Goal: Task Accomplishment & Management: Manage account settings

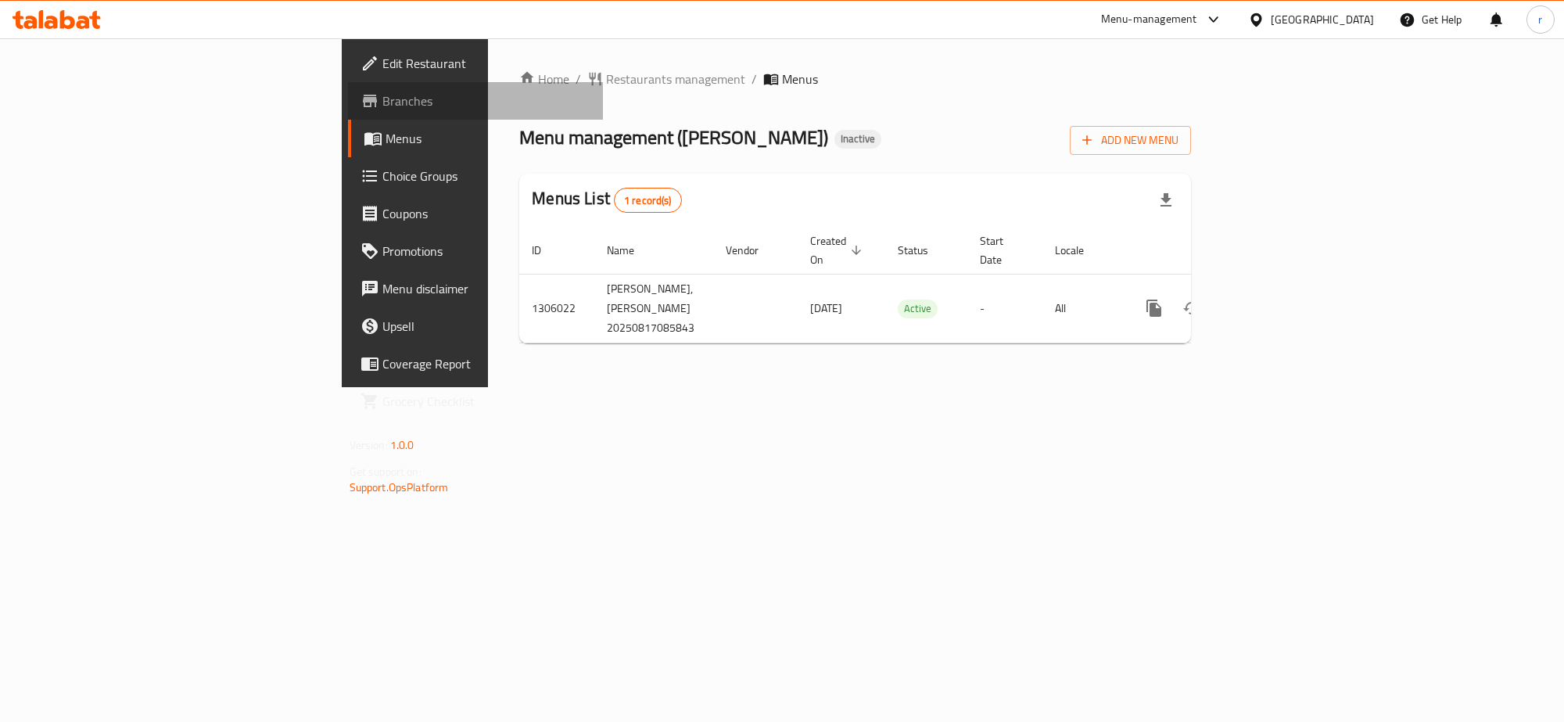
click at [382, 106] on span "Branches" at bounding box center [486, 100] width 208 height 19
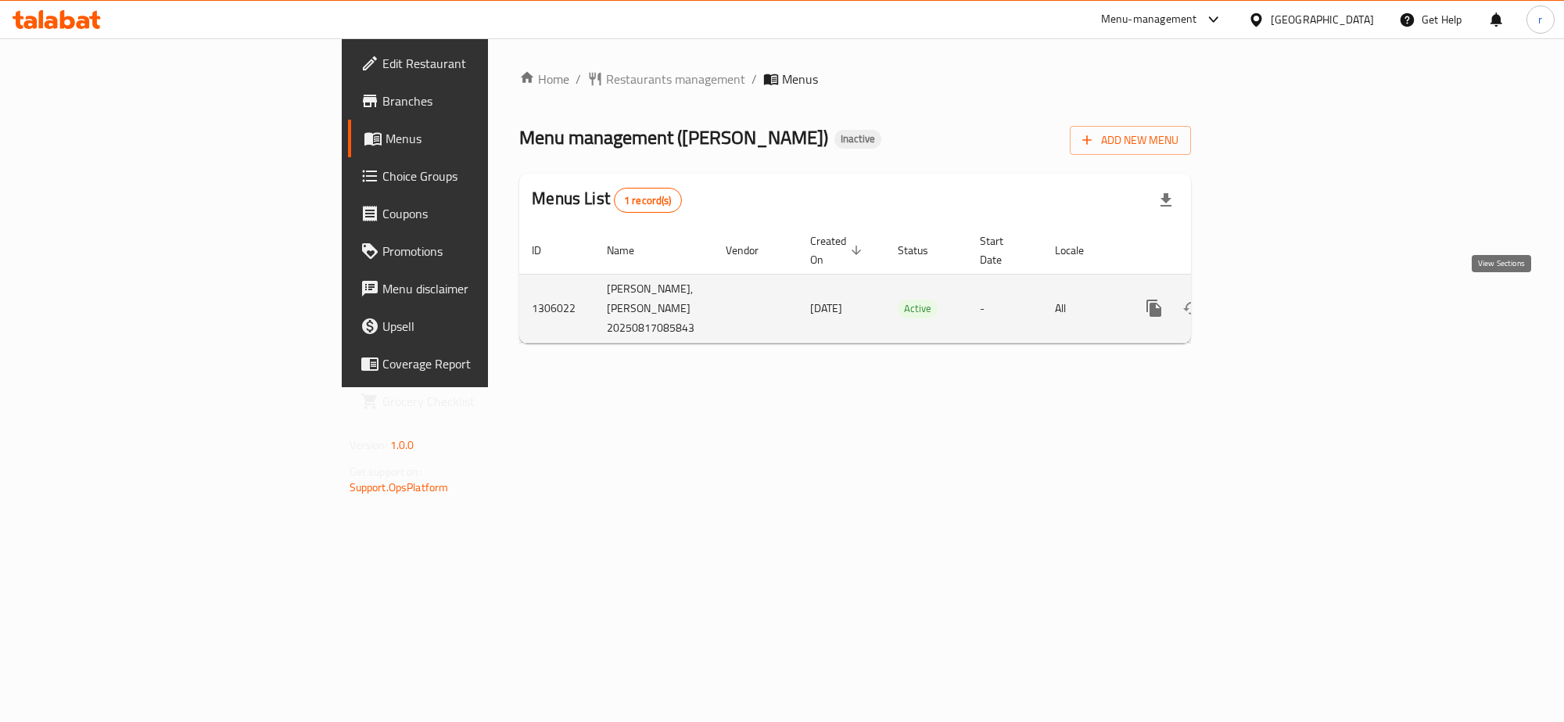
click at [1276, 299] on icon "enhanced table" at bounding box center [1266, 308] width 19 height 19
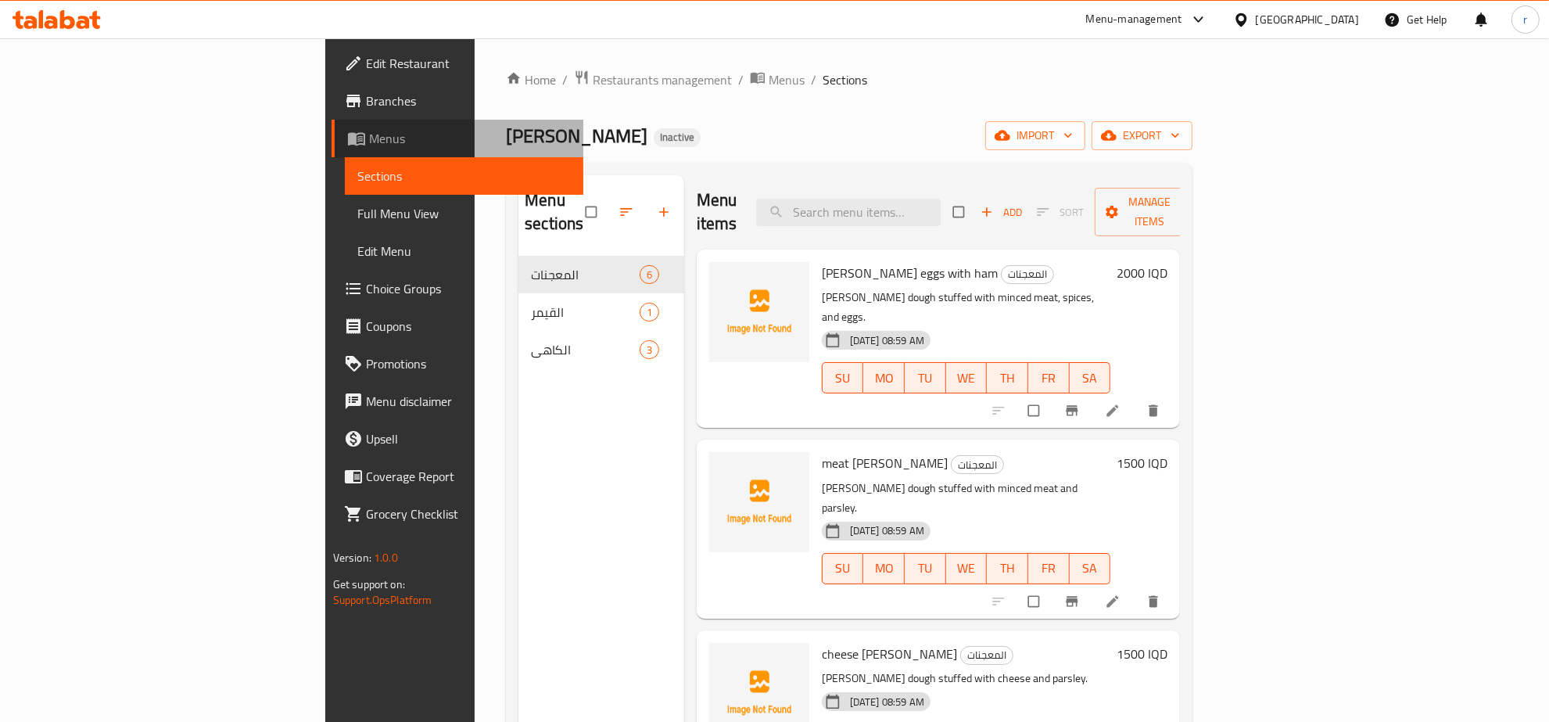
click at [369, 135] on span "Menus" at bounding box center [470, 138] width 203 height 19
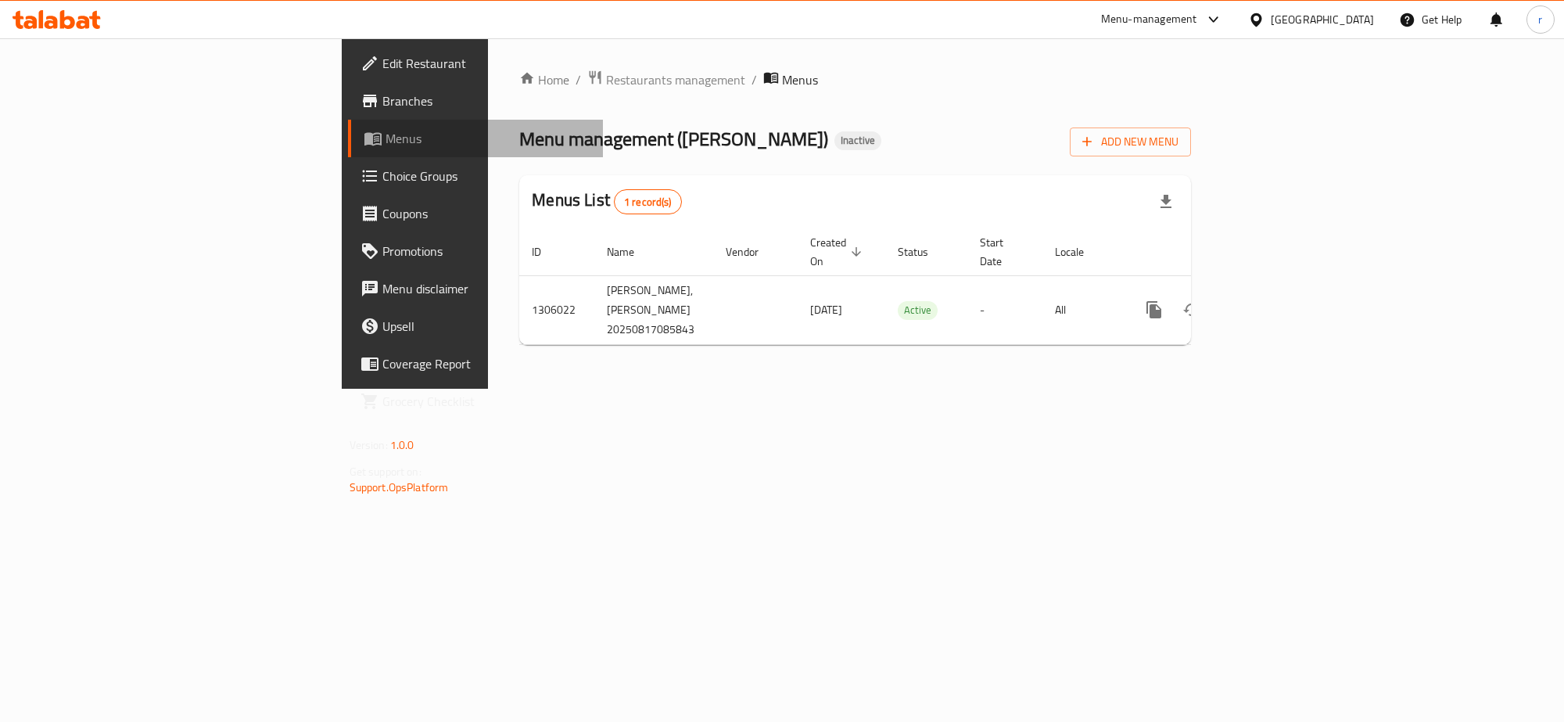
click at [386, 142] on span "Menus" at bounding box center [488, 138] width 205 height 19
click at [1178, 134] on span "Add New Menu" at bounding box center [1130, 142] width 96 height 20
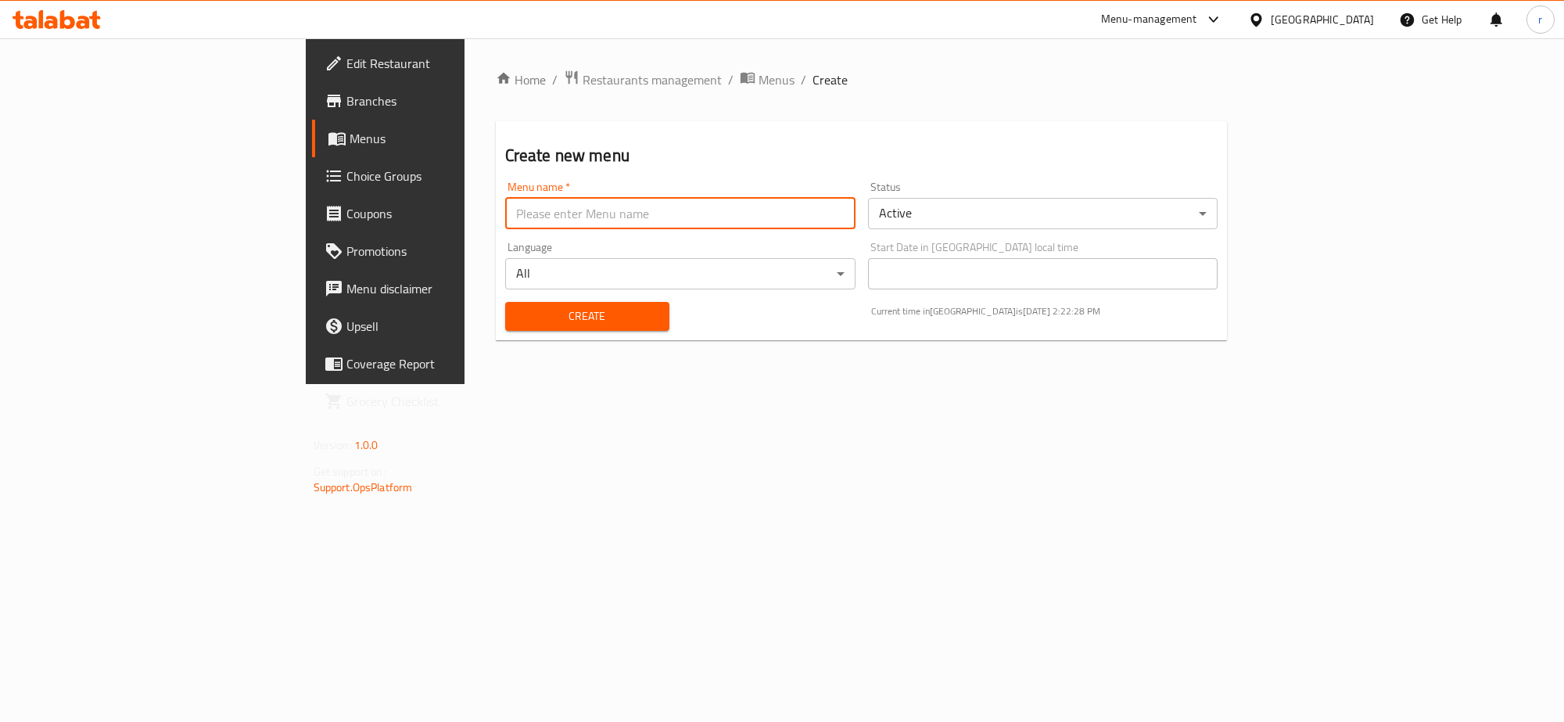
click at [505, 215] on input "text" at bounding box center [680, 213] width 350 height 31
type input "rahma"
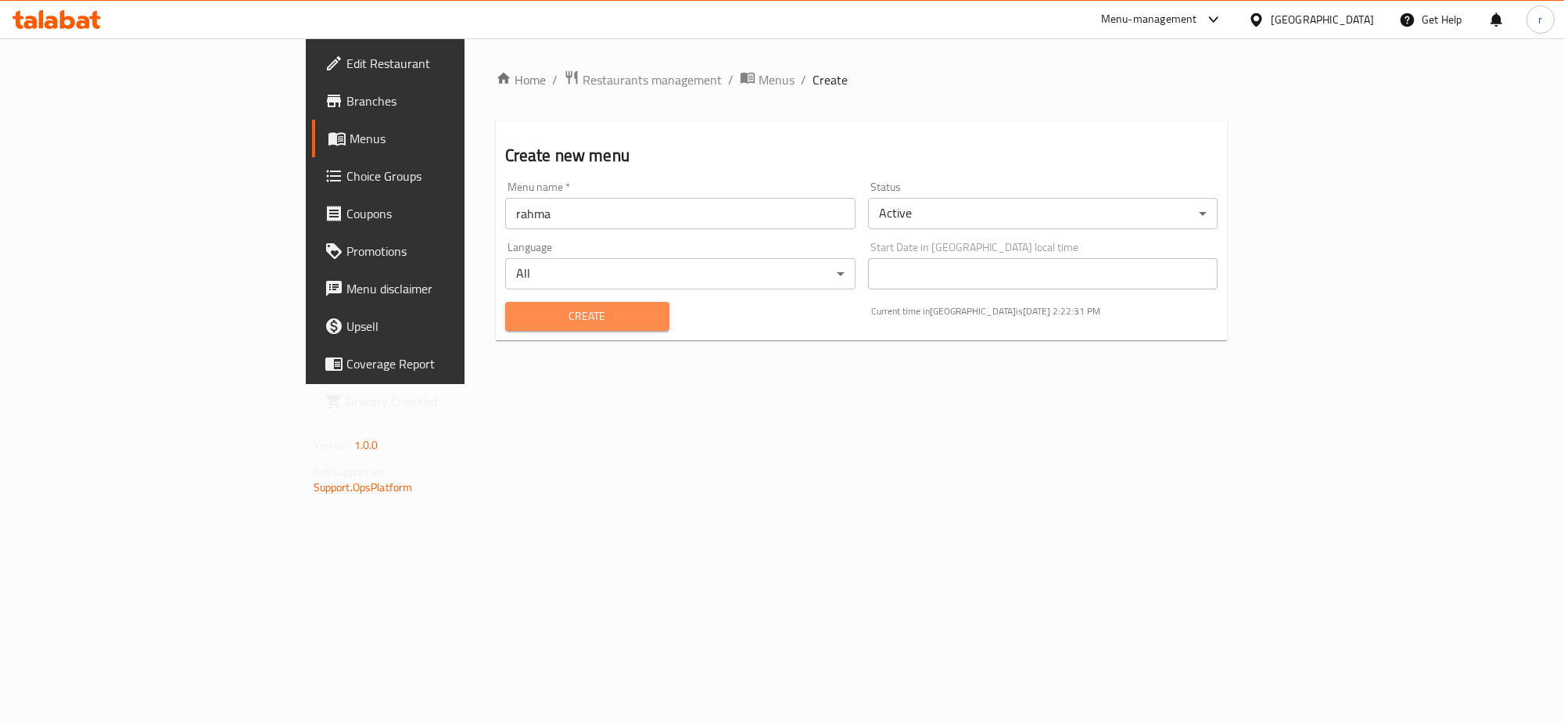
click at [505, 327] on button "Create" at bounding box center [587, 316] width 164 height 29
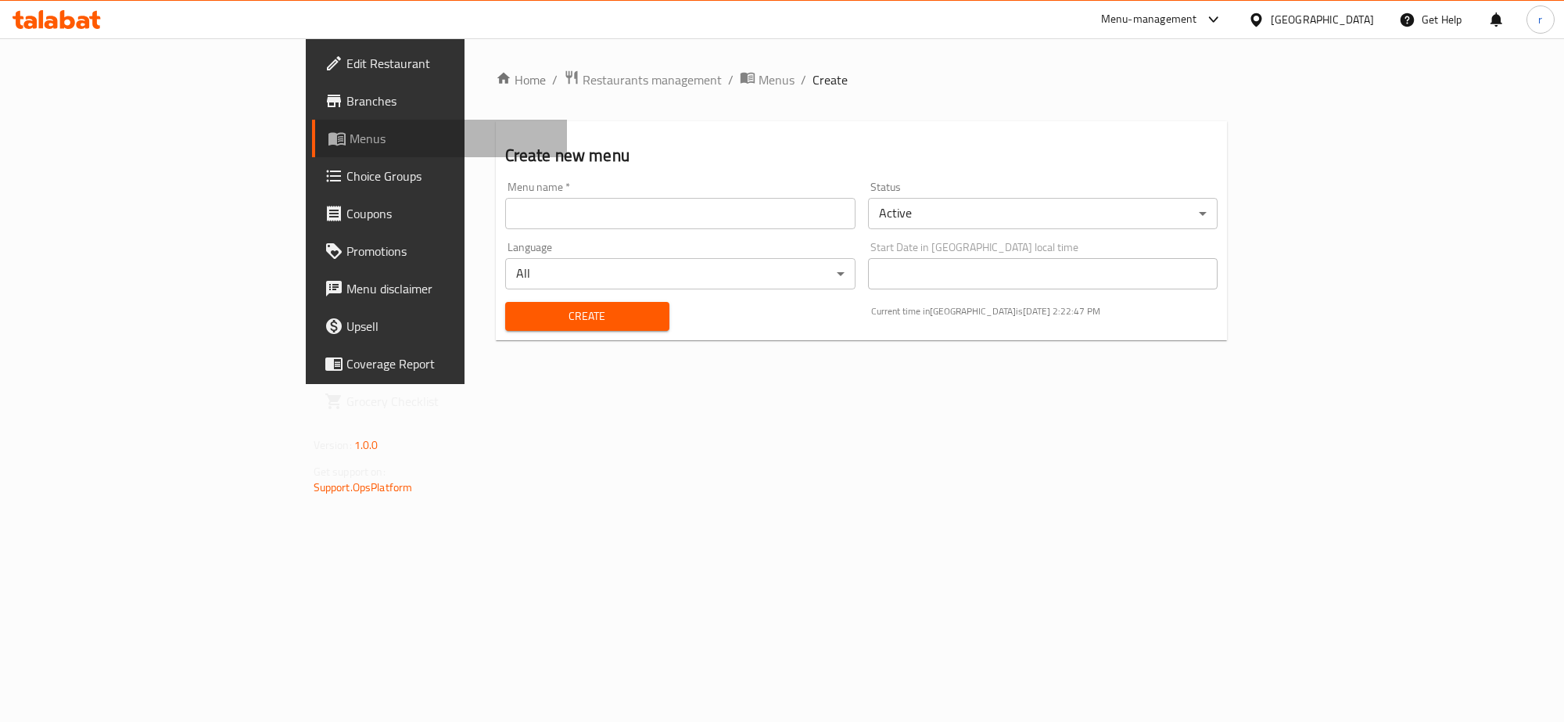
click at [350, 141] on span "Menus" at bounding box center [452, 138] width 205 height 19
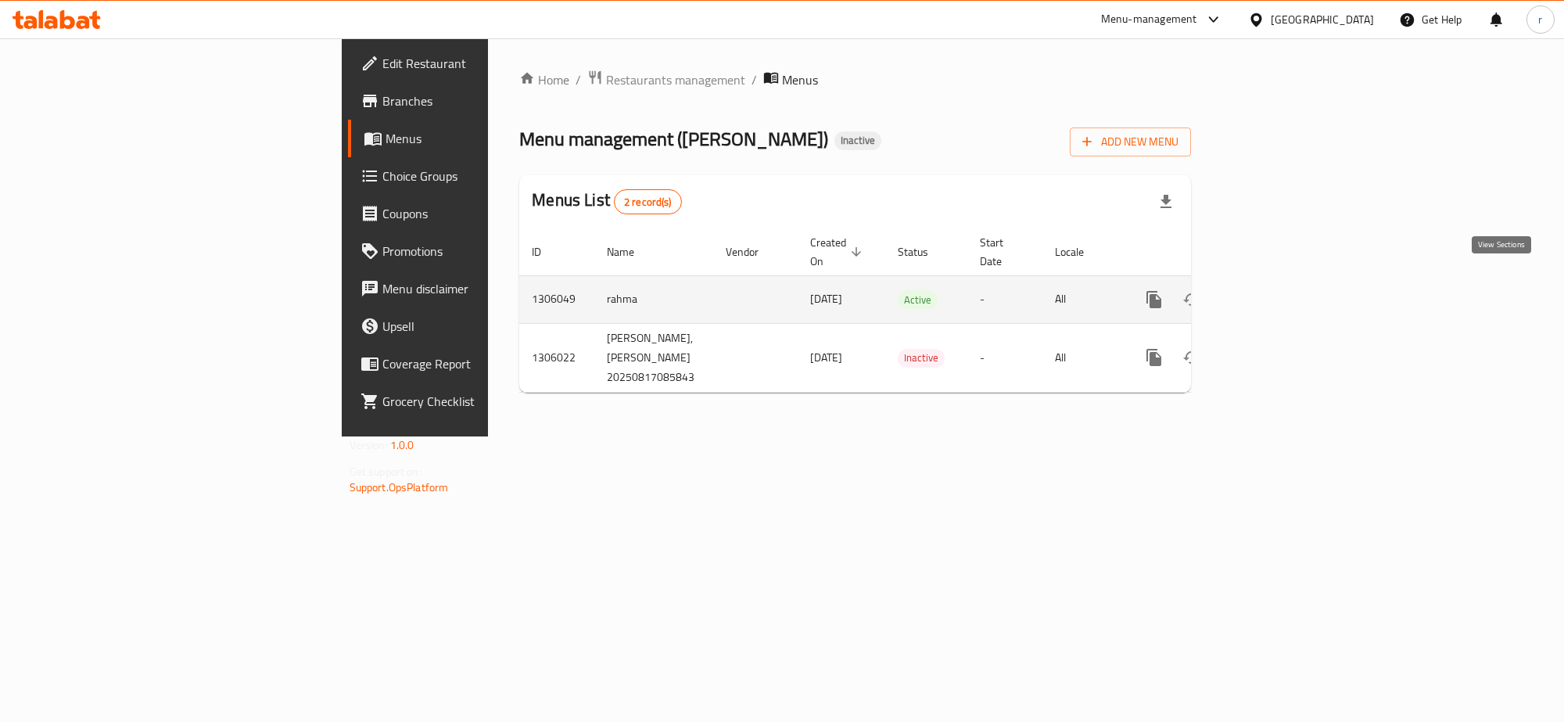
click at [1276, 290] on icon "enhanced table" at bounding box center [1266, 299] width 19 height 19
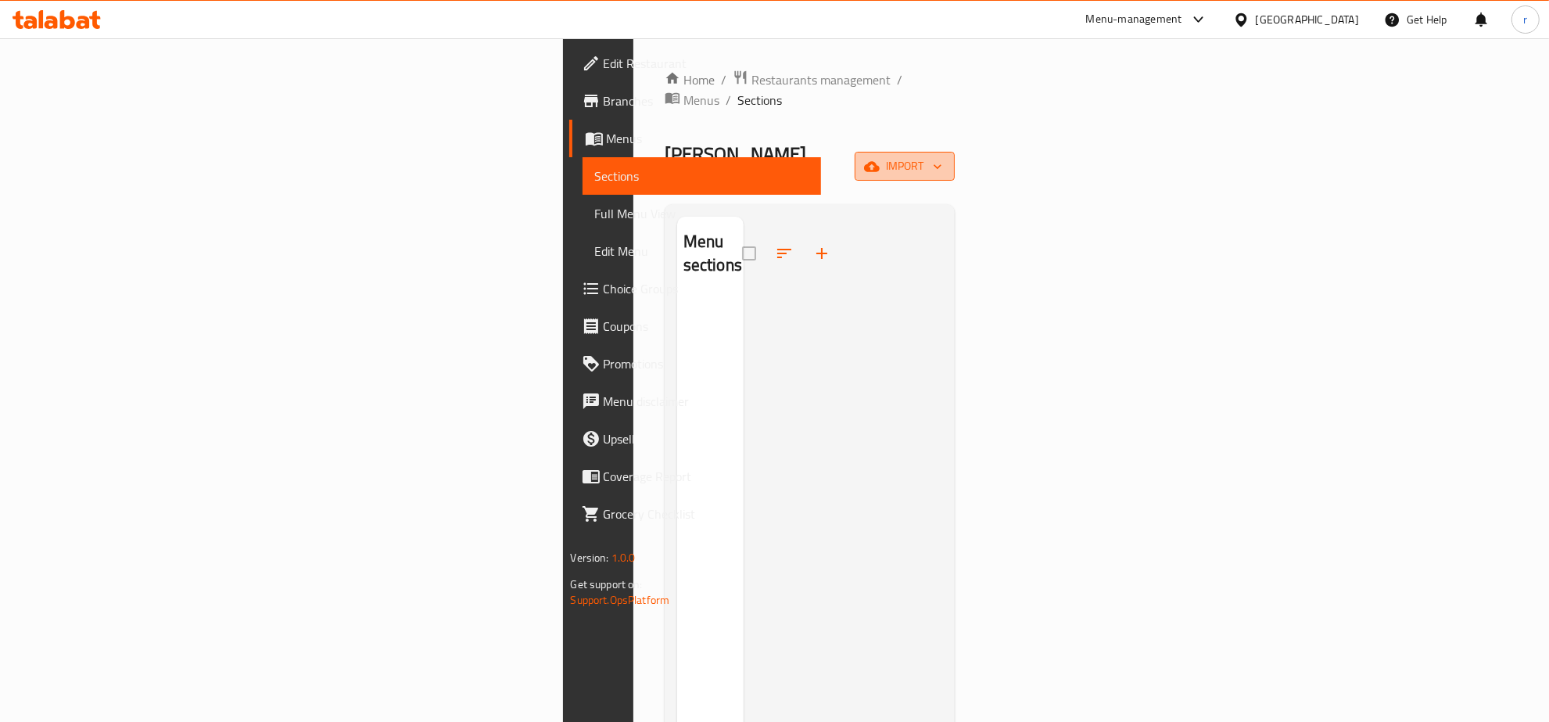
click at [942, 156] on span "import" at bounding box center [904, 166] width 75 height 20
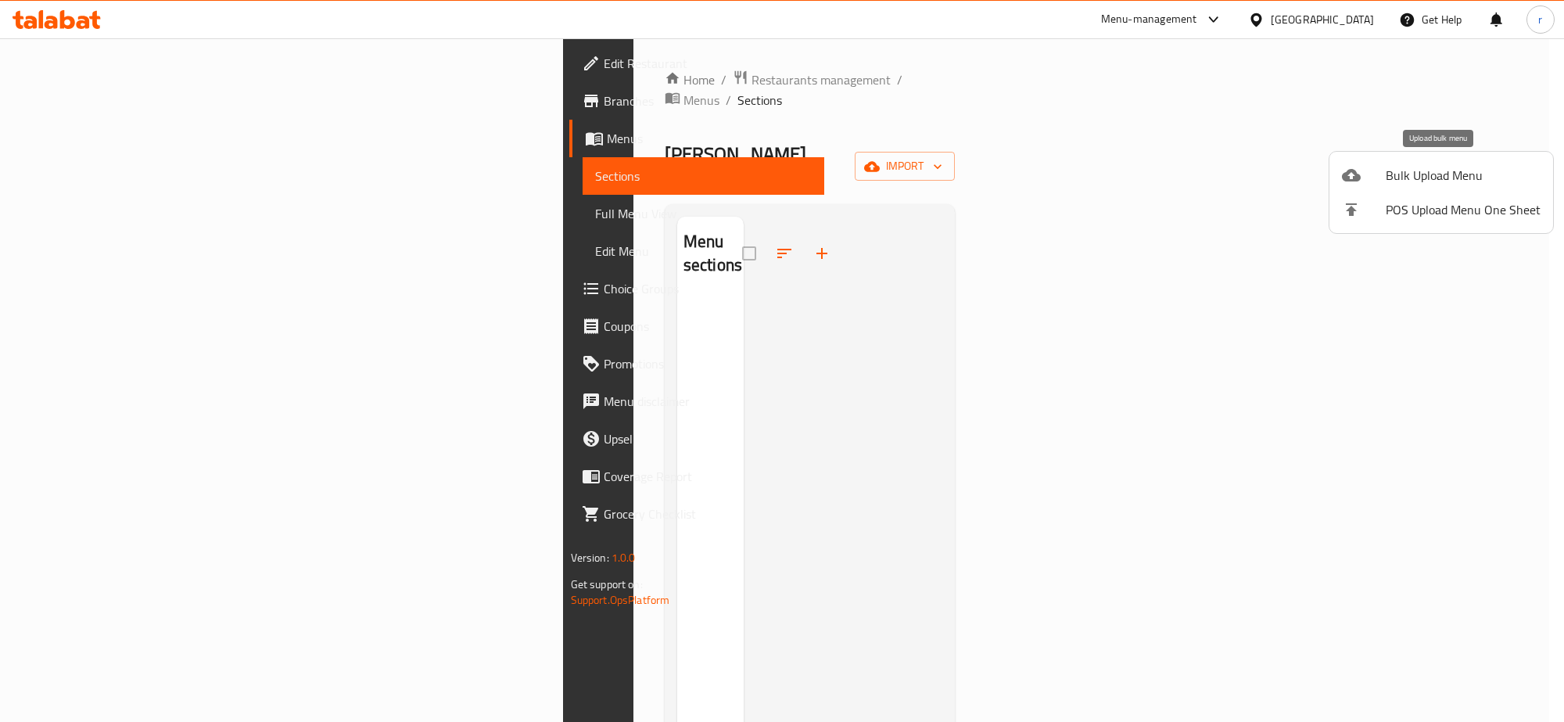
click at [1421, 161] on li "Bulk Upload Menu" at bounding box center [1441, 175] width 224 height 34
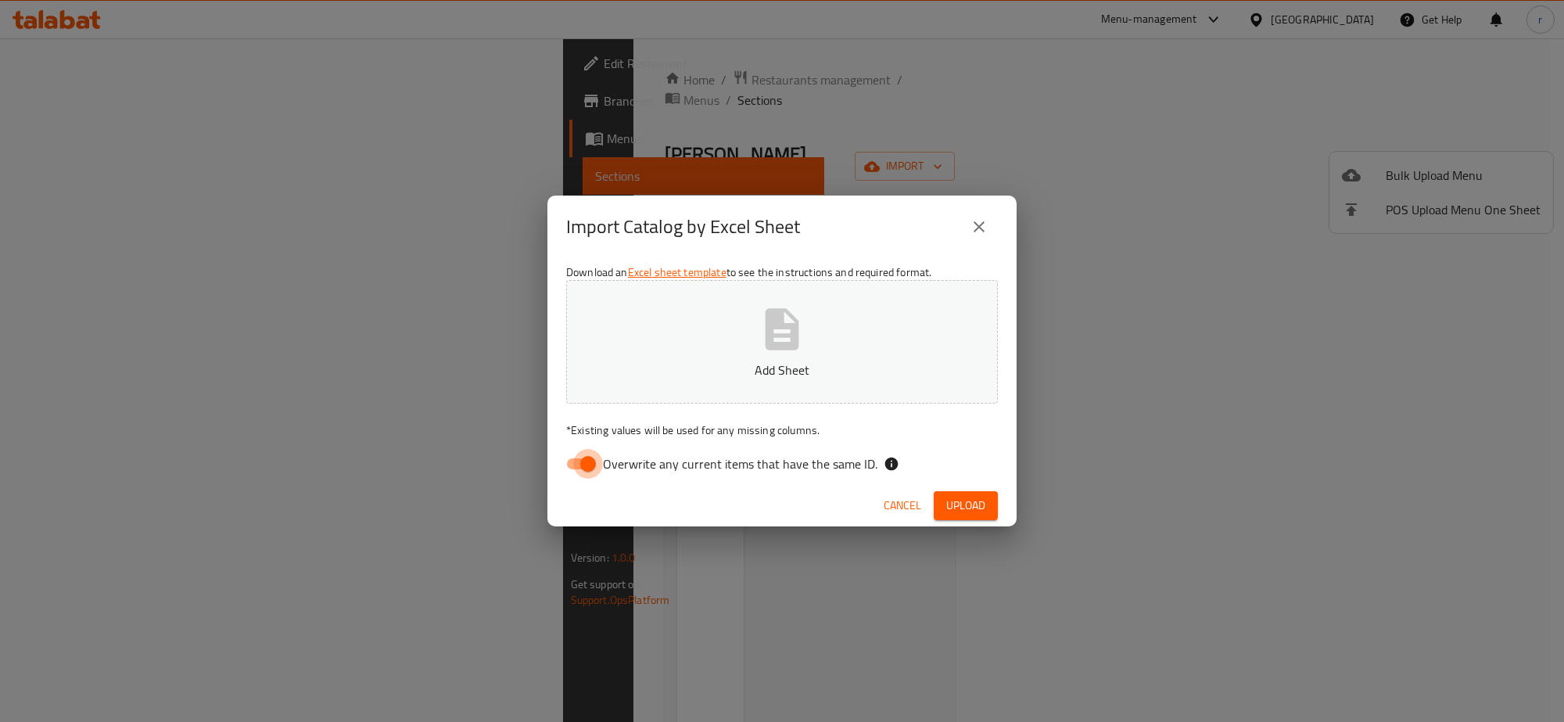
click at [569, 472] on input "Overwrite any current items that have the same ID." at bounding box center [587, 464] width 89 height 30
checkbox input "false"
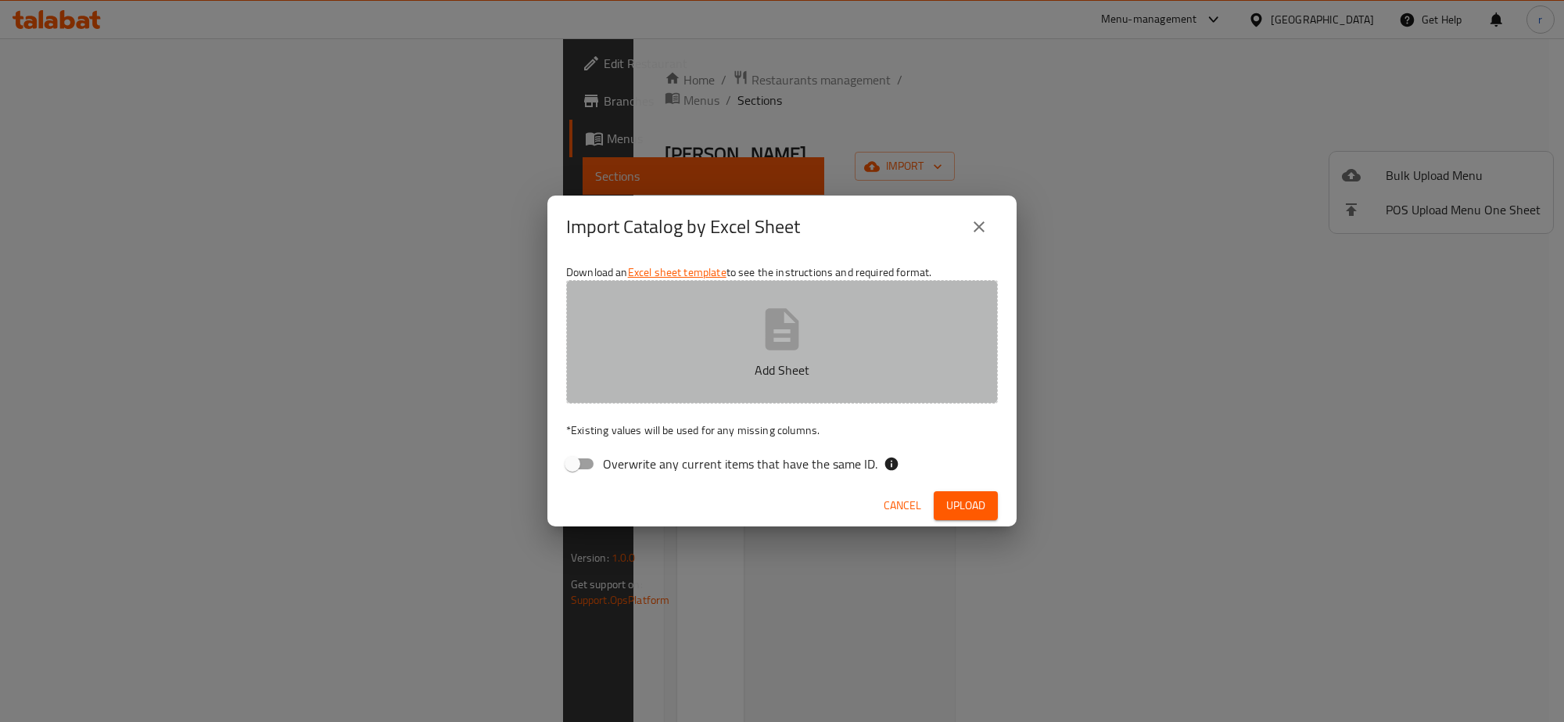
click at [673, 368] on p "Add Sheet" at bounding box center [781, 370] width 383 height 19
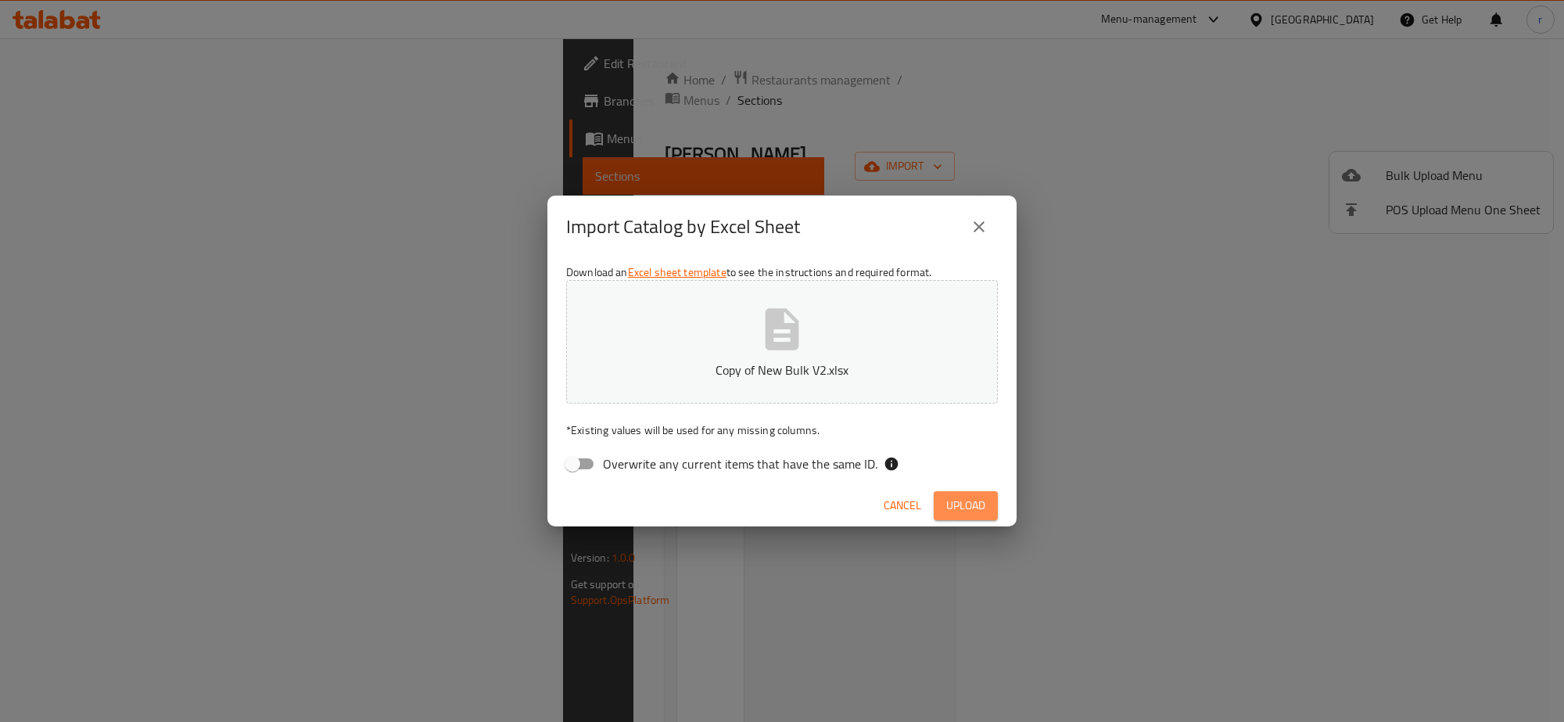
click at [986, 509] on button "Upload" at bounding box center [966, 505] width 64 height 29
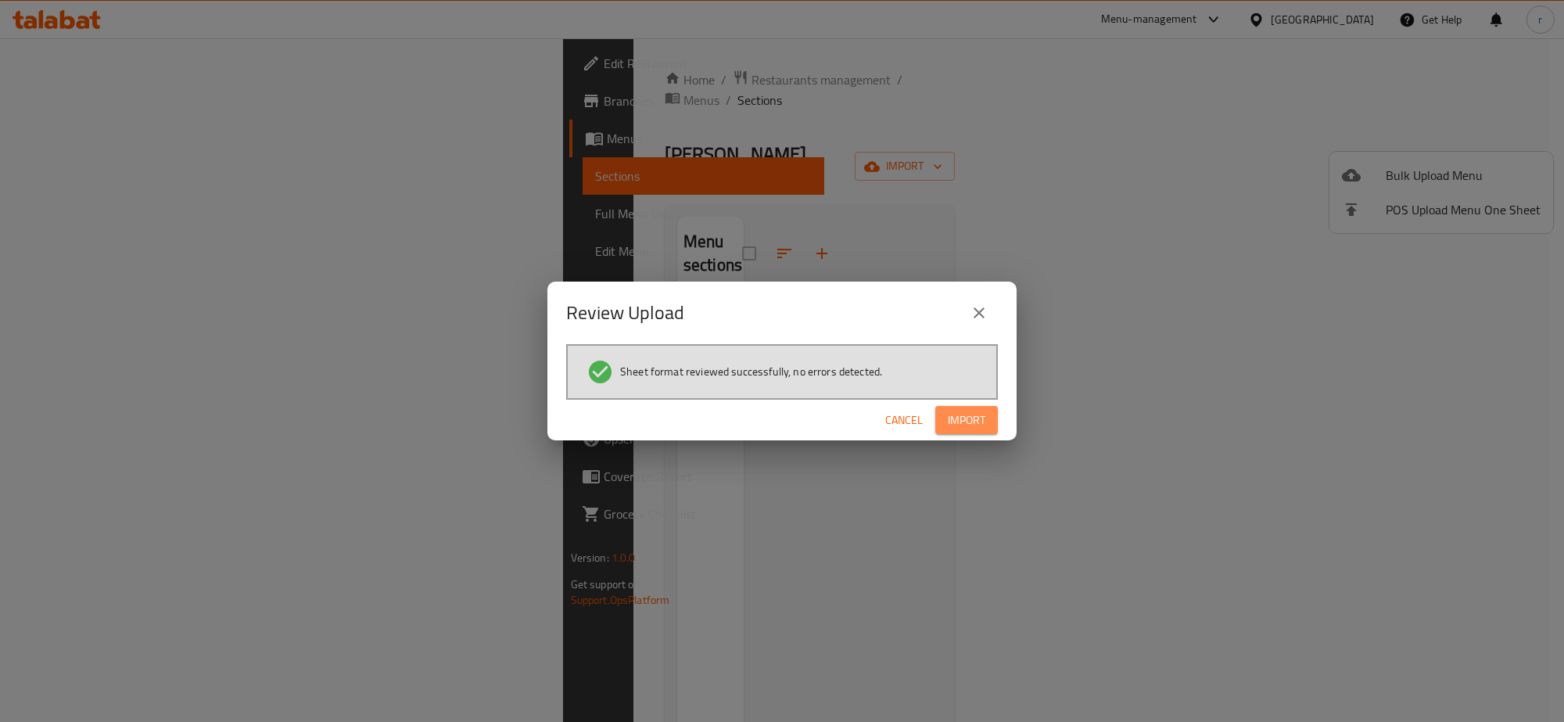
click at [985, 414] on span "Import" at bounding box center [967, 421] width 38 height 20
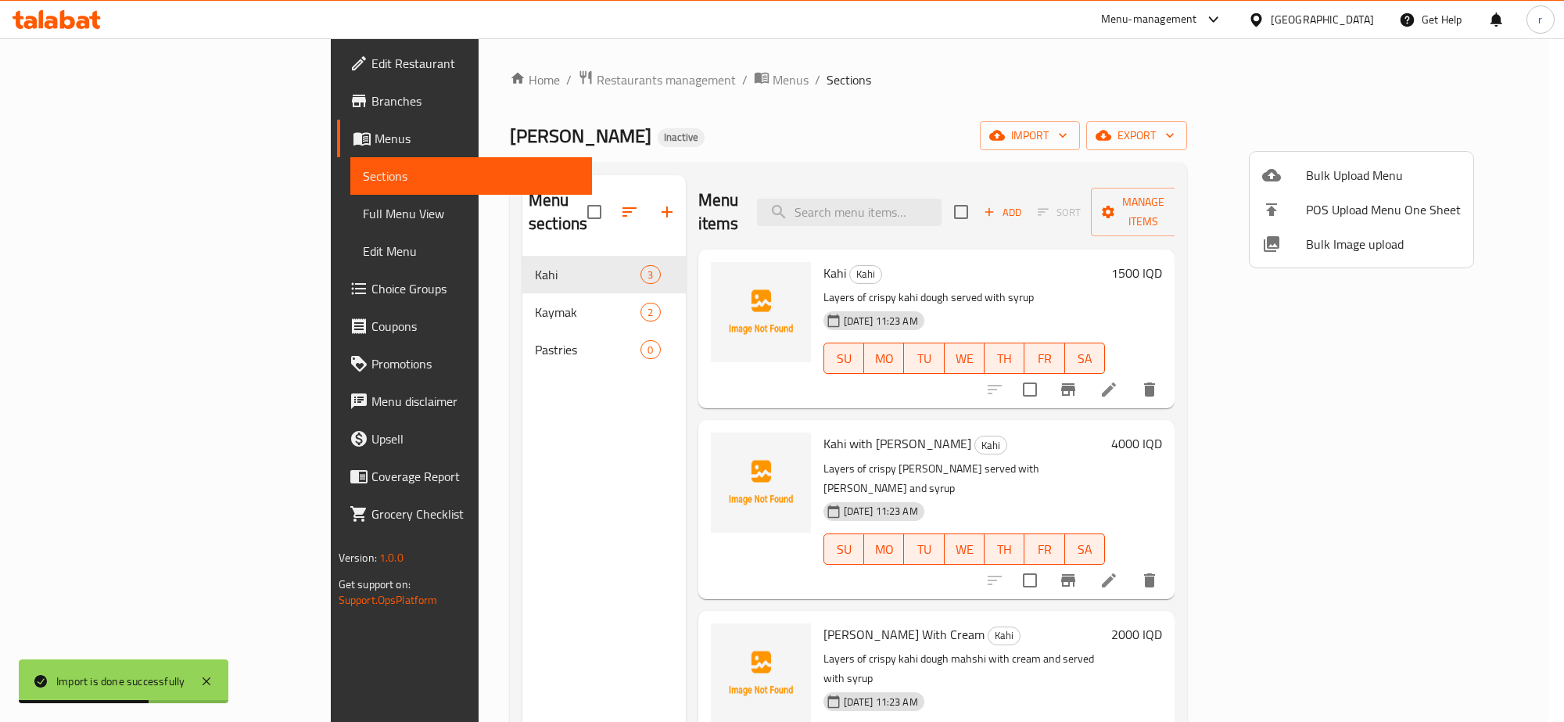
click at [783, 134] on div at bounding box center [782, 361] width 1564 height 722
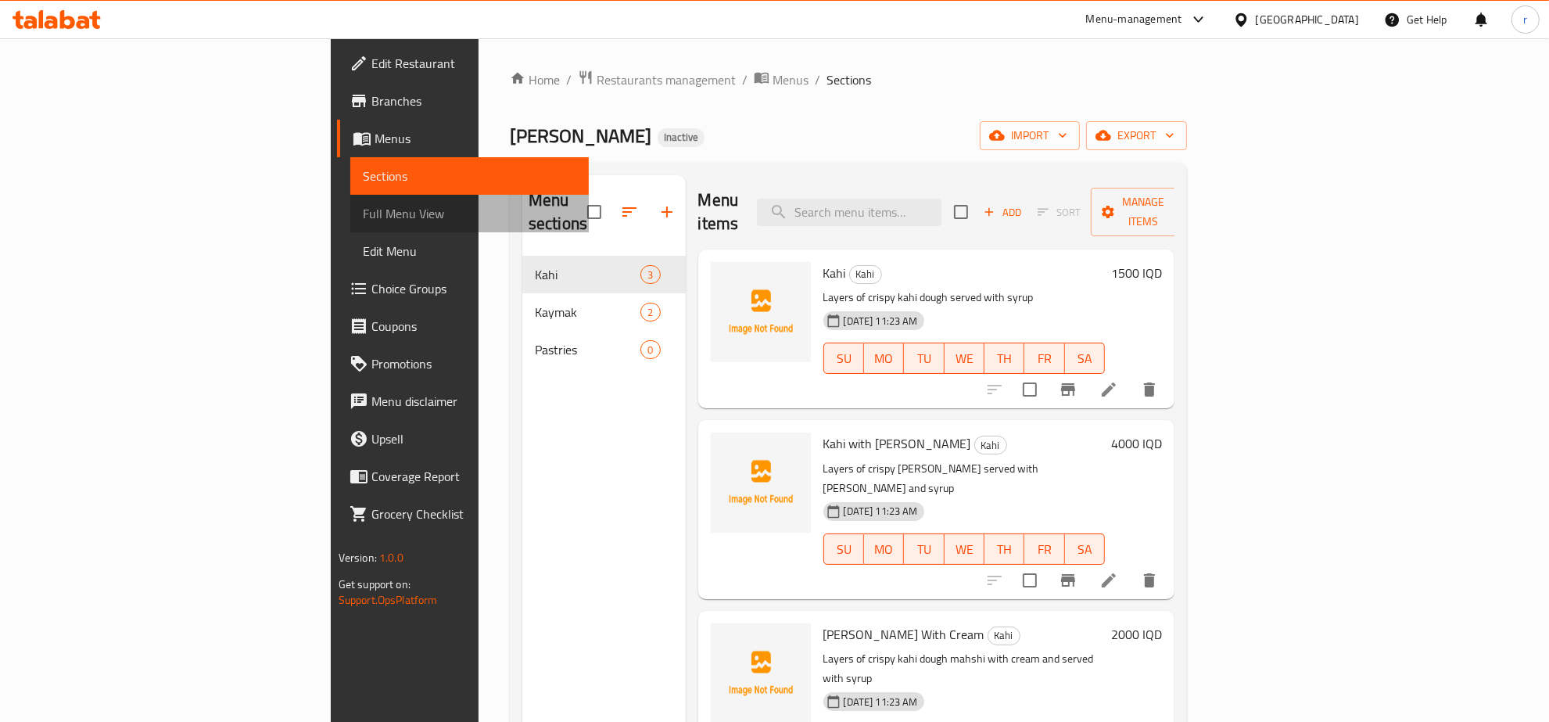
click at [350, 200] on link "Full Menu View" at bounding box center [469, 214] width 239 height 38
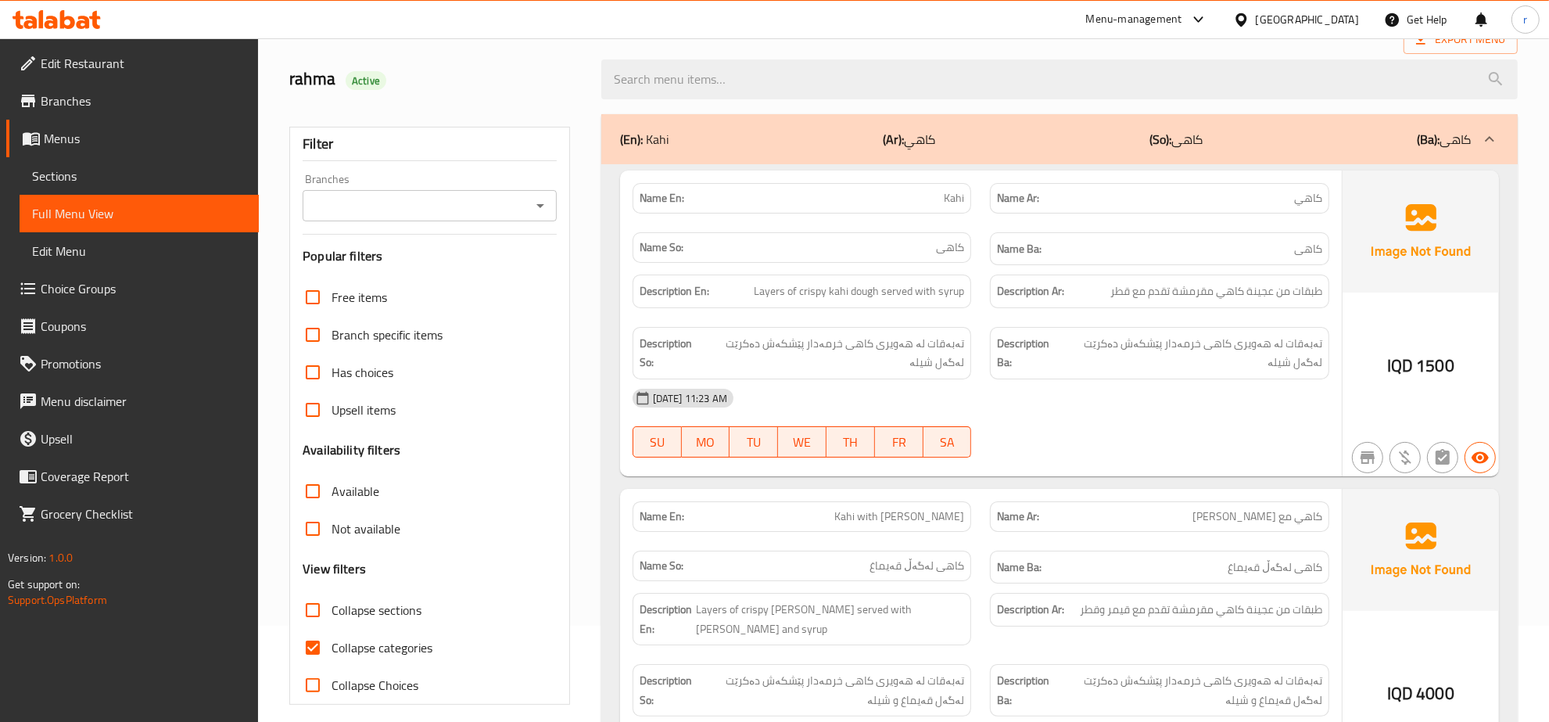
scroll to position [163, 0]
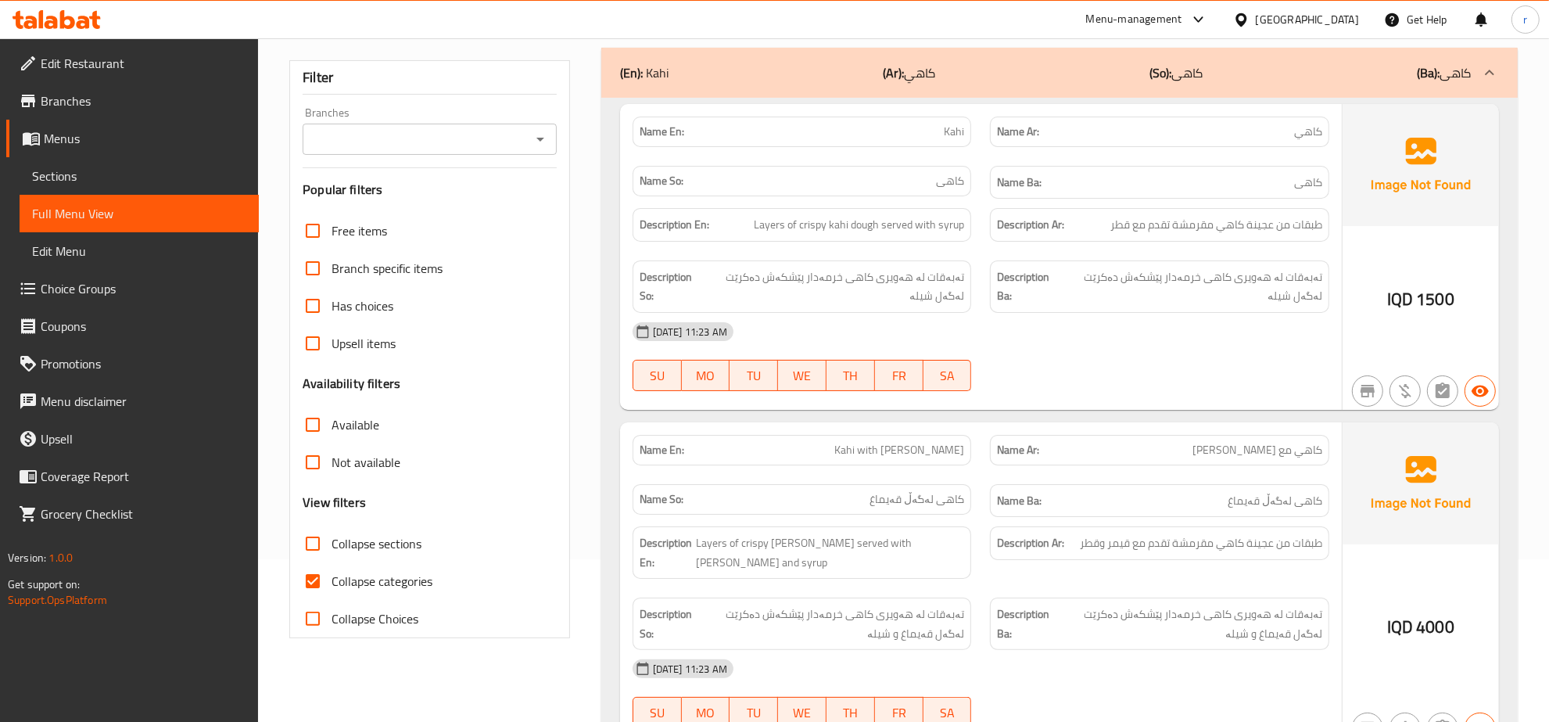
click at [318, 576] on input "Collapse categories" at bounding box center [313, 581] width 38 height 38
checkbox input "false"
click at [533, 143] on icon "Open" at bounding box center [540, 139] width 19 height 19
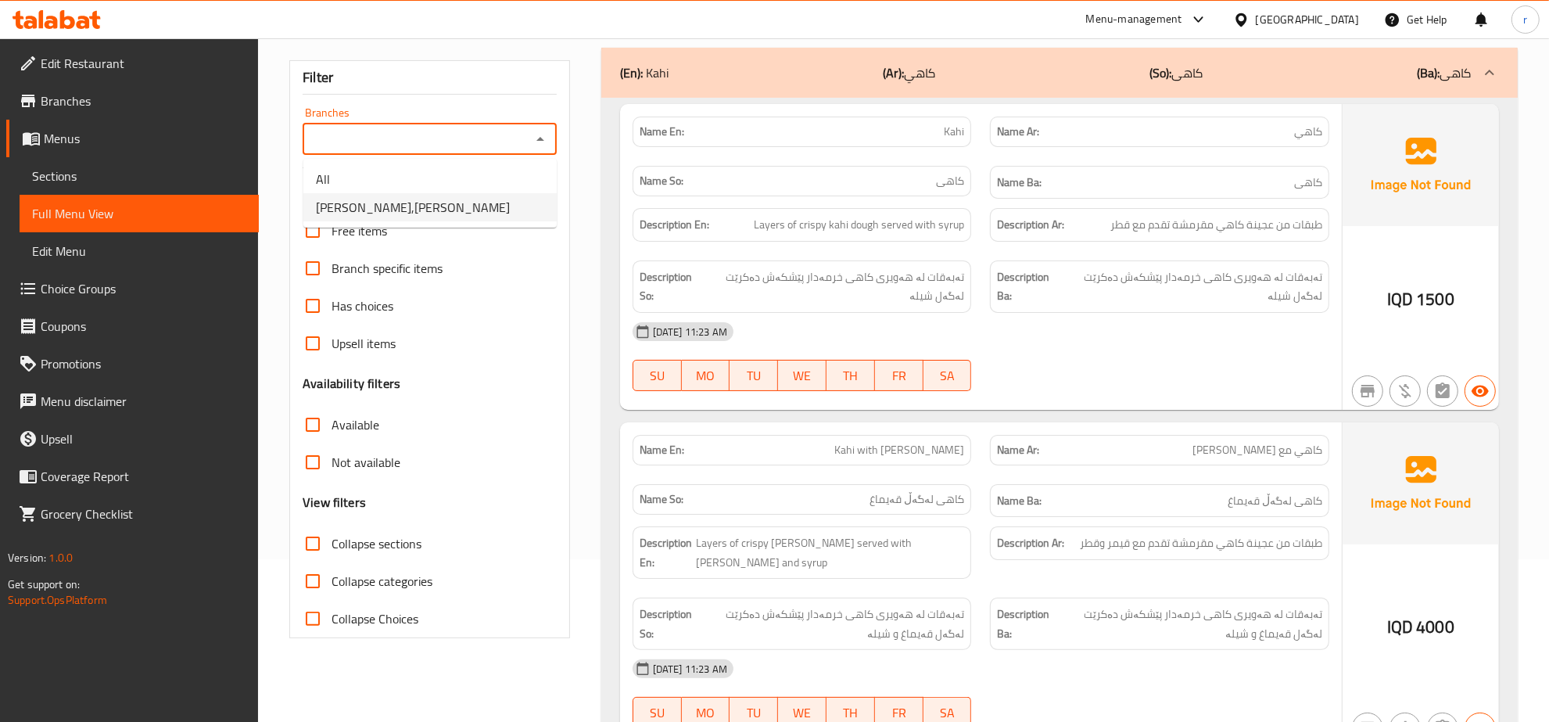
click at [482, 215] on span "Mujnat Alhaj Hassan,Al aathameya" at bounding box center [413, 207] width 194 height 19
type input "Mujnat Alhaj Hassan,Al aathameya"
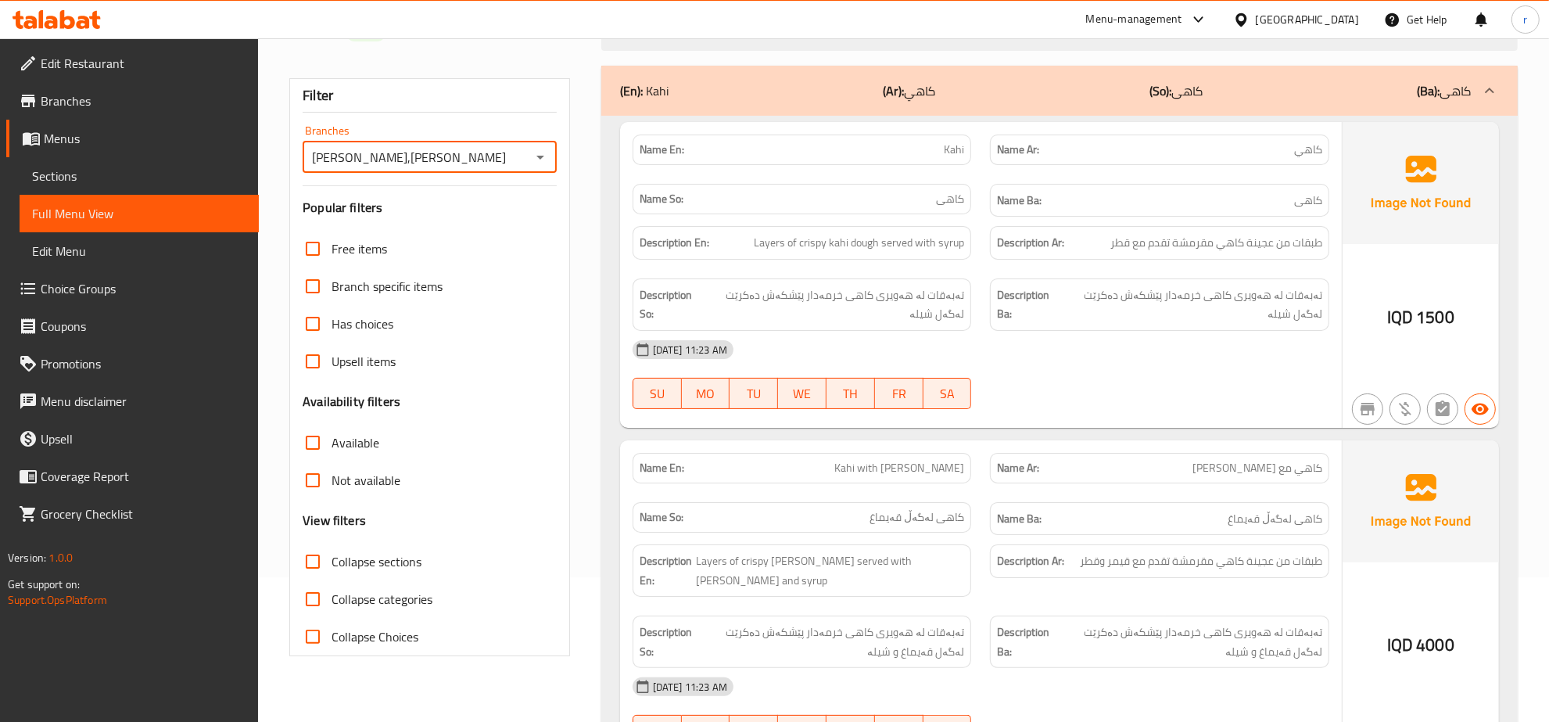
scroll to position [325, 0]
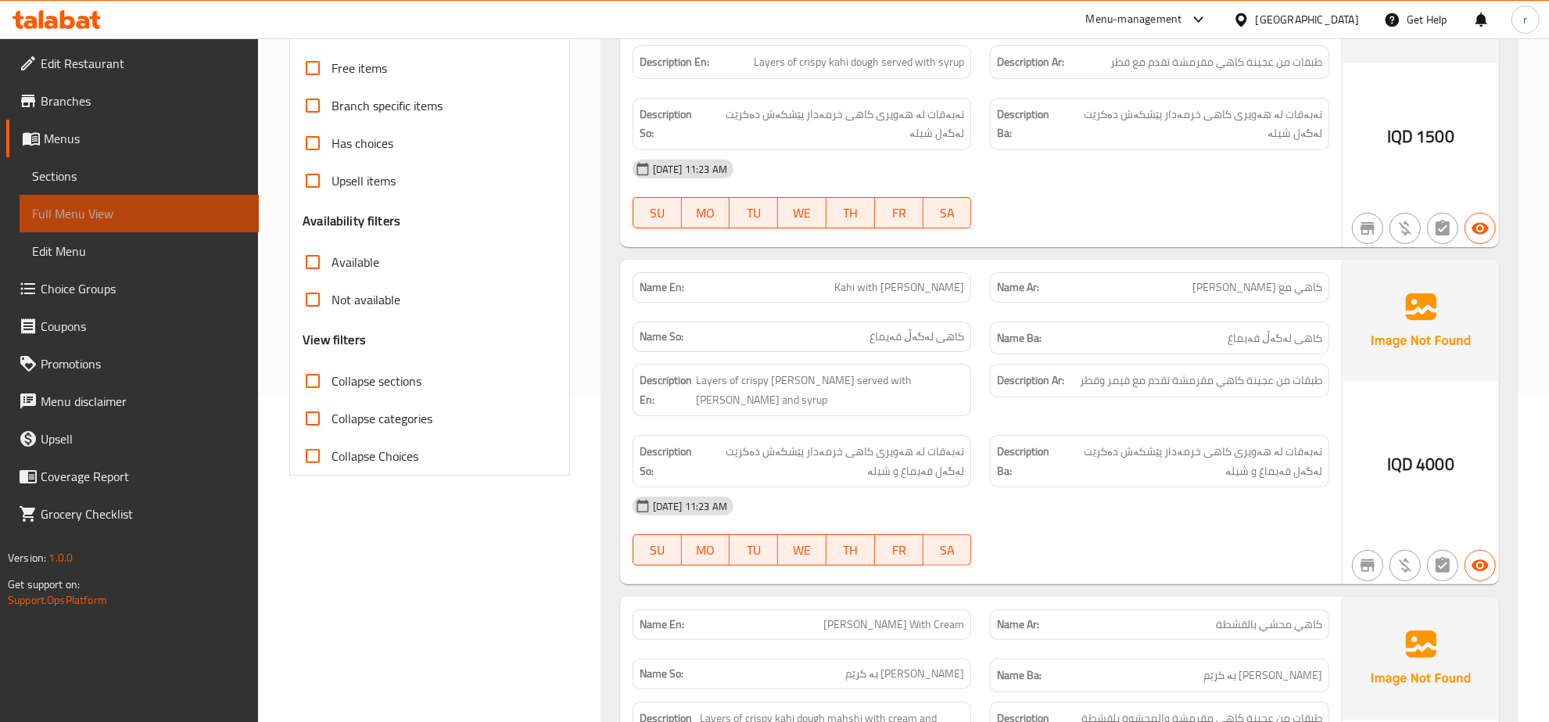
click at [231, 213] on span "Full Menu View" at bounding box center [139, 213] width 214 height 19
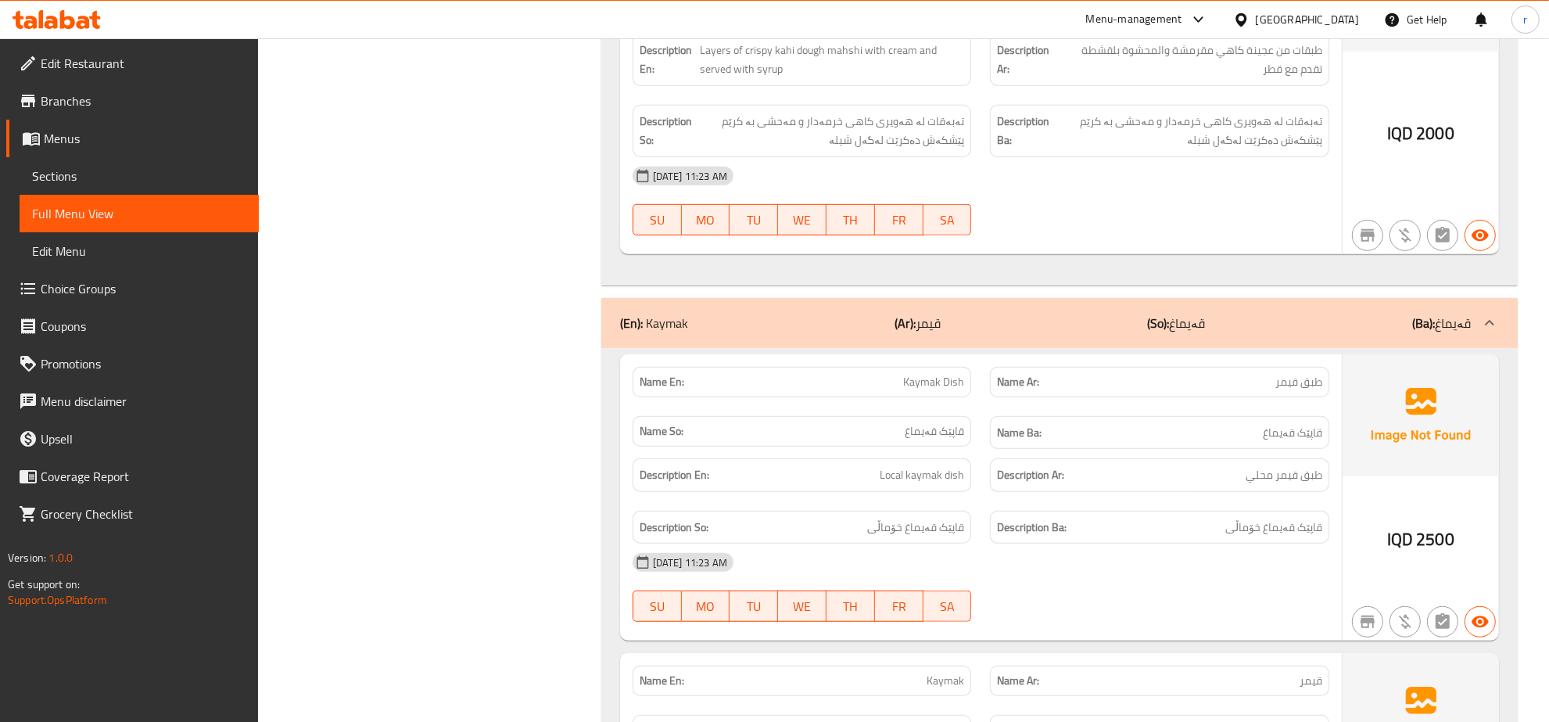
scroll to position [1369, 0]
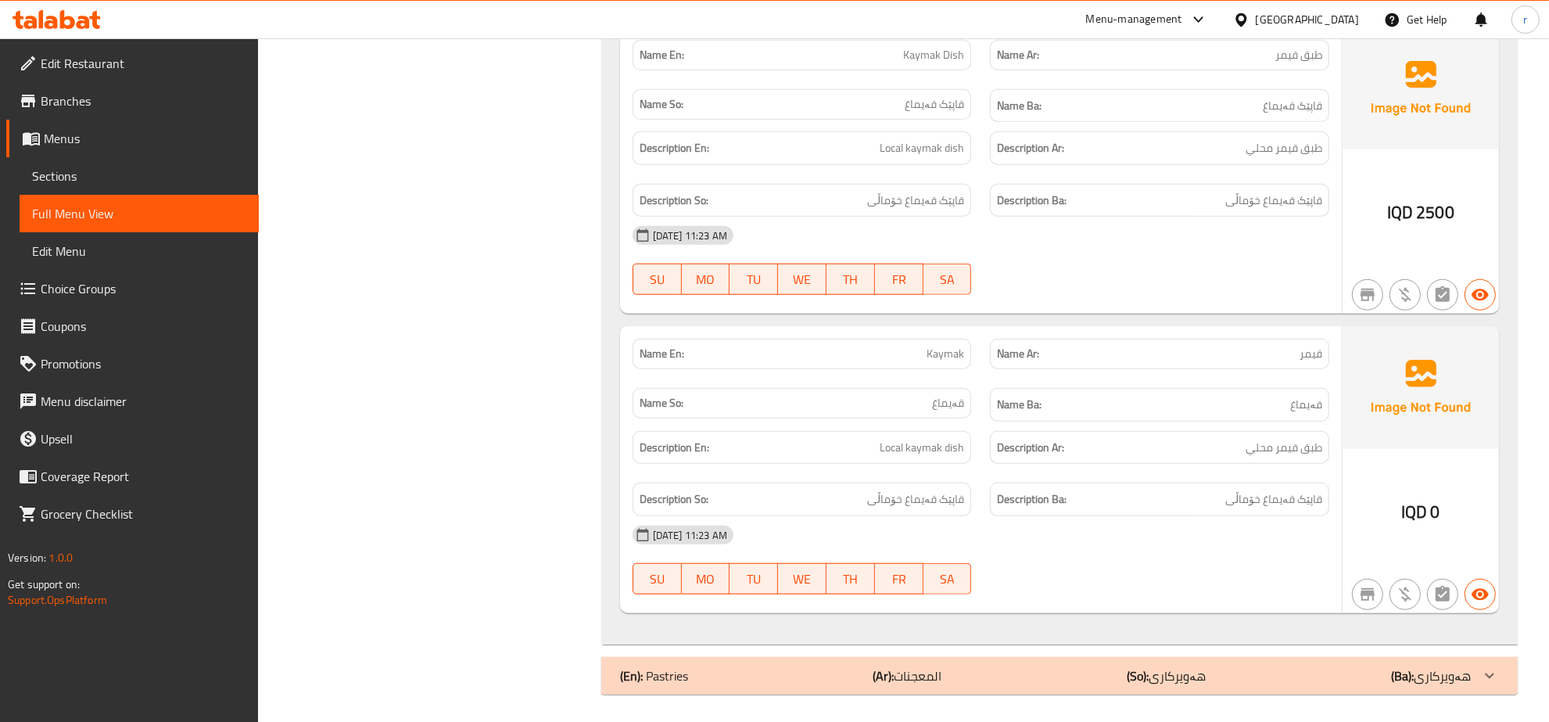
scroll to position [1330, 0]
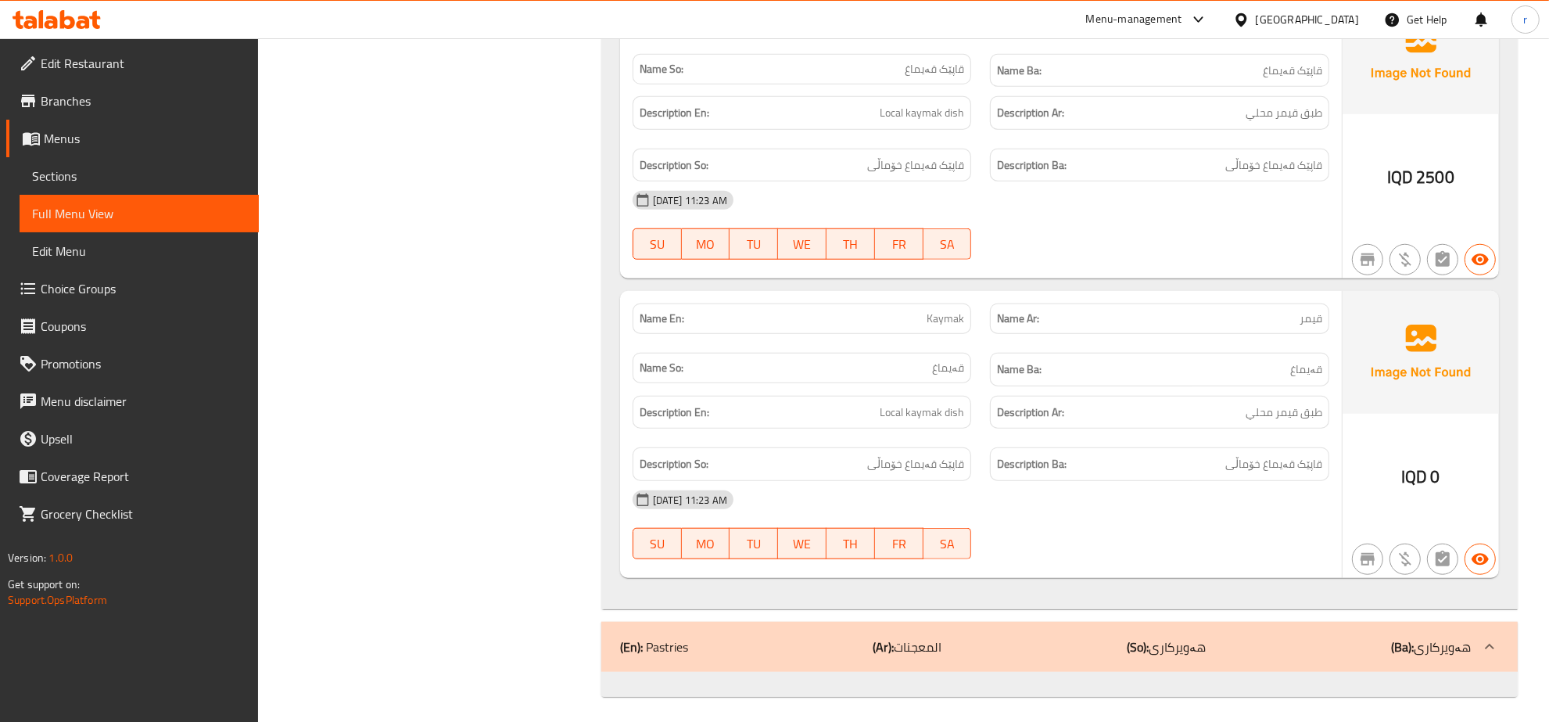
scroll to position [1369, 0]
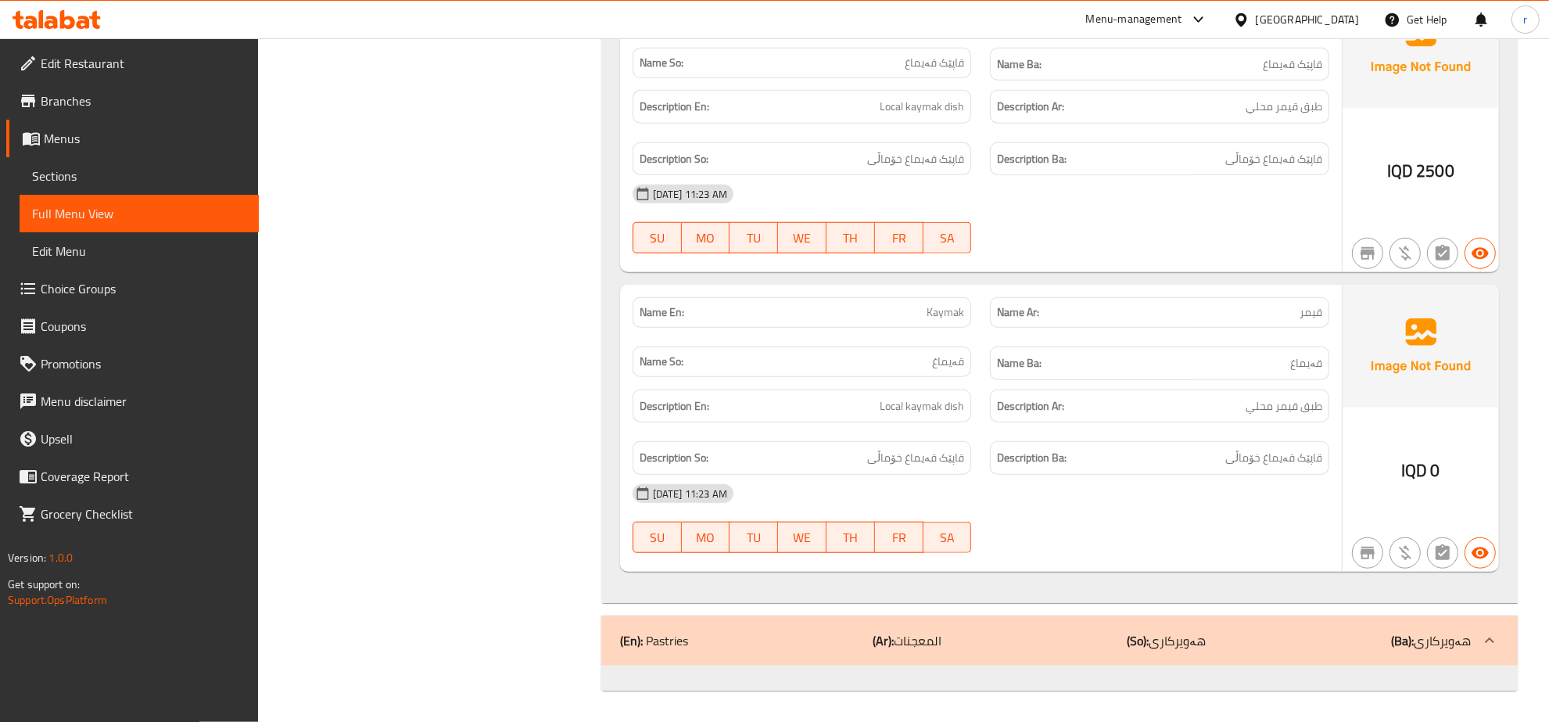
click at [180, 134] on span "Menus" at bounding box center [145, 138] width 203 height 19
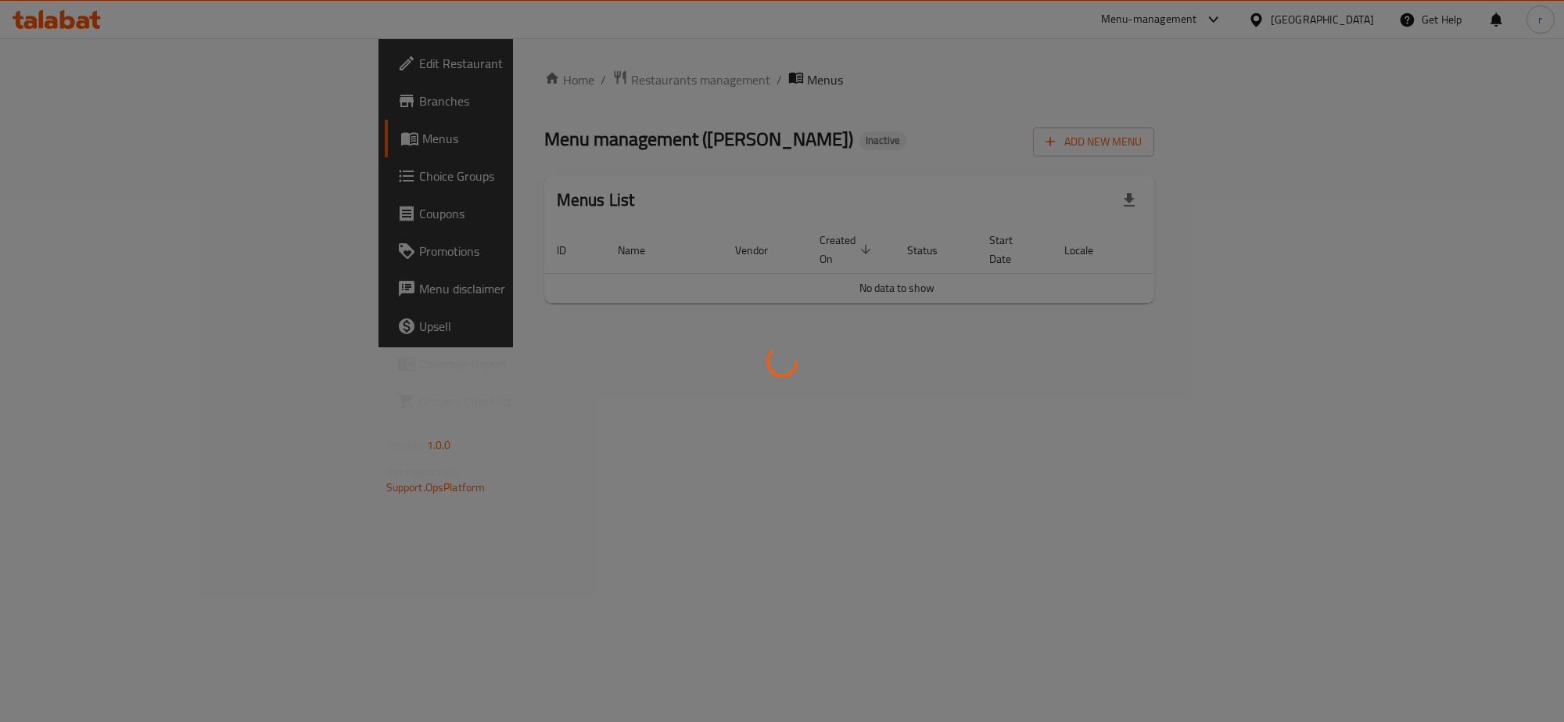
click at [177, 109] on div at bounding box center [782, 361] width 1564 height 722
click at [198, 143] on div at bounding box center [782, 361] width 1564 height 722
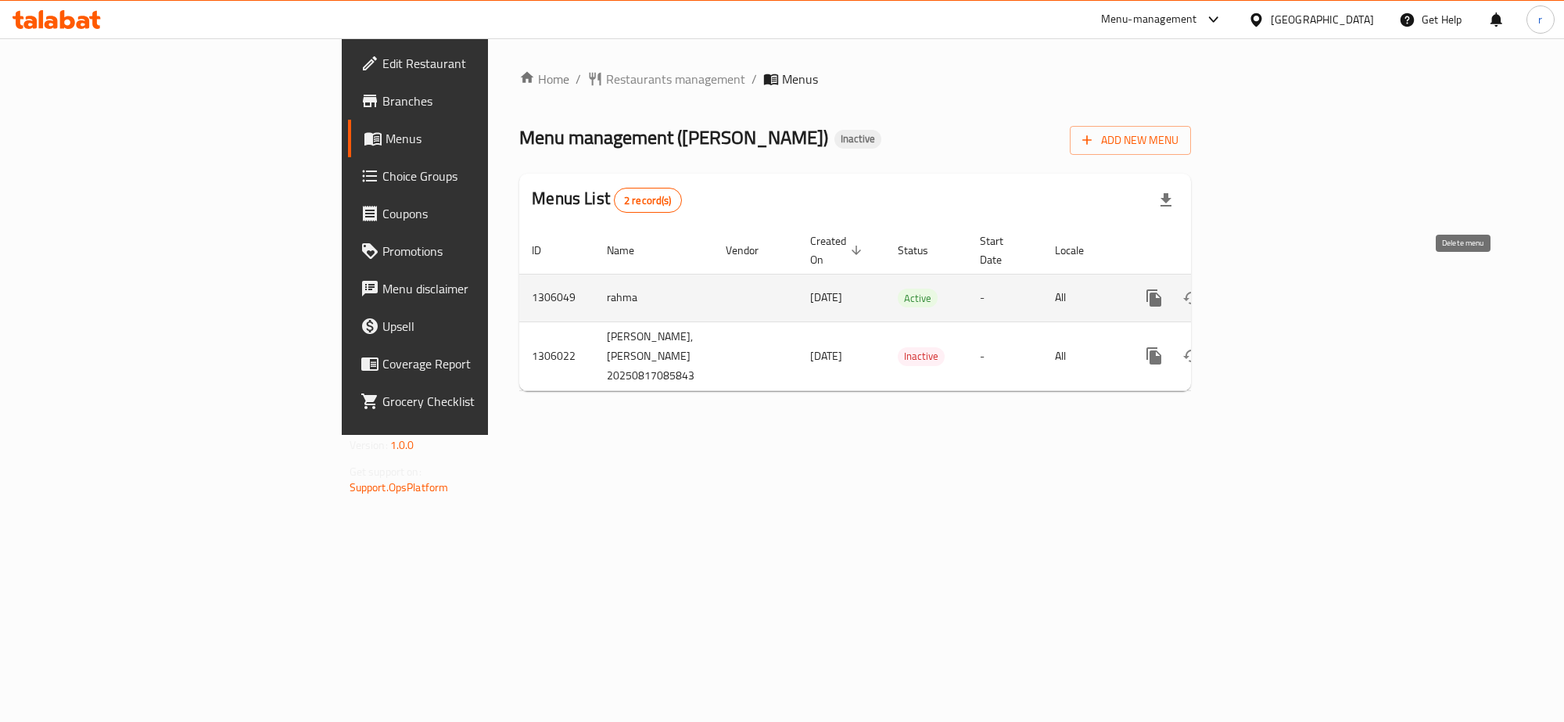
click at [1235, 291] on icon "enhanced table" at bounding box center [1229, 298] width 11 height 14
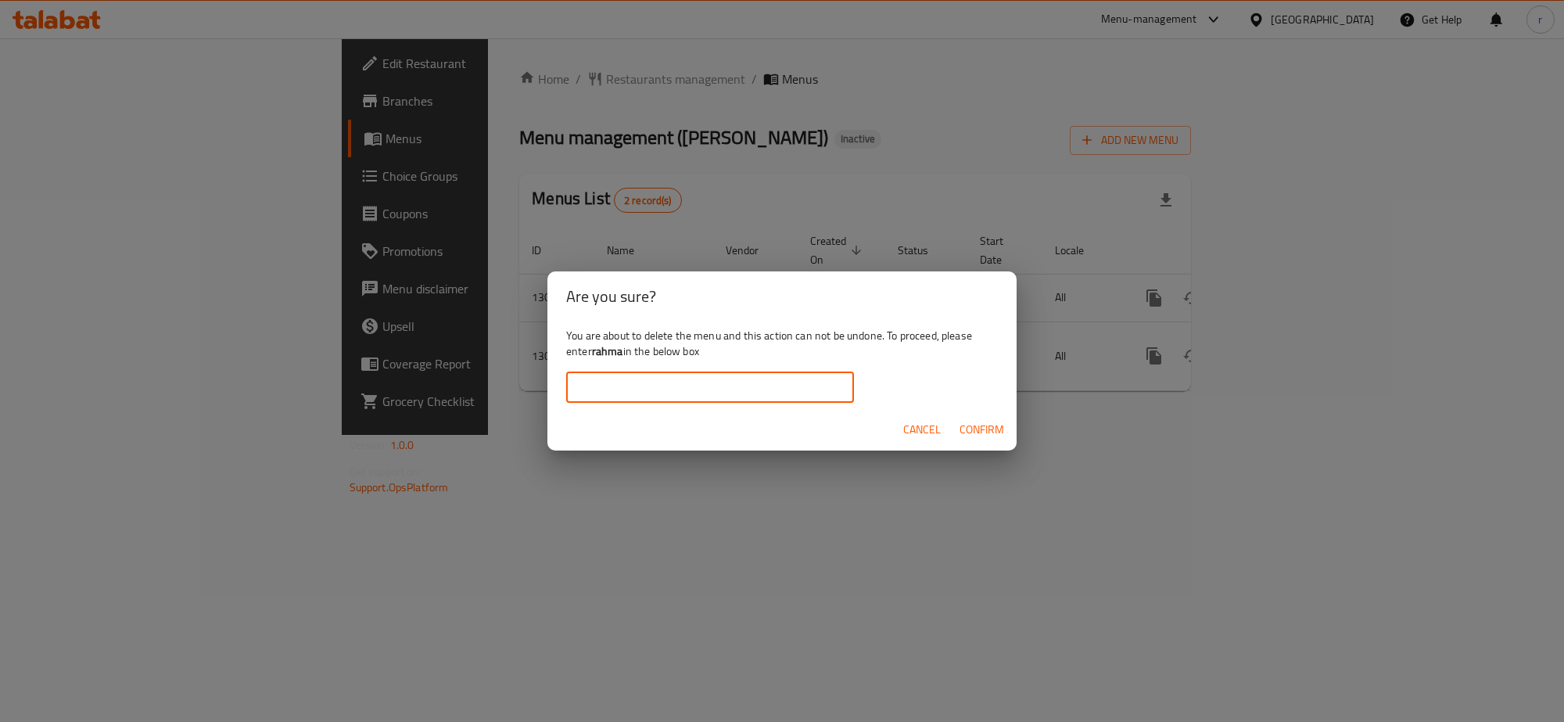
click at [792, 389] on input "text" at bounding box center [710, 386] width 288 height 31
click at [600, 353] on b "rahma" at bounding box center [607, 351] width 31 height 20
copy div "rahma"
click at [658, 379] on input "text" at bounding box center [710, 386] width 288 height 31
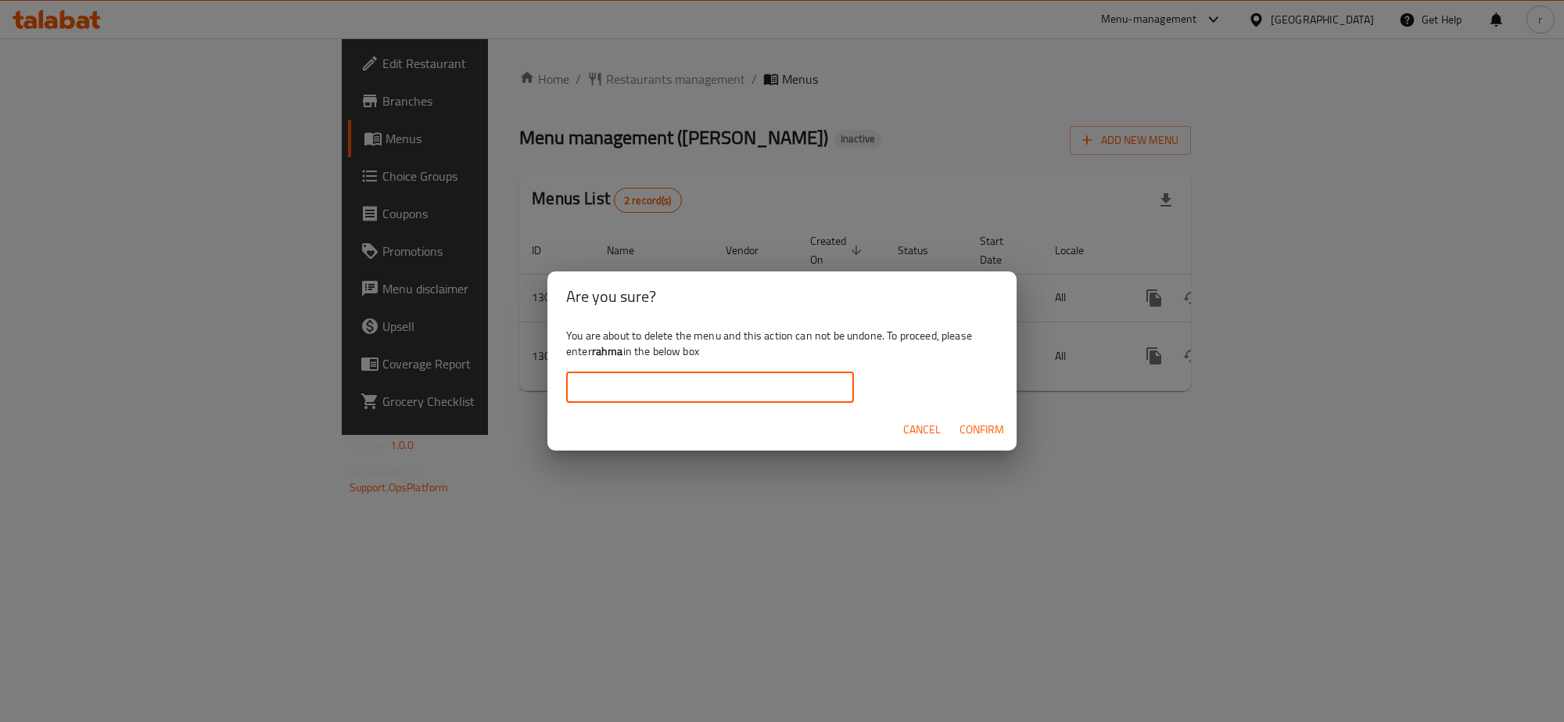
paste input "rahma"
click at [981, 426] on span "Confirm" at bounding box center [982, 430] width 45 height 20
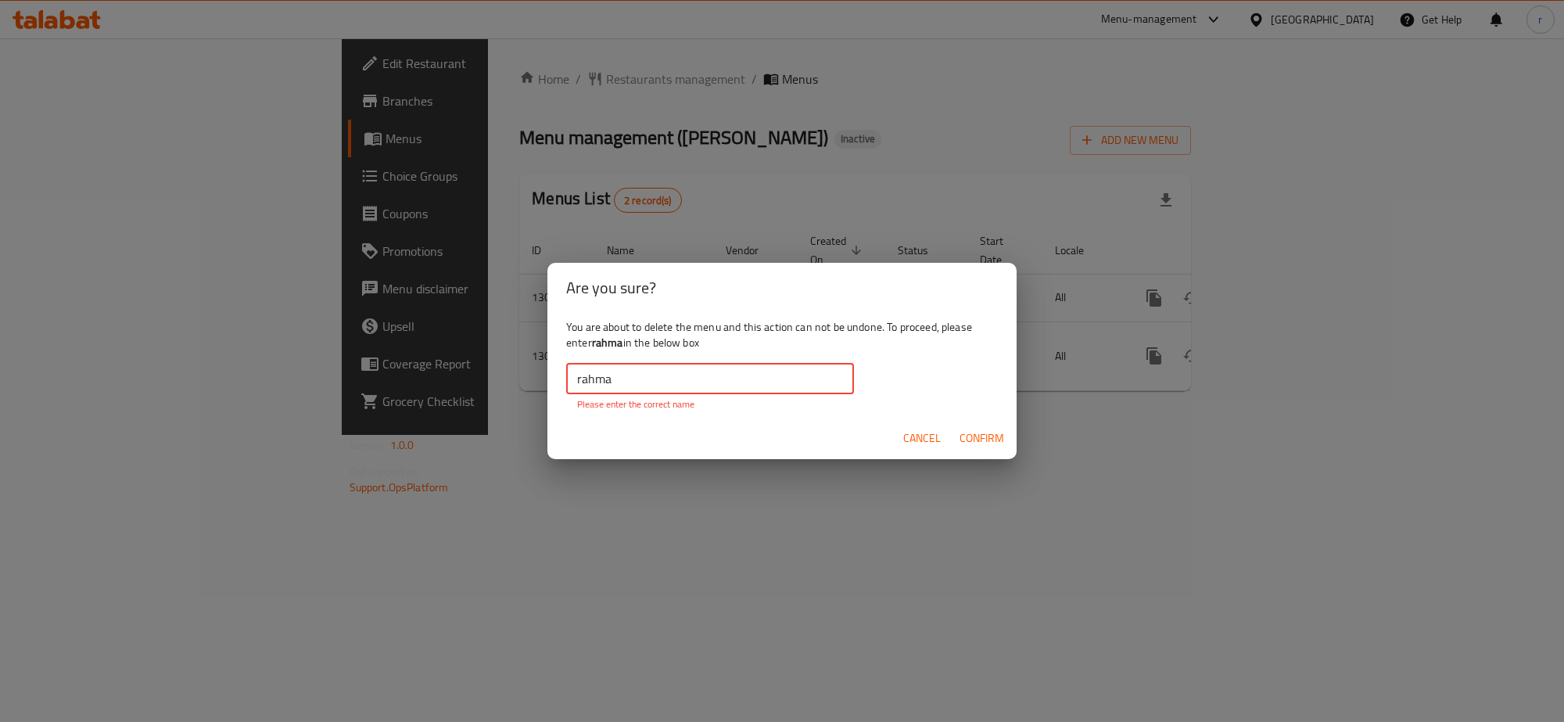
click at [638, 388] on input "rahma" at bounding box center [710, 378] width 288 height 31
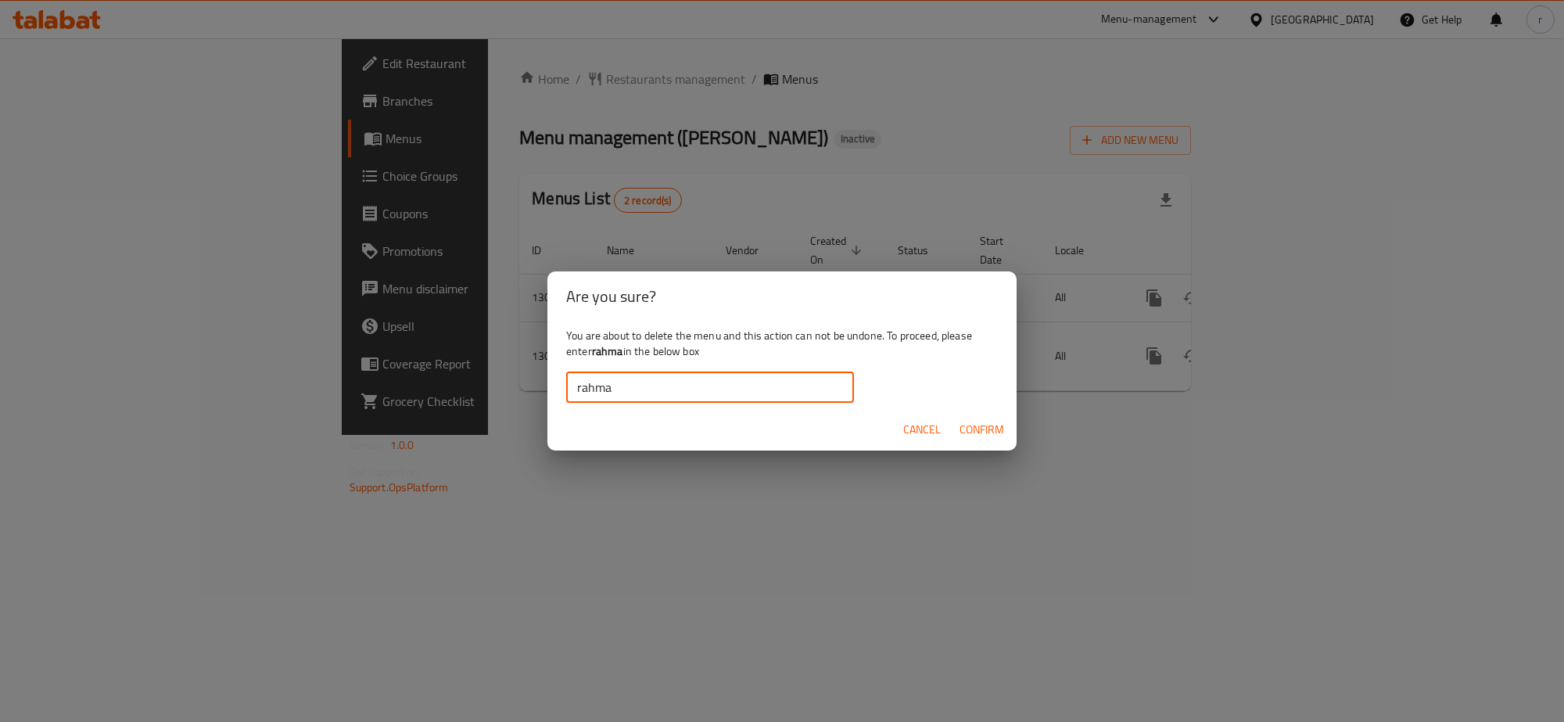
type input "rahma"
click at [989, 435] on span "Confirm" at bounding box center [982, 430] width 45 height 20
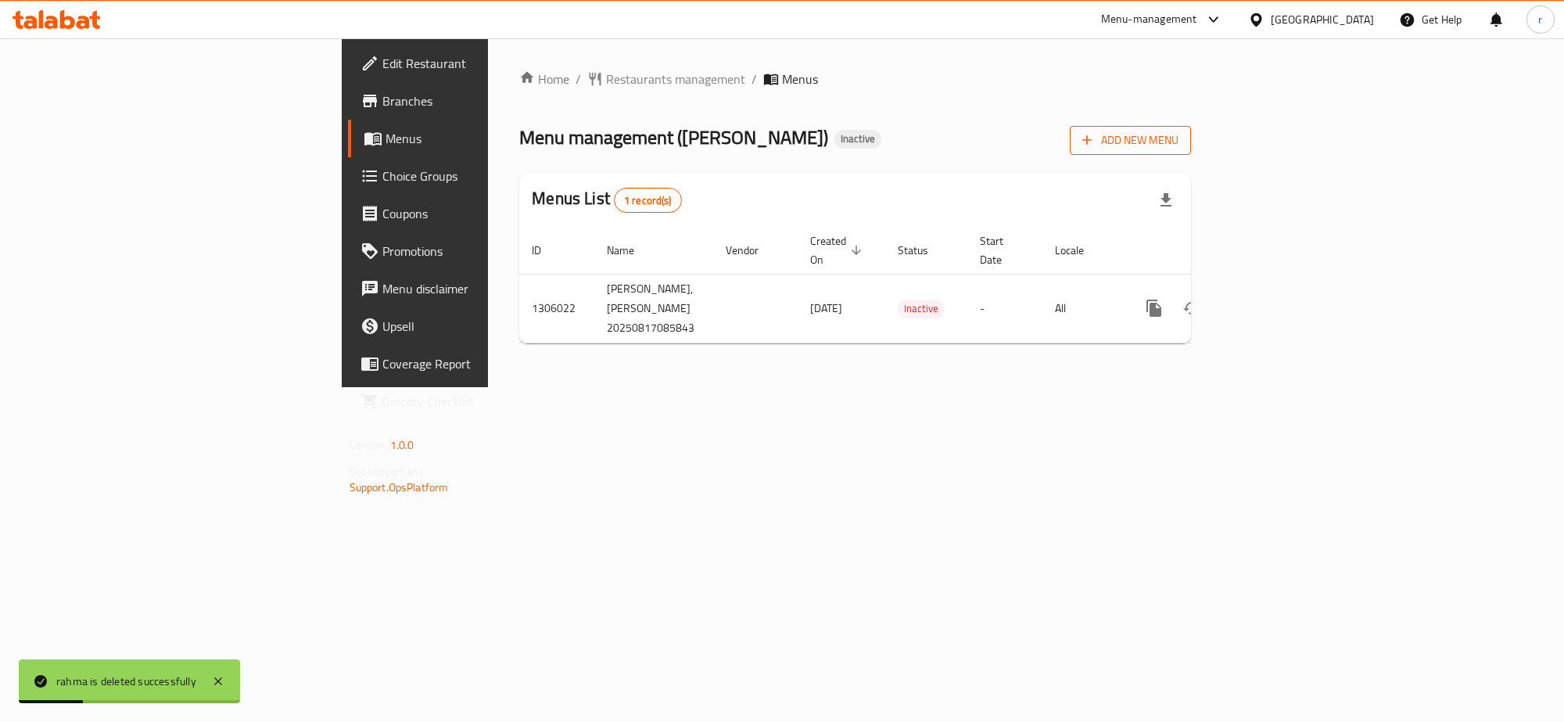
click at [1191, 152] on button "Add New Menu" at bounding box center [1130, 140] width 121 height 29
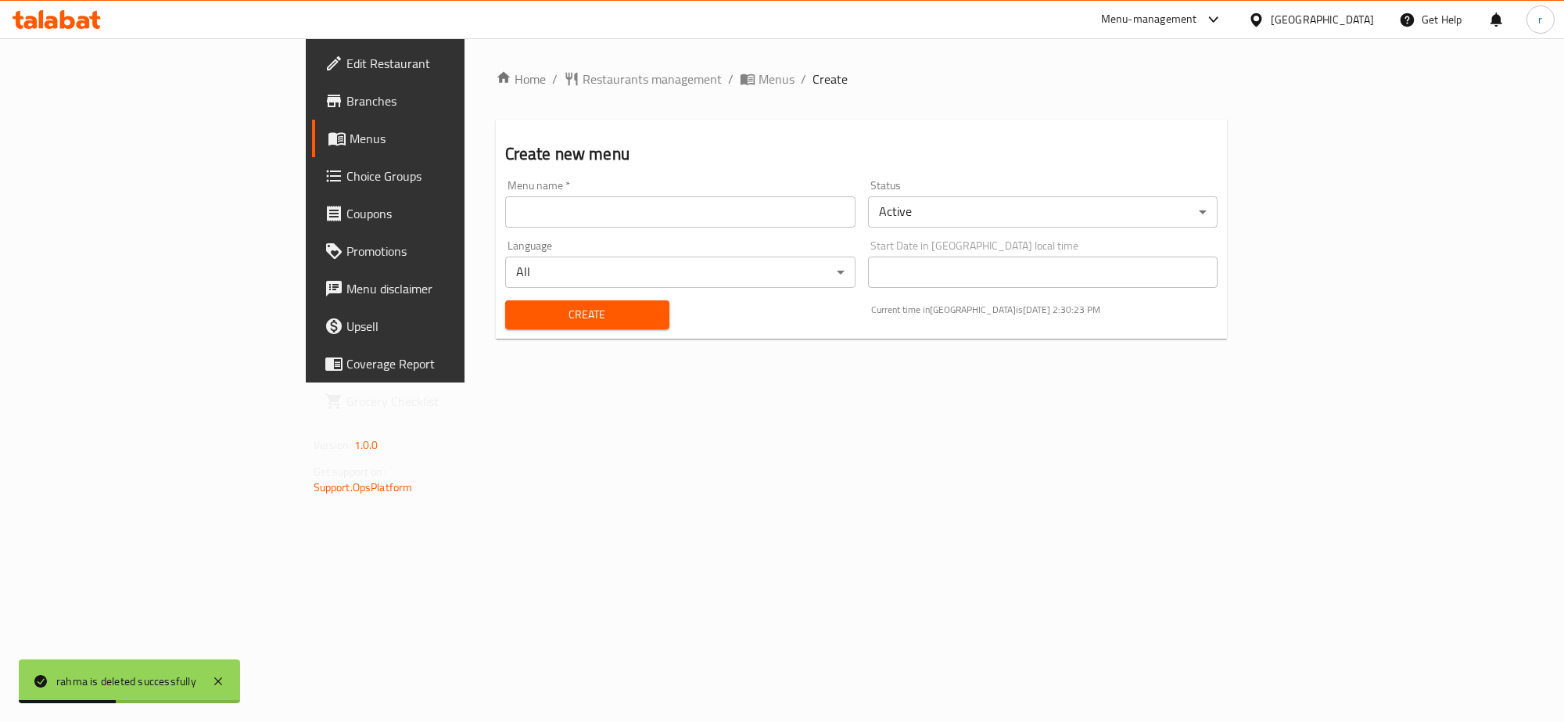
click at [505, 220] on input "text" at bounding box center [680, 211] width 350 height 31
type input "Rahma Mohammed Ahmed Ahmed"
click at [518, 314] on span "Create" at bounding box center [587, 315] width 139 height 20
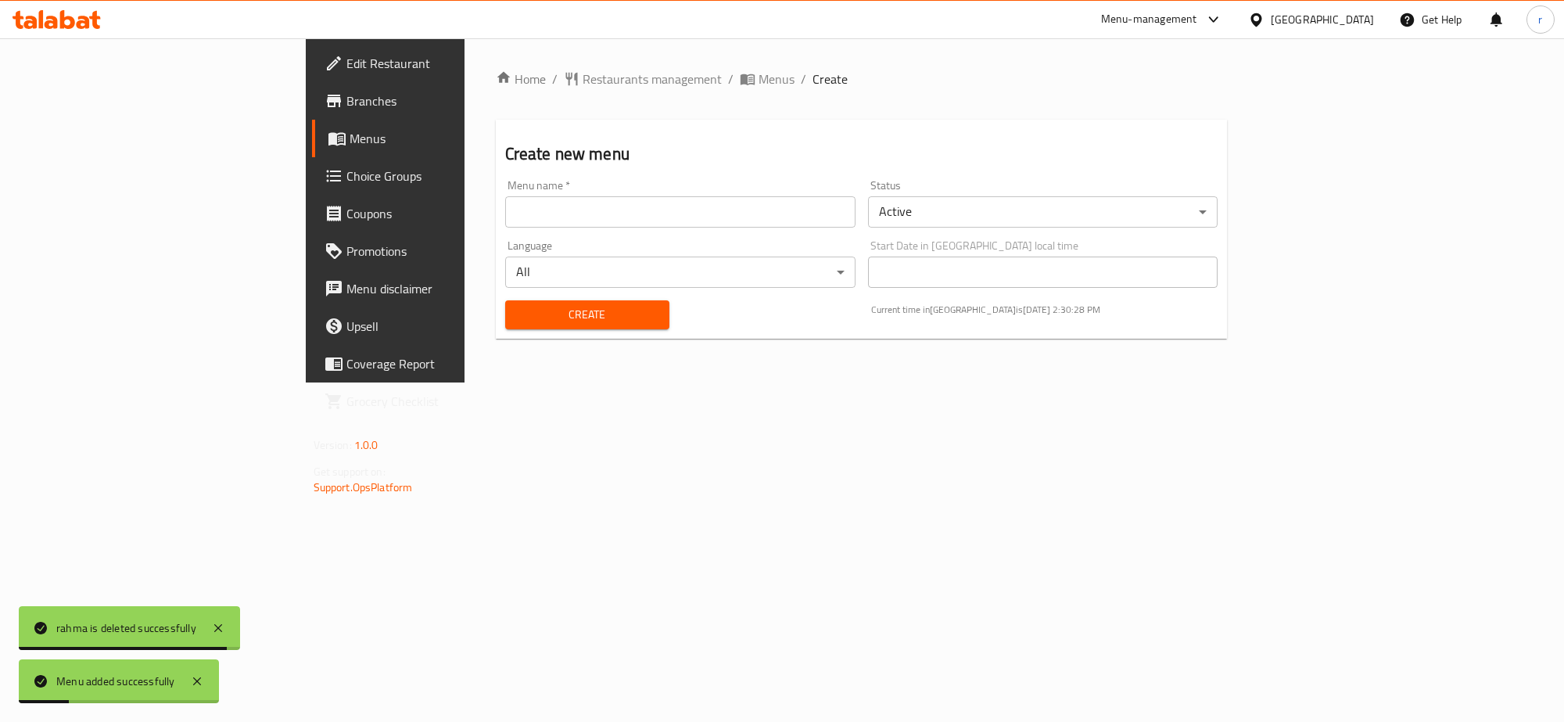
click at [350, 142] on span "Menus" at bounding box center [452, 138] width 205 height 19
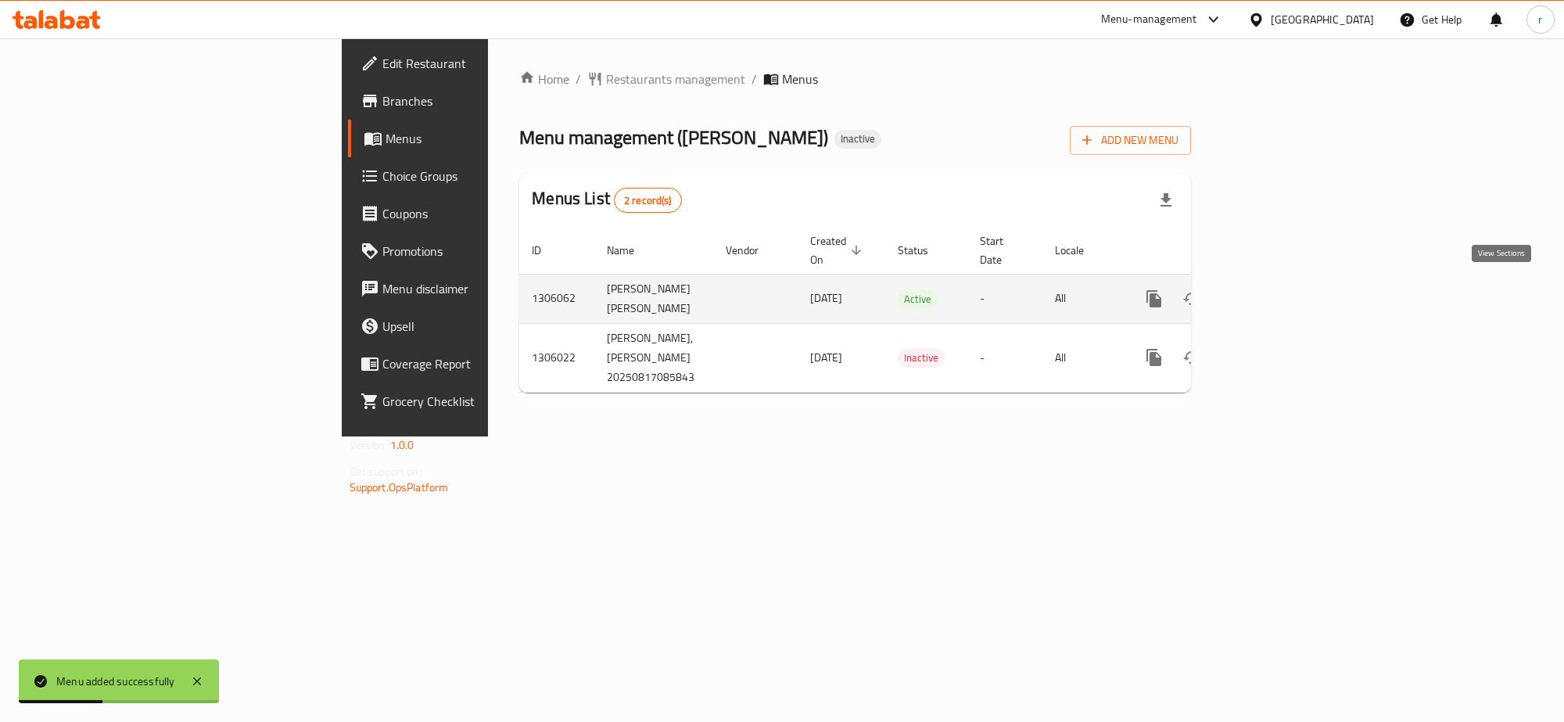
click at [1276, 296] on icon "enhanced table" at bounding box center [1266, 298] width 19 height 19
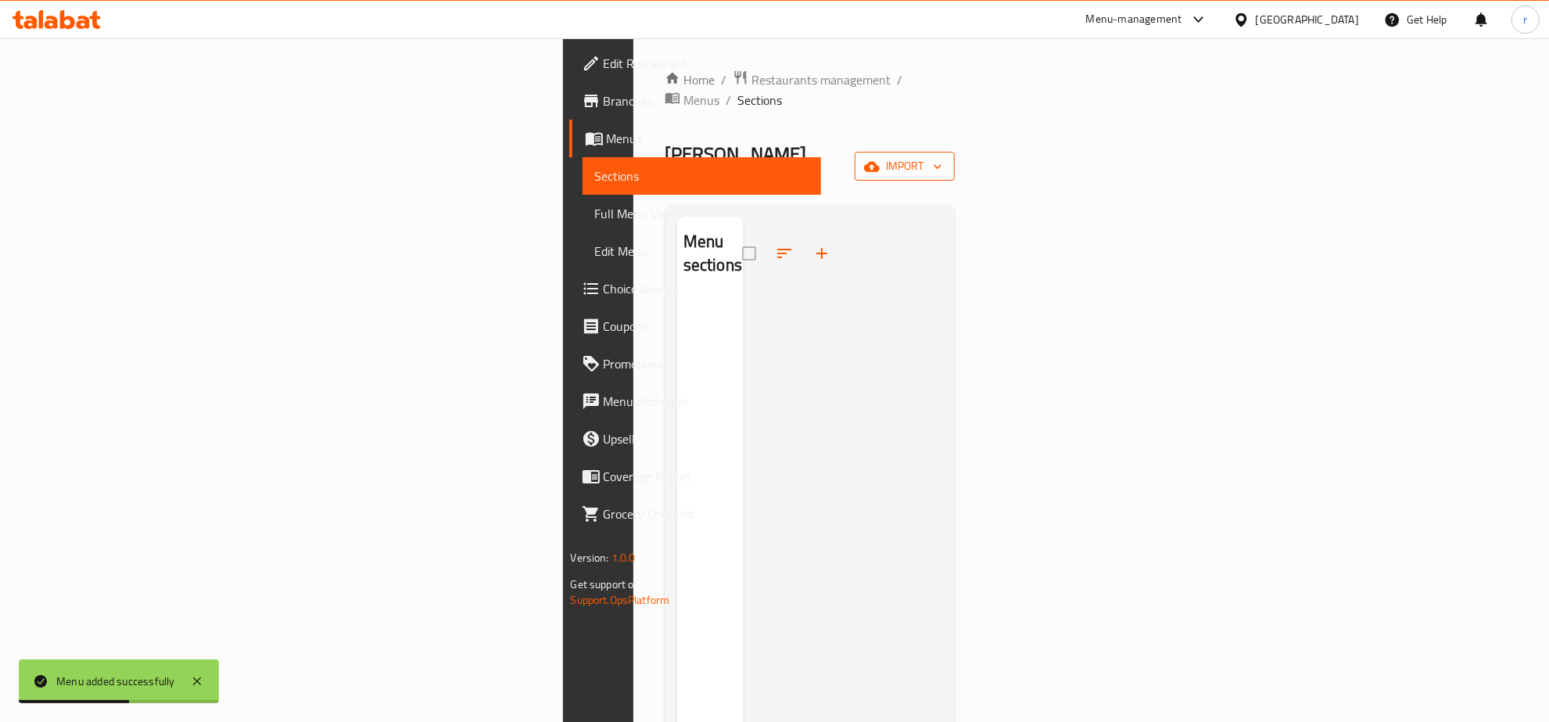
click at [942, 156] on span "import" at bounding box center [904, 166] width 75 height 20
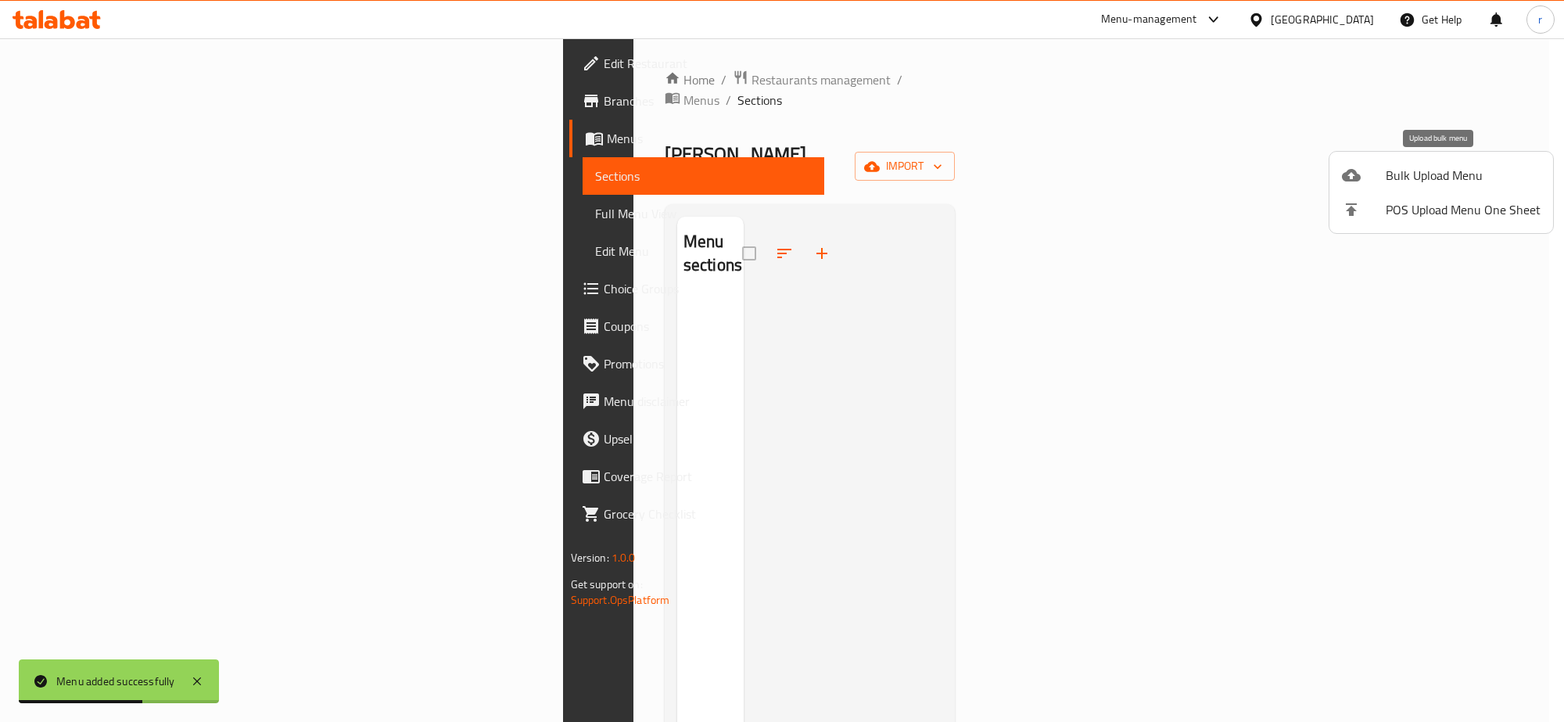
click at [1419, 177] on span "Bulk Upload Menu" at bounding box center [1463, 175] width 155 height 19
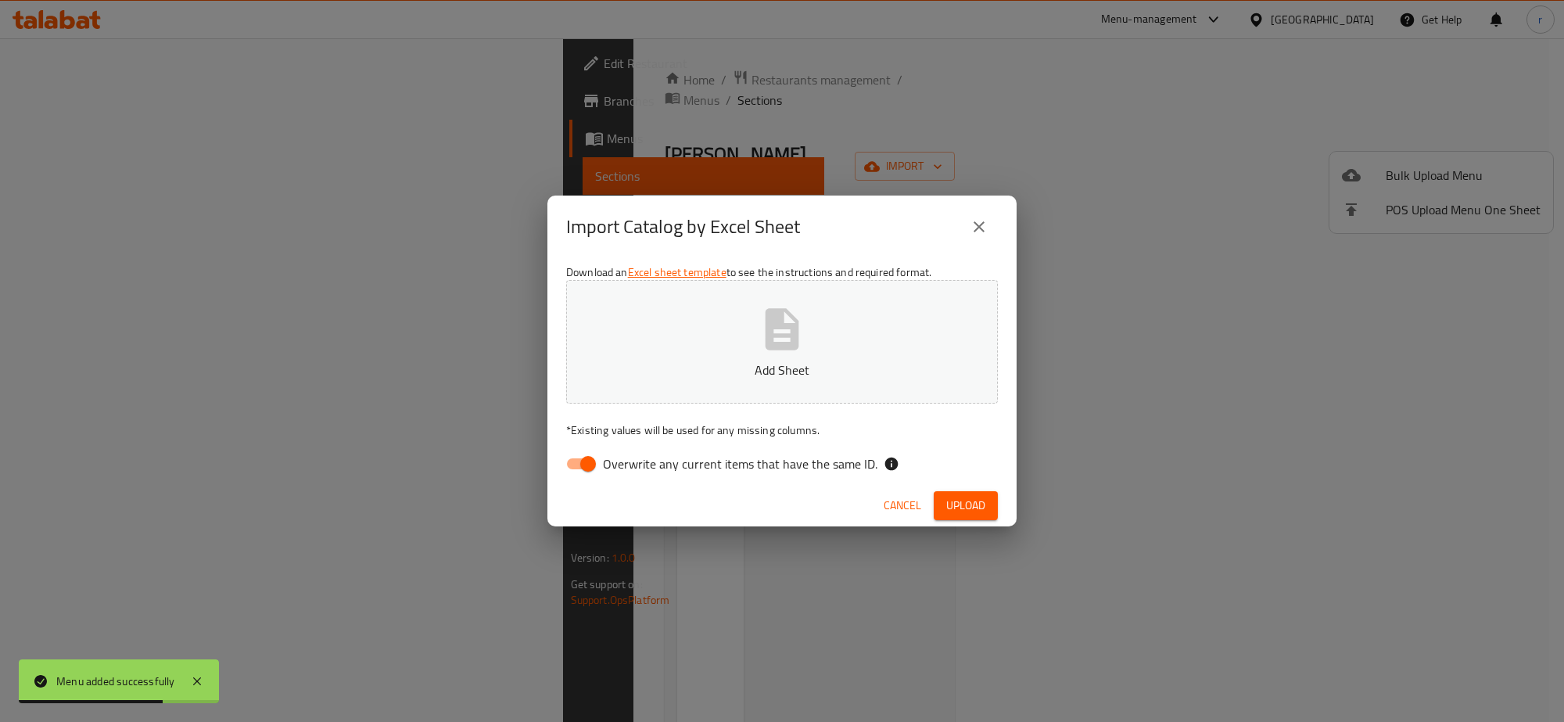
click at [732, 342] on button "Add Sheet" at bounding box center [782, 342] width 432 height 124
click at [577, 459] on input "Overwrite any current items that have the same ID." at bounding box center [587, 464] width 89 height 30
checkbox input "false"
click at [985, 498] on span "Upload" at bounding box center [965, 506] width 39 height 20
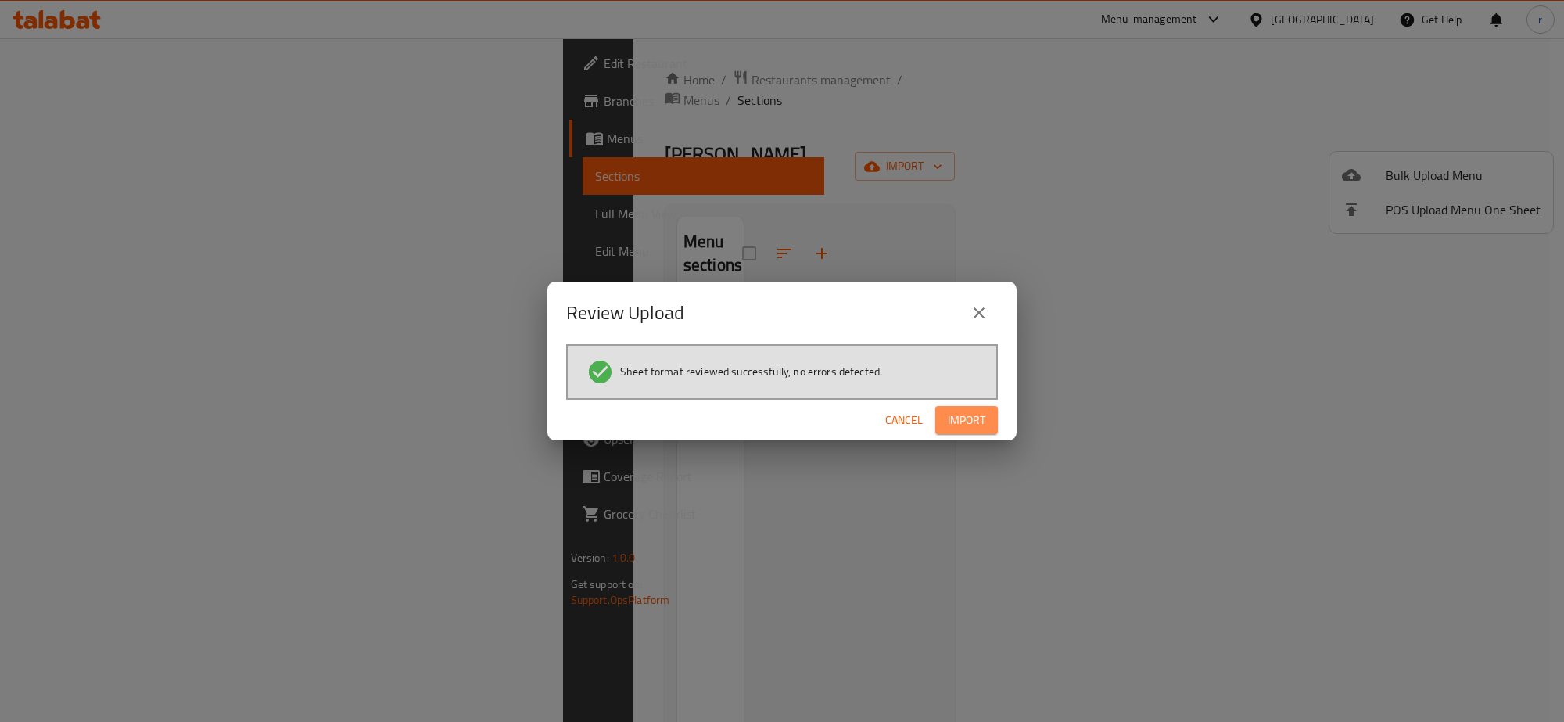
click at [981, 431] on button "Import" at bounding box center [966, 420] width 63 height 29
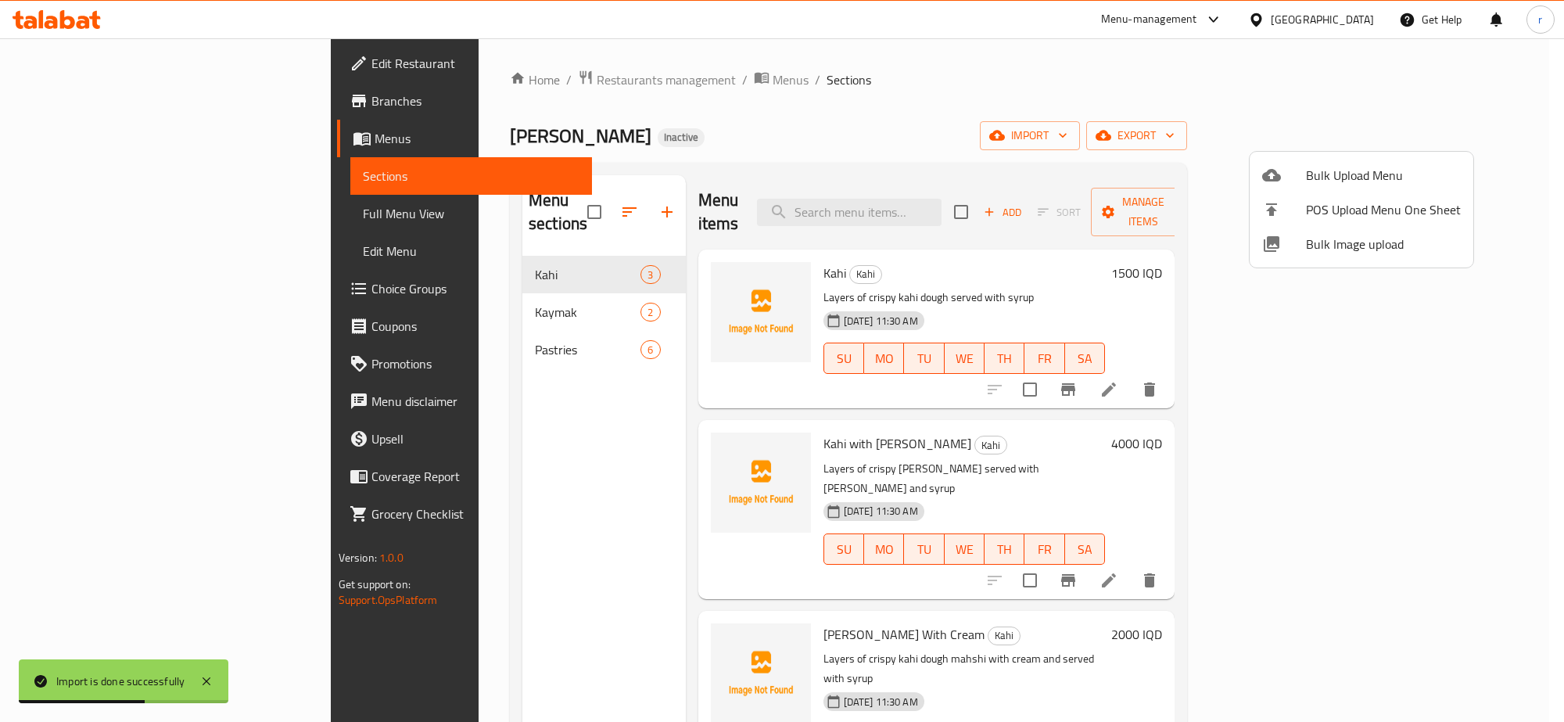
click at [512, 322] on div at bounding box center [782, 361] width 1564 height 722
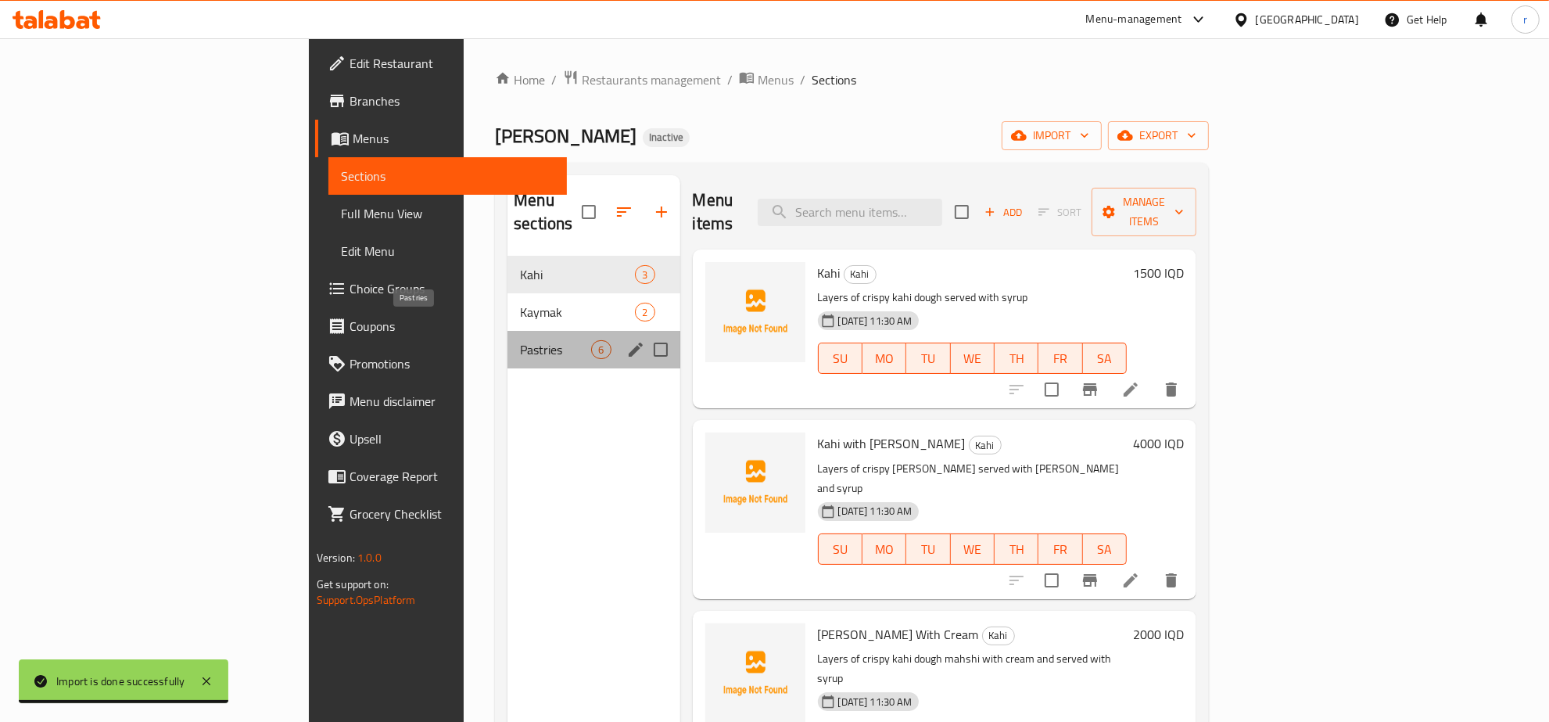
click at [520, 340] on span "Pastries" at bounding box center [555, 349] width 71 height 19
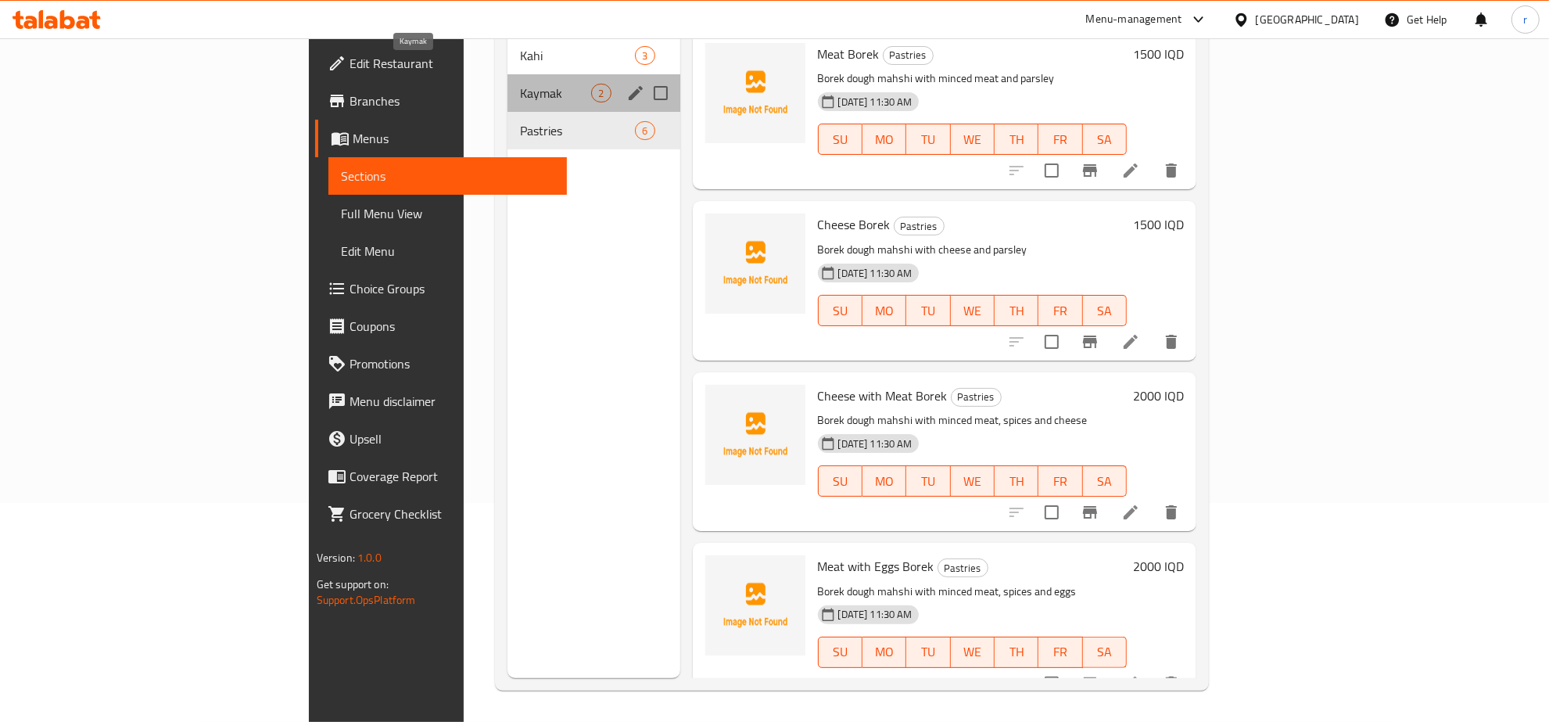
click at [520, 84] on span "Kaymak" at bounding box center [555, 93] width 71 height 19
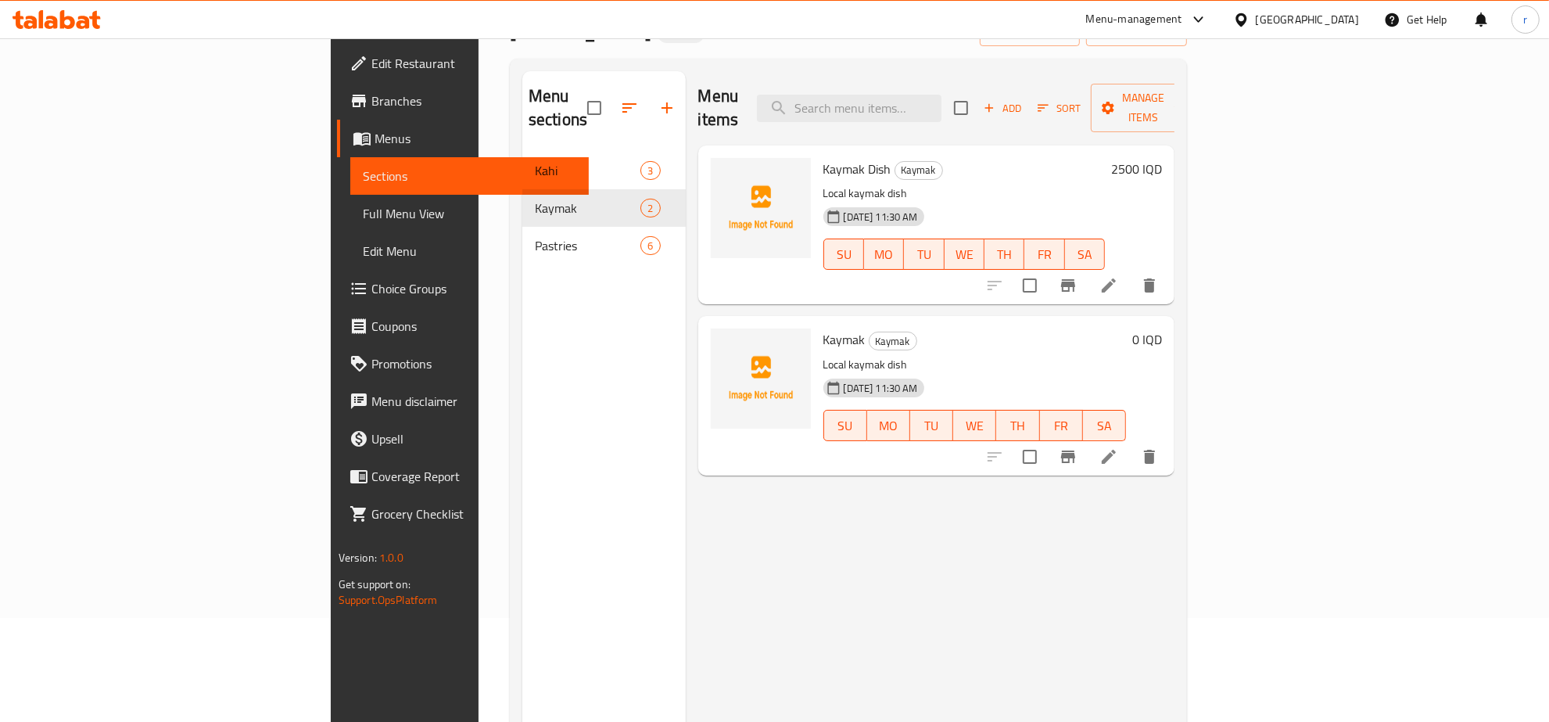
scroll to position [56, 0]
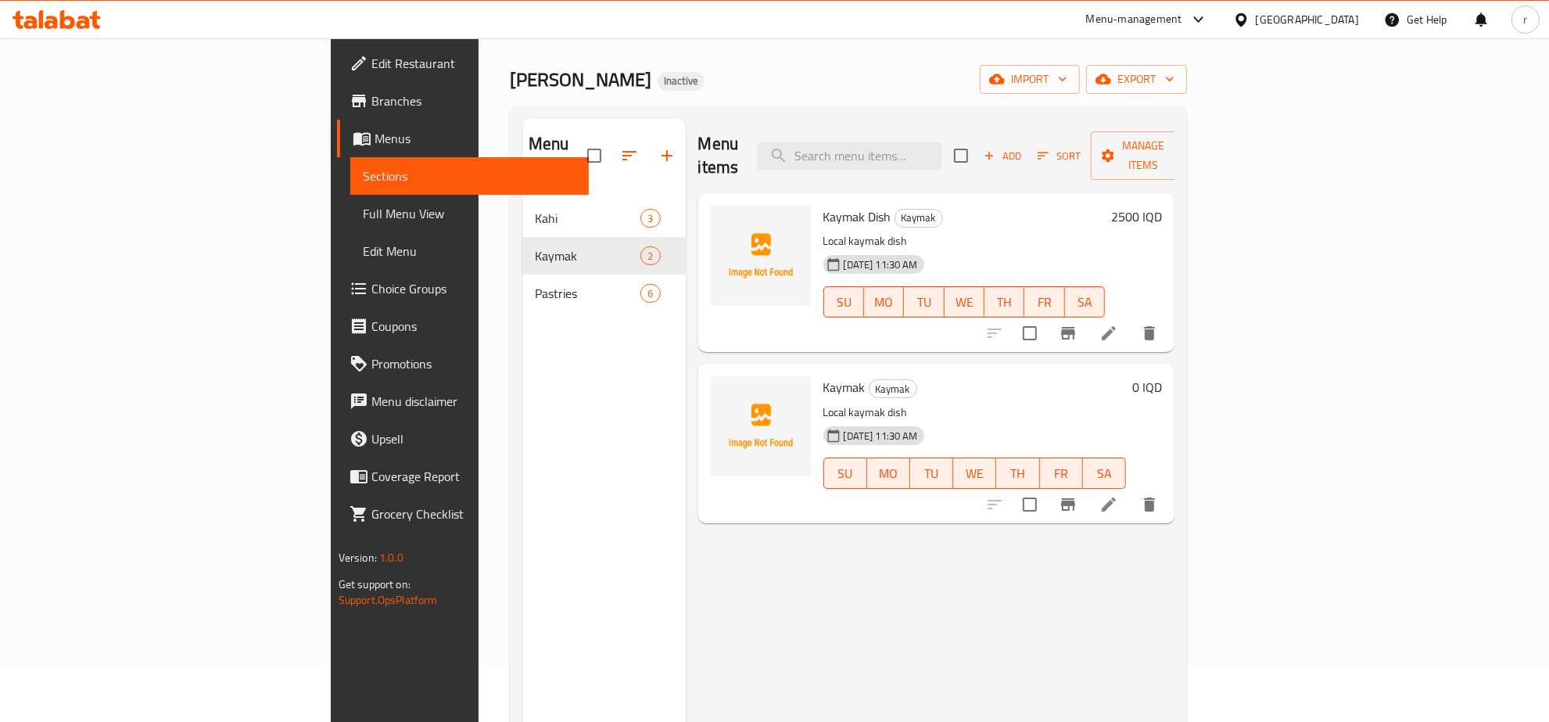
click at [1133, 420] on div "17-08-2025 11:30 AM SU MO TU WE TH FR SA" at bounding box center [975, 462] width 316 height 84
click at [522, 555] on div "Menu sections Kahi 3 Kaymak 2 Pastries 6" at bounding box center [603, 480] width 163 height 722
click at [1118, 495] on icon at bounding box center [1108, 504] width 19 height 19
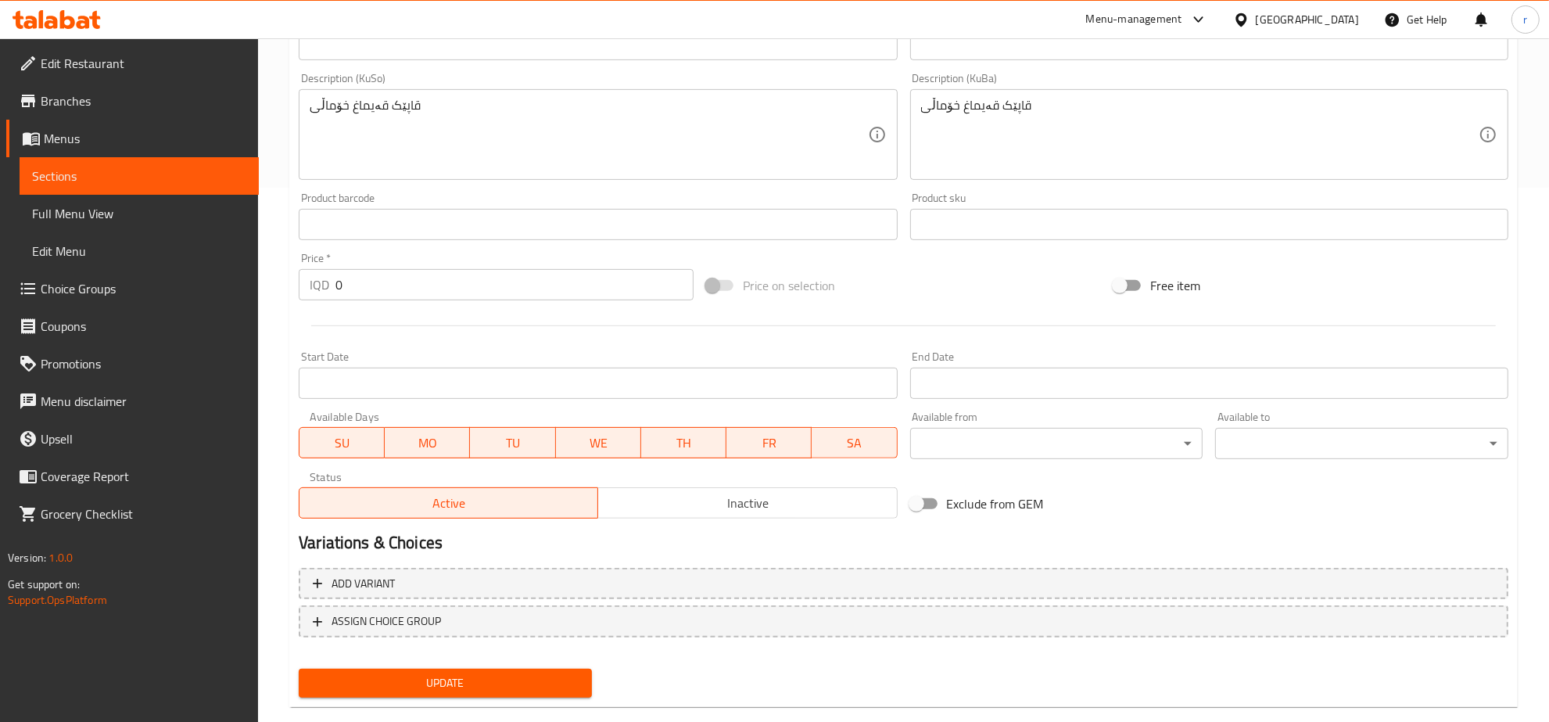
scroll to position [560, 0]
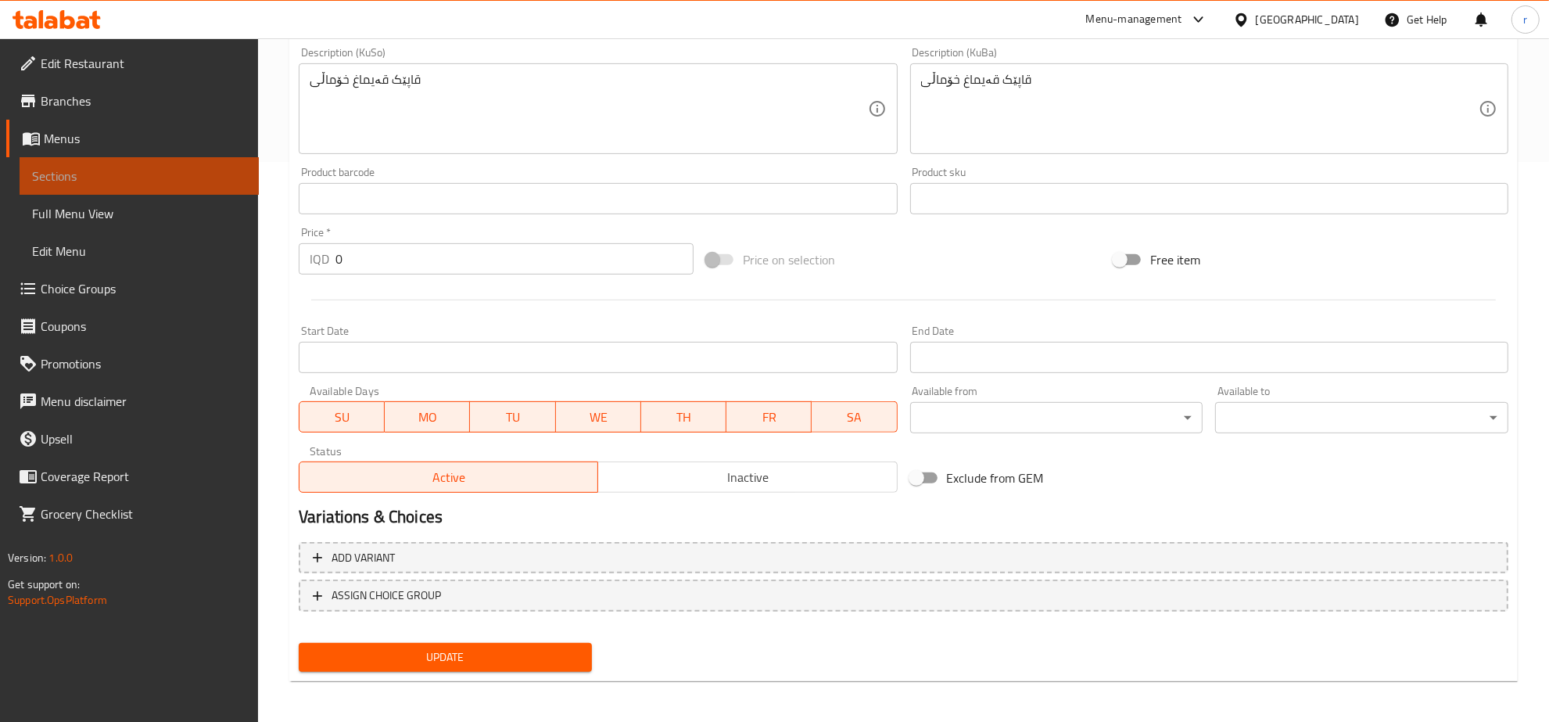
click at [163, 169] on span "Sections" at bounding box center [139, 176] width 214 height 19
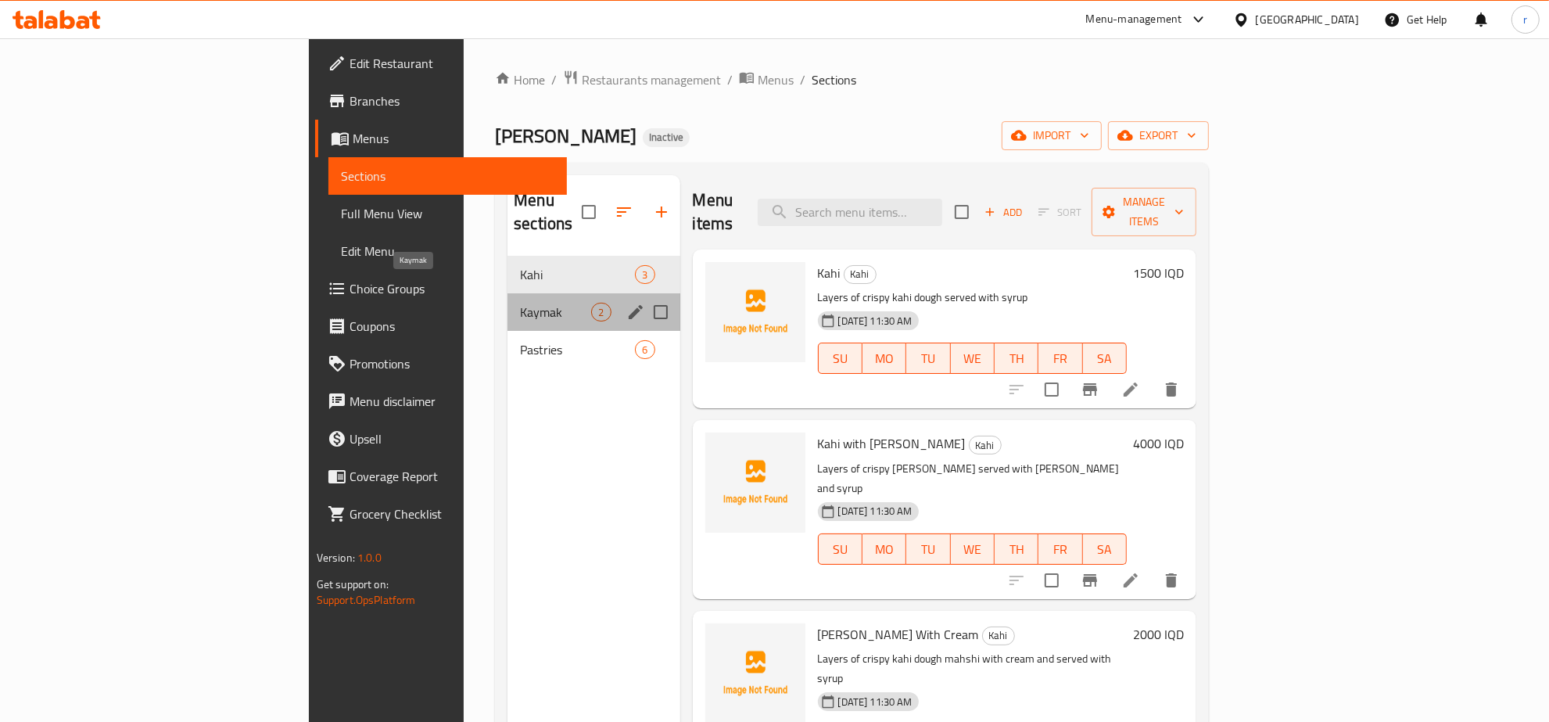
click at [520, 303] on span "Kaymak" at bounding box center [555, 312] width 71 height 19
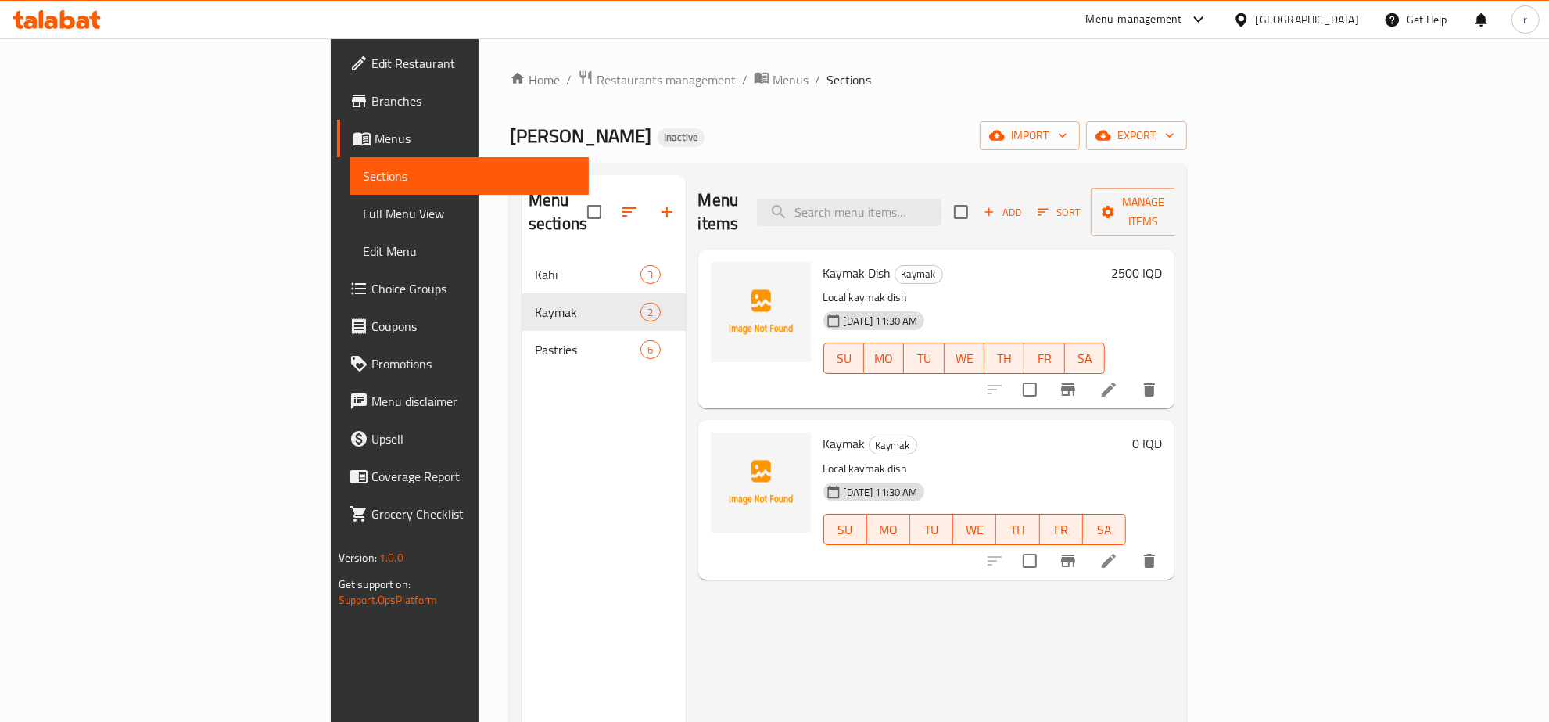
click at [375, 145] on span "Menus" at bounding box center [476, 138] width 203 height 19
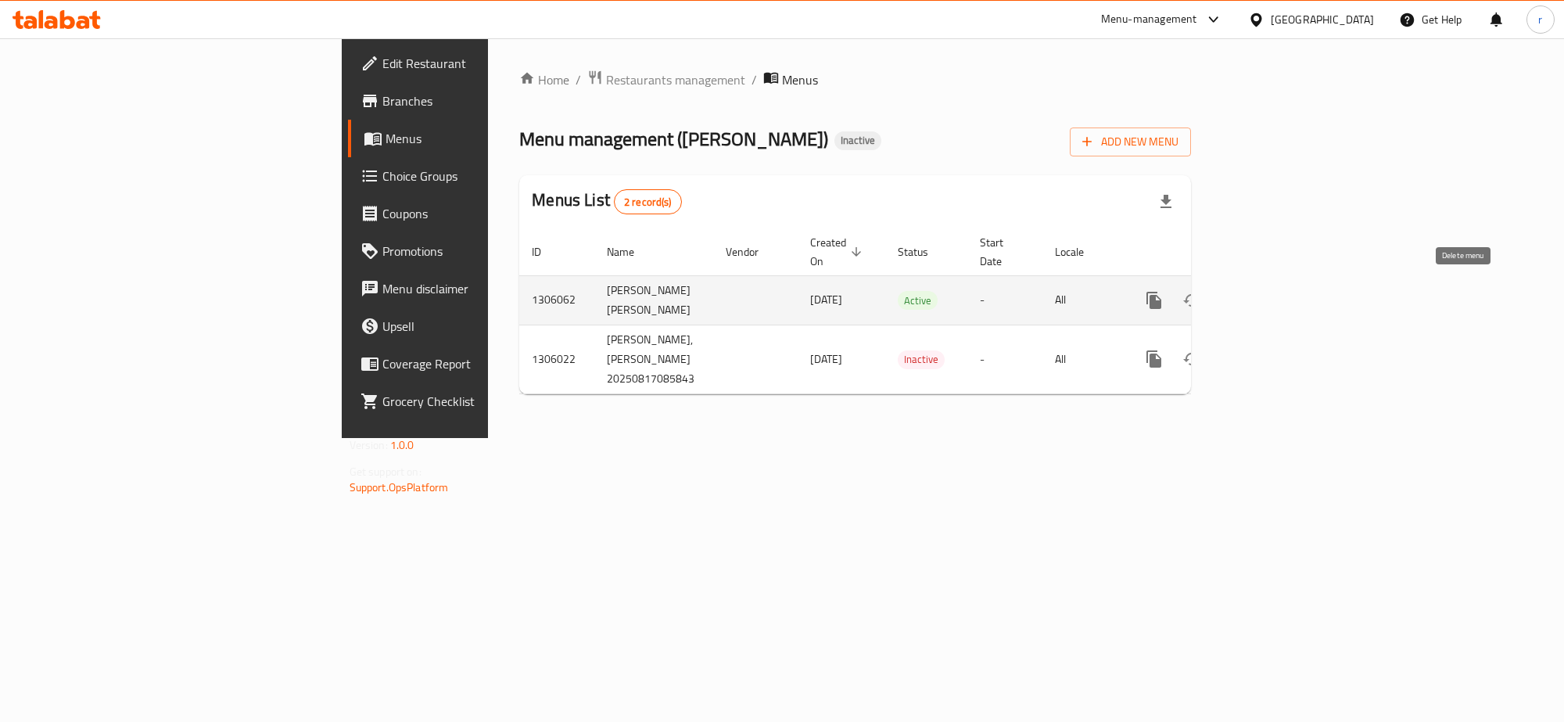
click at [1235, 297] on icon "enhanced table" at bounding box center [1229, 300] width 11 height 14
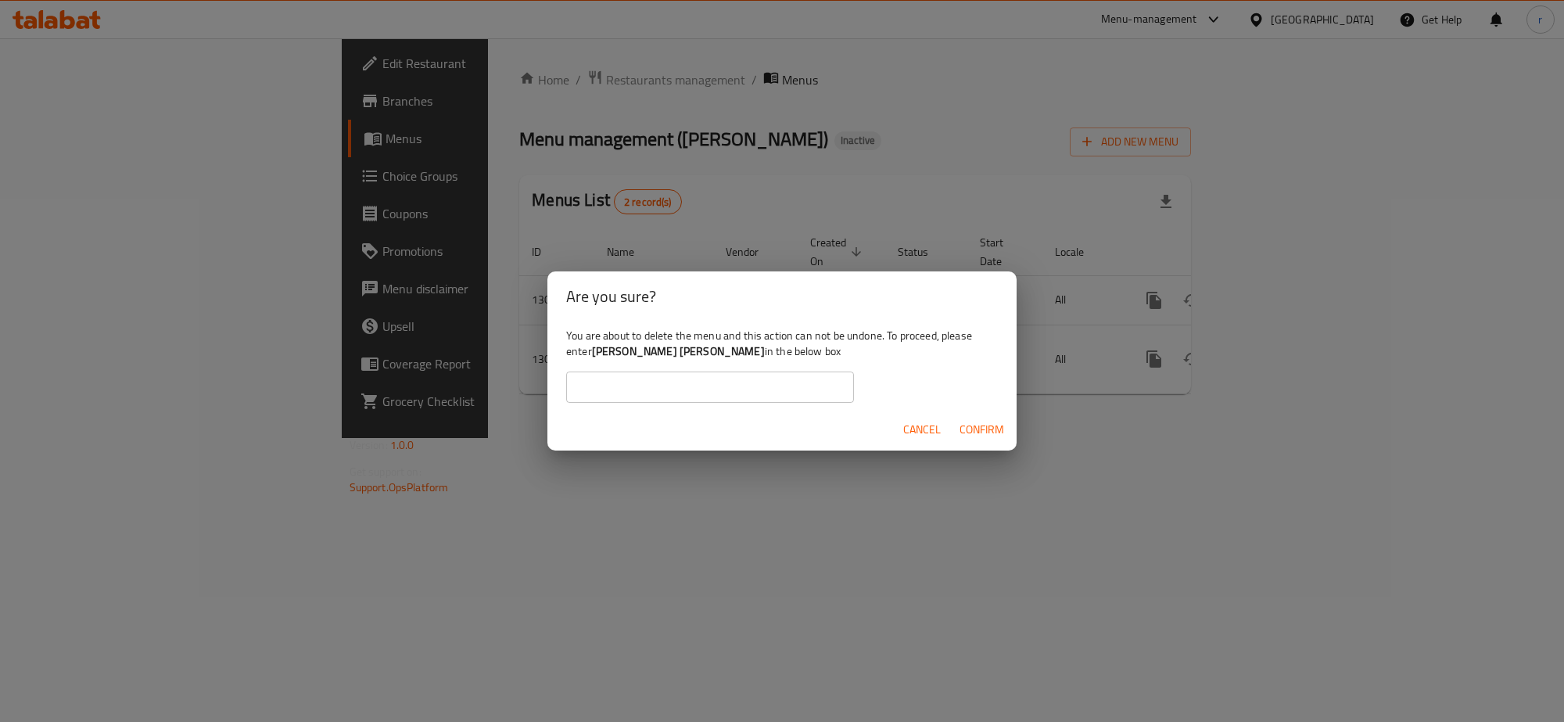
click at [984, 431] on span "Confirm" at bounding box center [982, 430] width 45 height 20
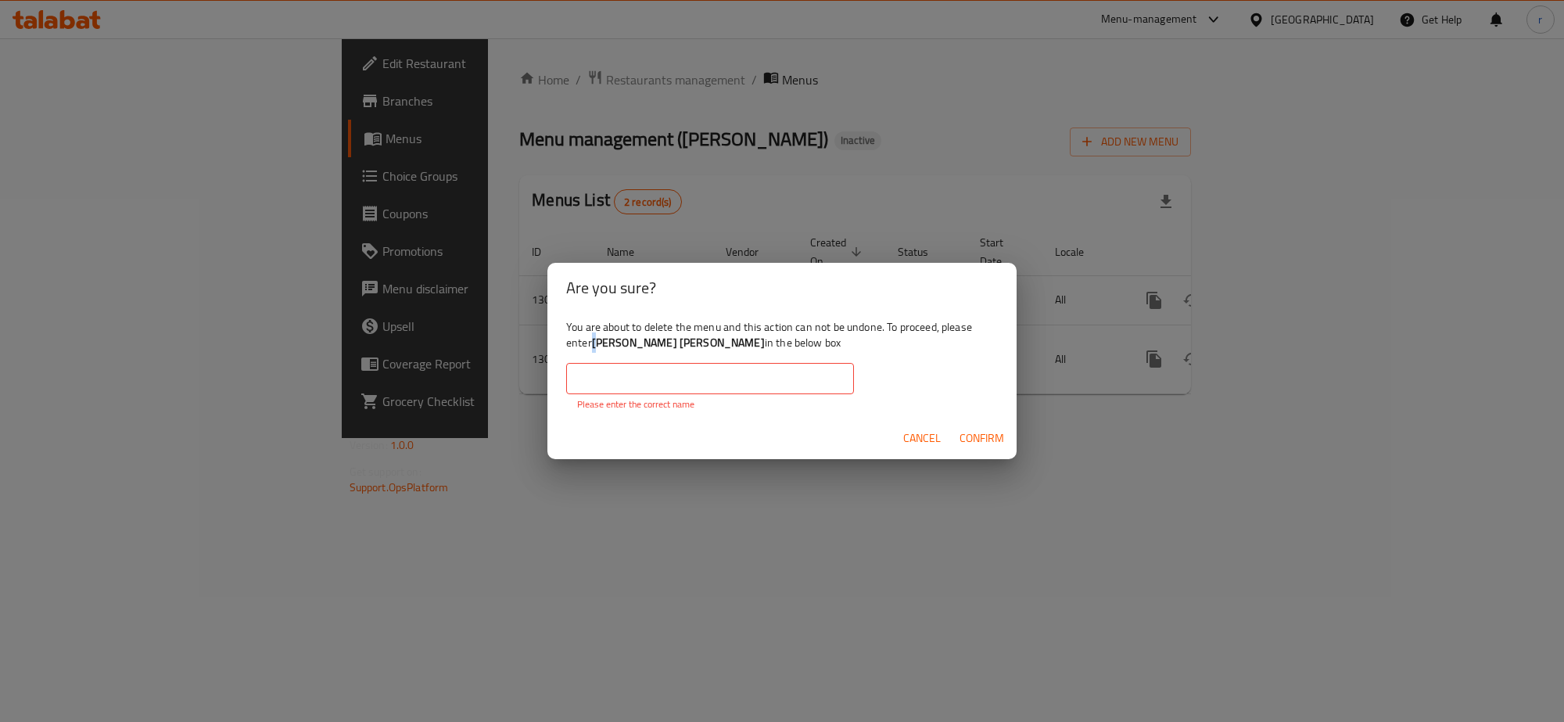
click at [598, 337] on b "Rahma Mohammed Ahmed Ahmed" at bounding box center [678, 342] width 173 height 20
click at [599, 364] on input "text" at bounding box center [710, 378] width 288 height 31
click at [599, 344] on b "Rahma Mohammed Ahmed Ahmed" at bounding box center [678, 342] width 173 height 20
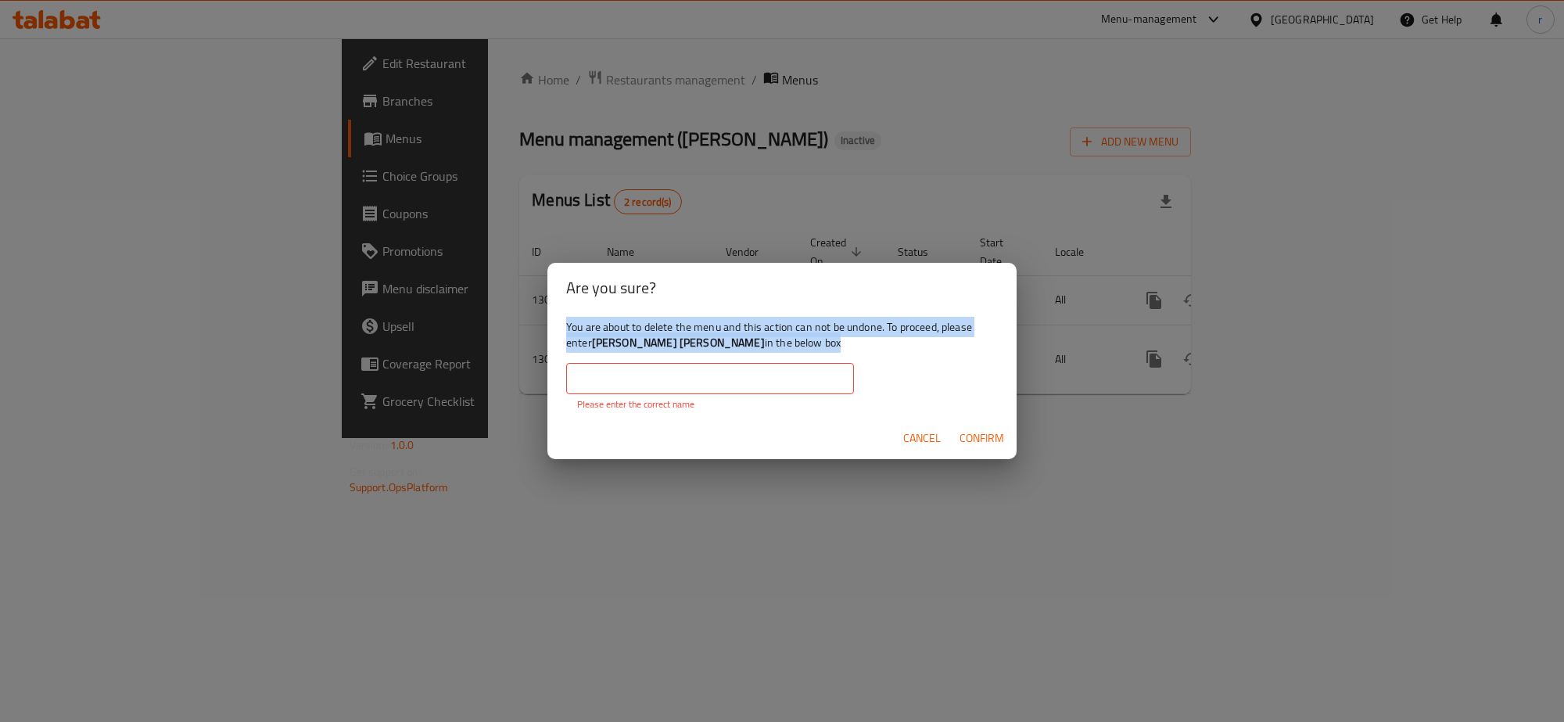
click at [599, 344] on b "Rahma Mohammed Ahmed Ahmed" at bounding box center [678, 342] width 173 height 20
drag, startPoint x: 593, startPoint y: 342, endPoint x: 755, endPoint y: 349, distance: 162.8
click at [755, 349] on b "Rahma Mohammed Ahmed Ahmed" at bounding box center [678, 342] width 173 height 20
copy b "Rahma Mohammed Ahmed Ahmed"
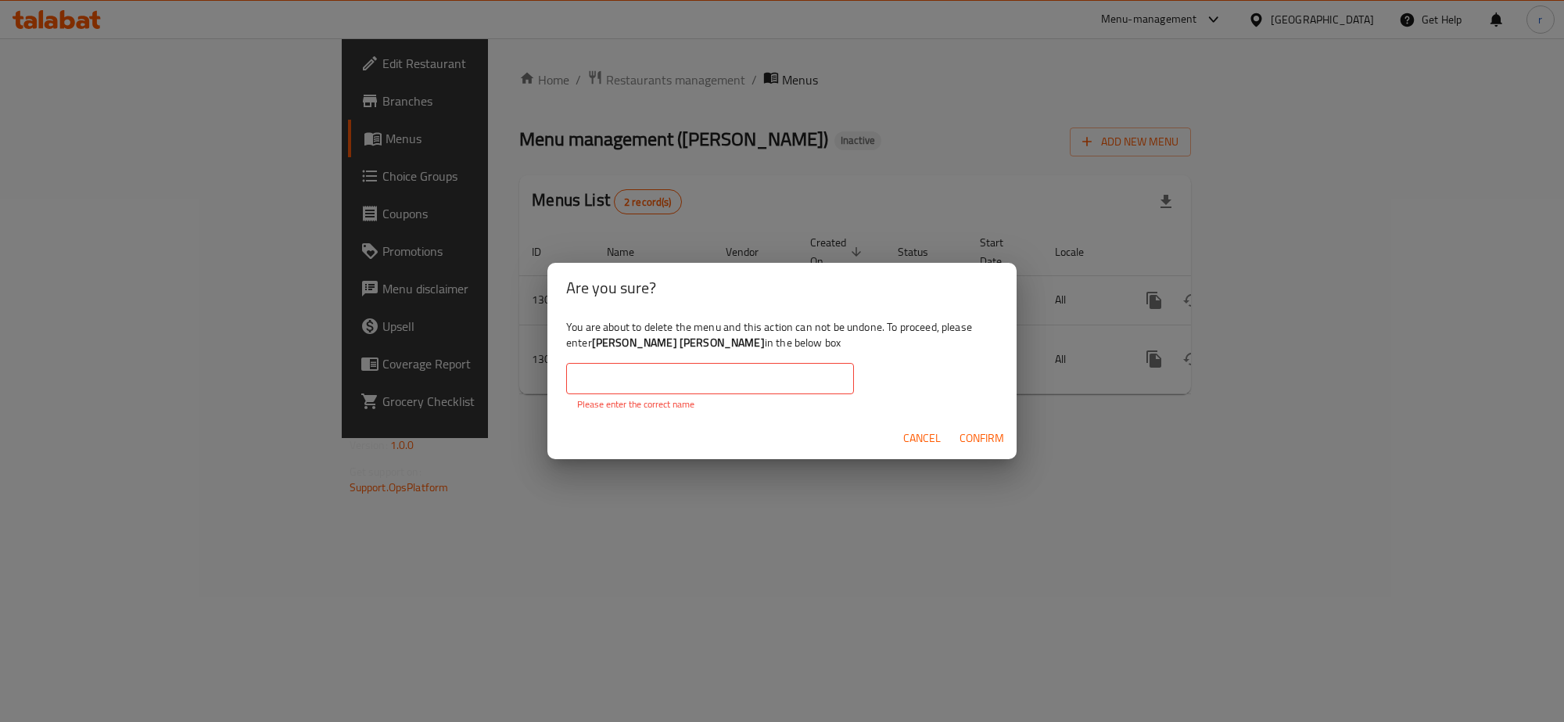
click at [727, 376] on input "text" at bounding box center [710, 378] width 288 height 31
paste input "Rahma Mohammed Ahmed Ahmed"
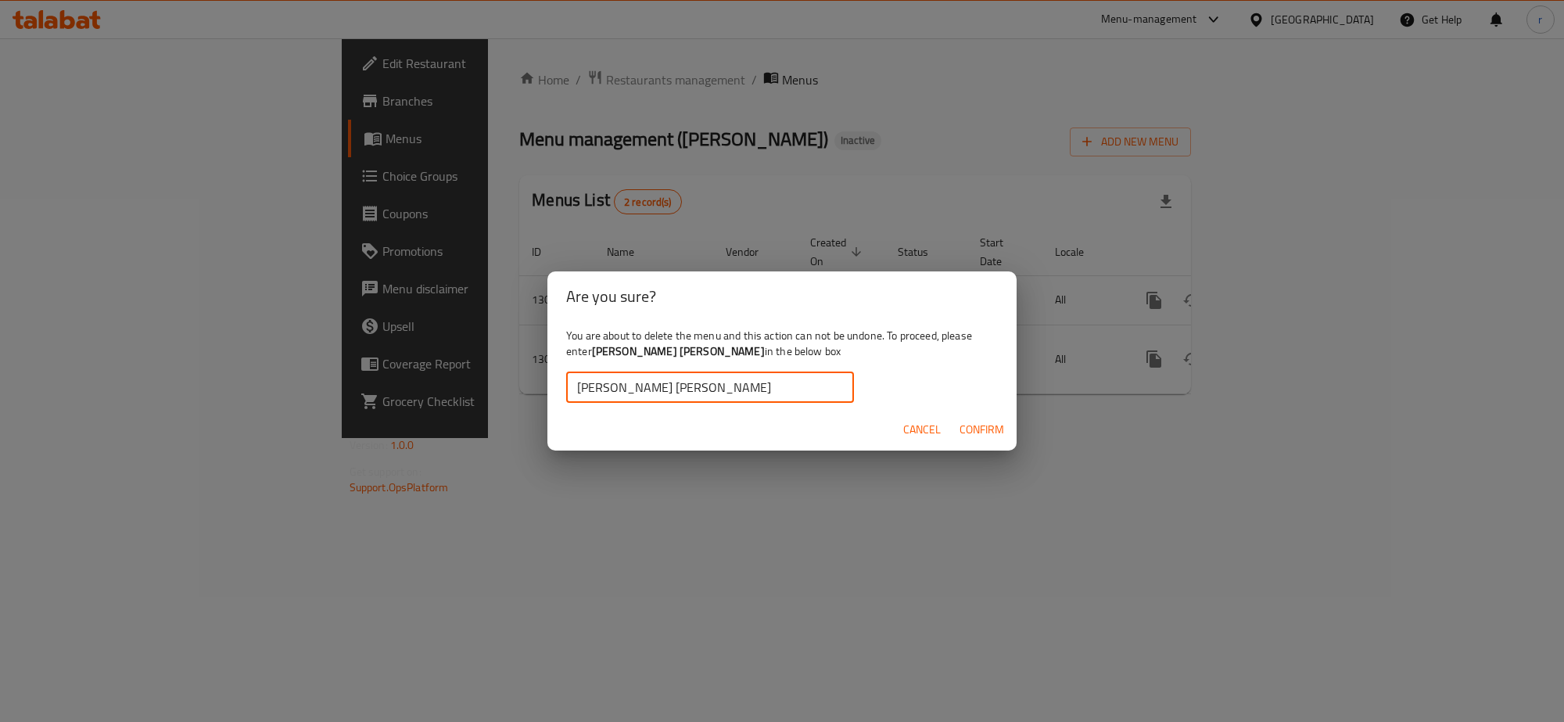
type input "Rahma Mohammed Ahmed Ahmed"
click at [983, 436] on span "Confirm" at bounding box center [982, 430] width 45 height 20
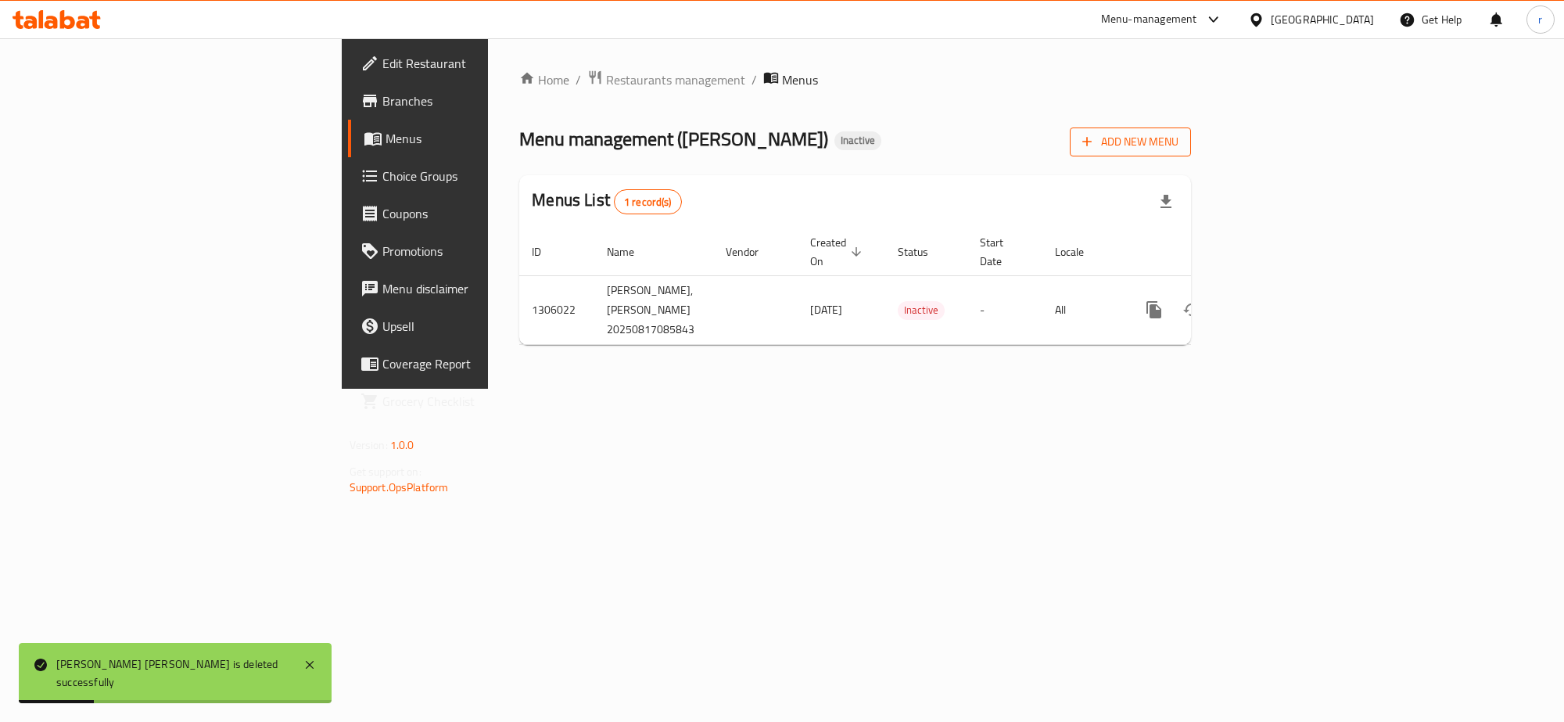
click at [1178, 141] on span "Add New Menu" at bounding box center [1130, 142] width 96 height 20
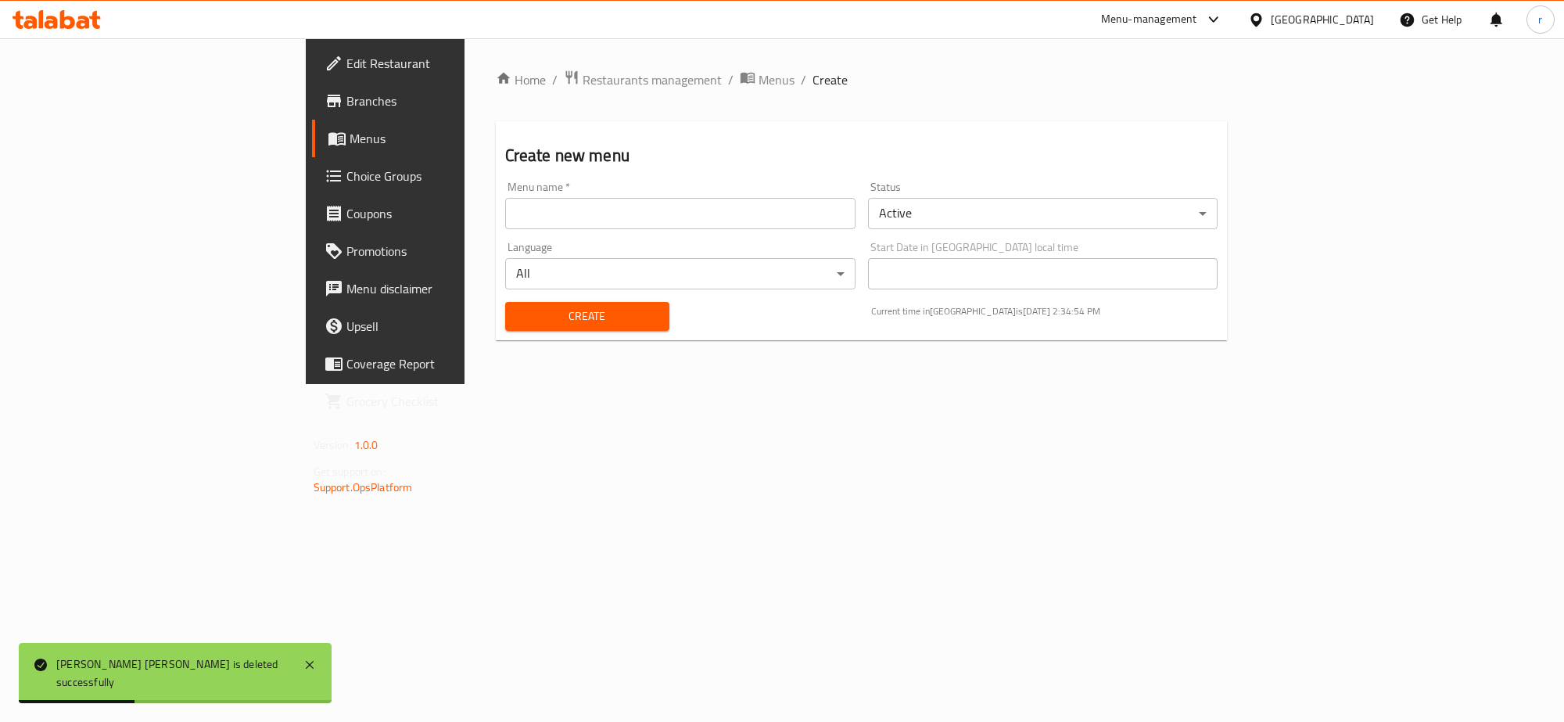
click at [505, 221] on input "text" at bounding box center [680, 213] width 350 height 31
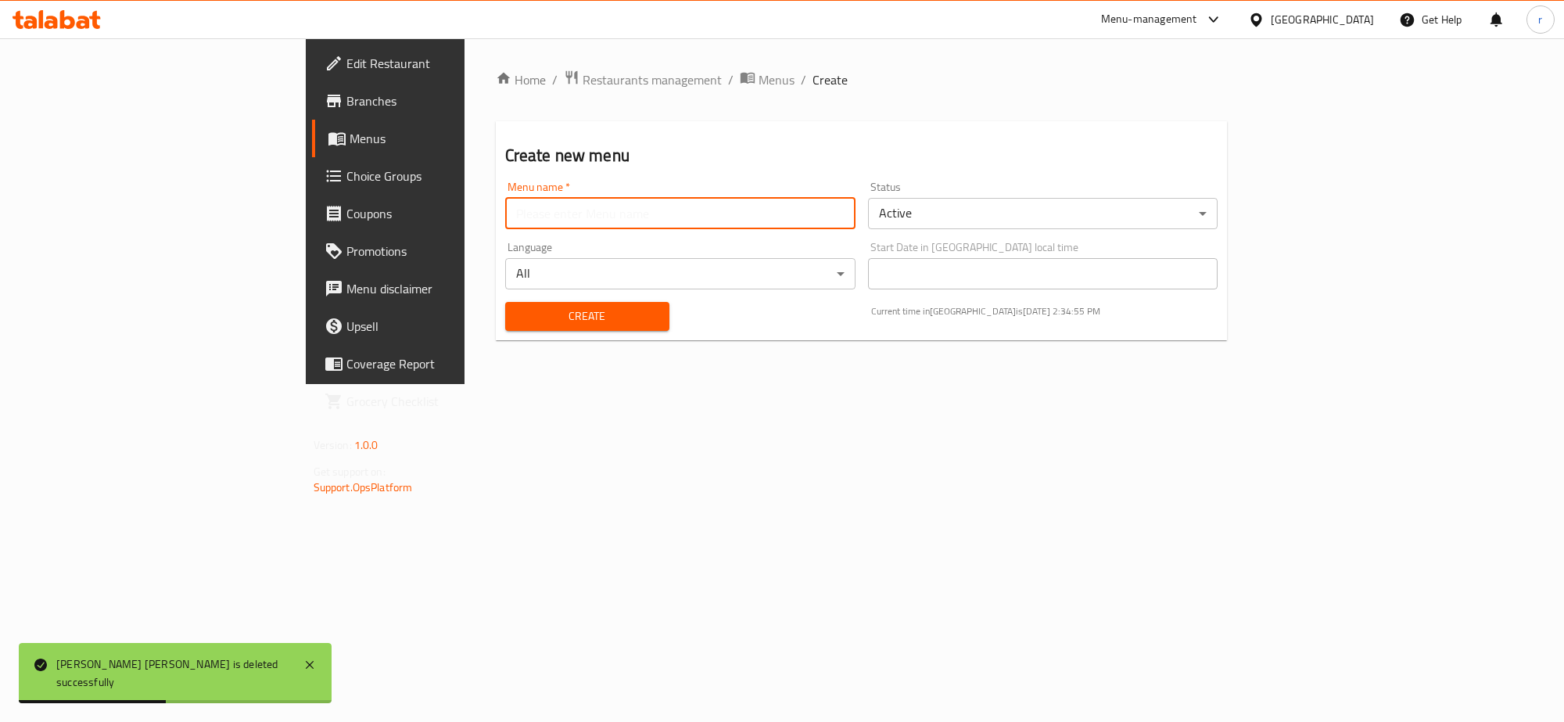
type input "rahma"
click at [518, 307] on span "Create" at bounding box center [587, 317] width 139 height 20
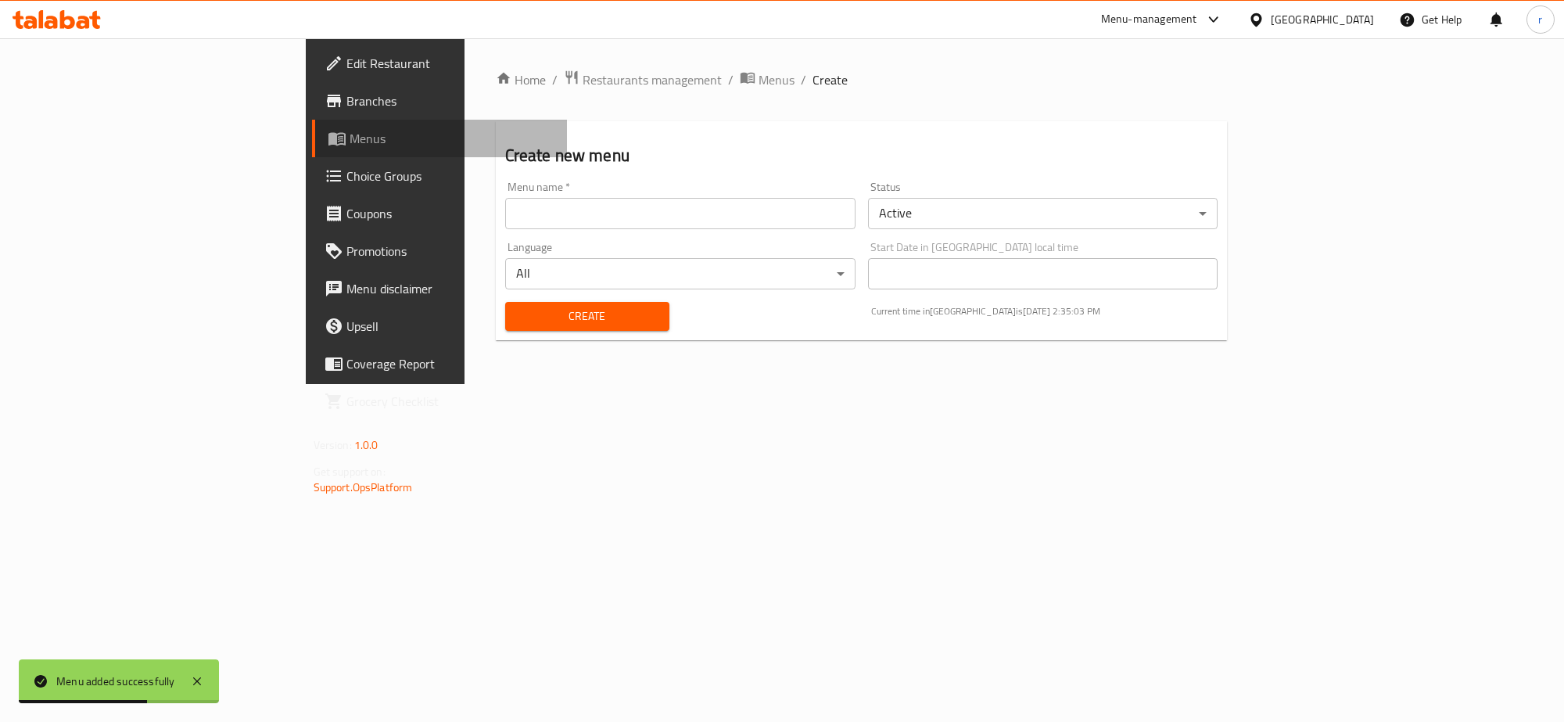
click at [312, 127] on link "Menus" at bounding box center [439, 139] width 255 height 38
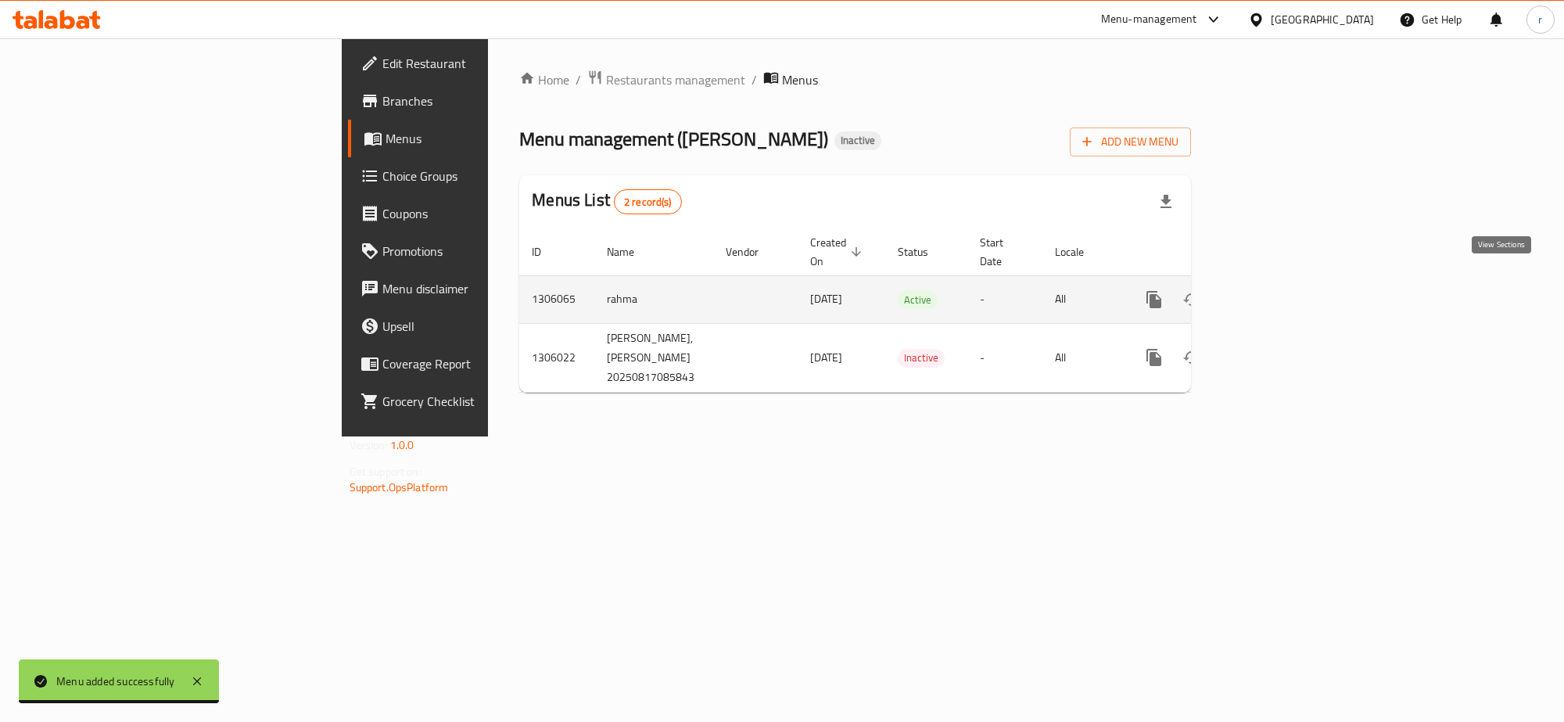
click at [1274, 292] on icon "enhanced table" at bounding box center [1267, 299] width 14 height 14
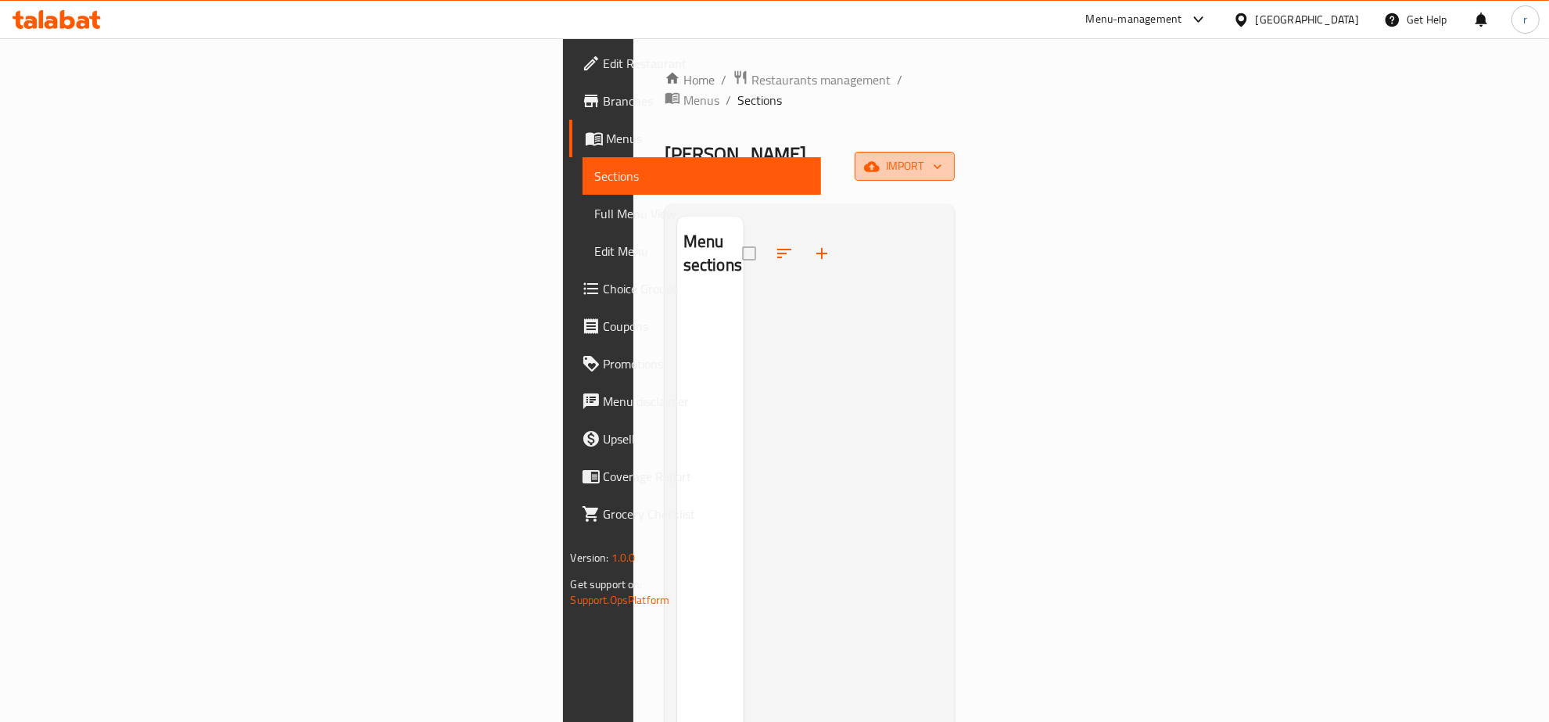
click at [942, 156] on span "import" at bounding box center [904, 166] width 75 height 20
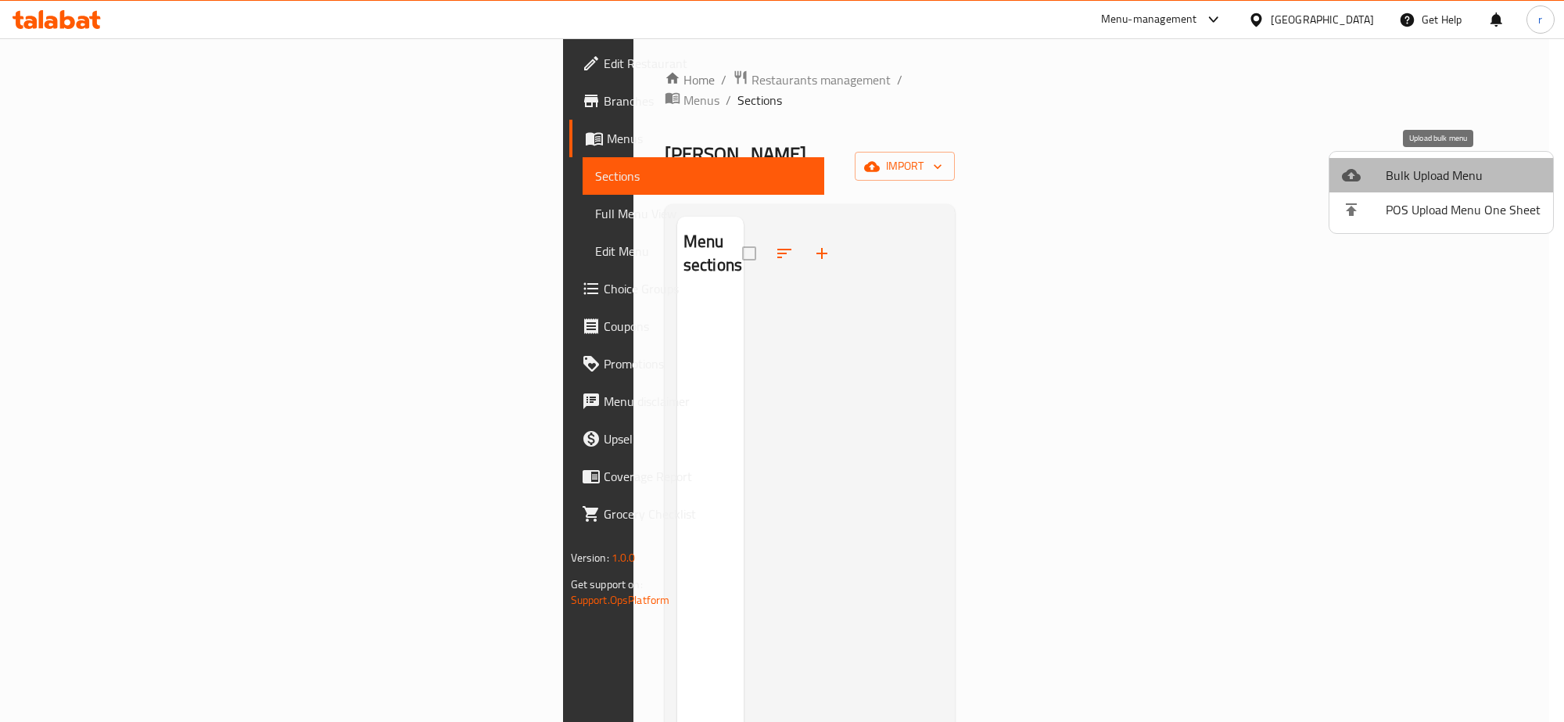
click at [1447, 168] on span "Bulk Upload Menu" at bounding box center [1463, 175] width 155 height 19
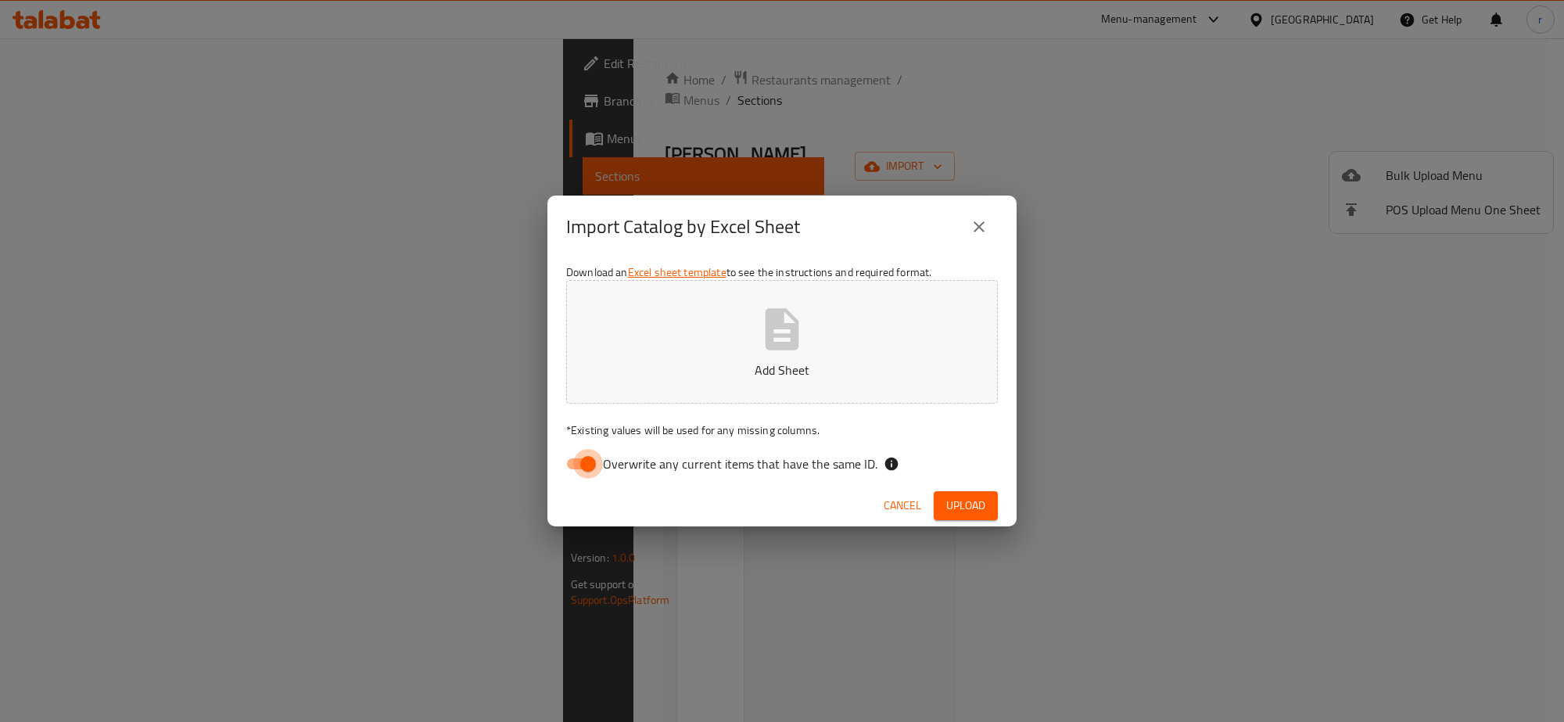
click at [569, 466] on input "Overwrite any current items that have the same ID." at bounding box center [587, 464] width 89 height 30
checkbox input "false"
click at [684, 348] on button "Add Sheet" at bounding box center [782, 342] width 432 height 124
click at [986, 502] on button "Upload" at bounding box center [966, 505] width 64 height 29
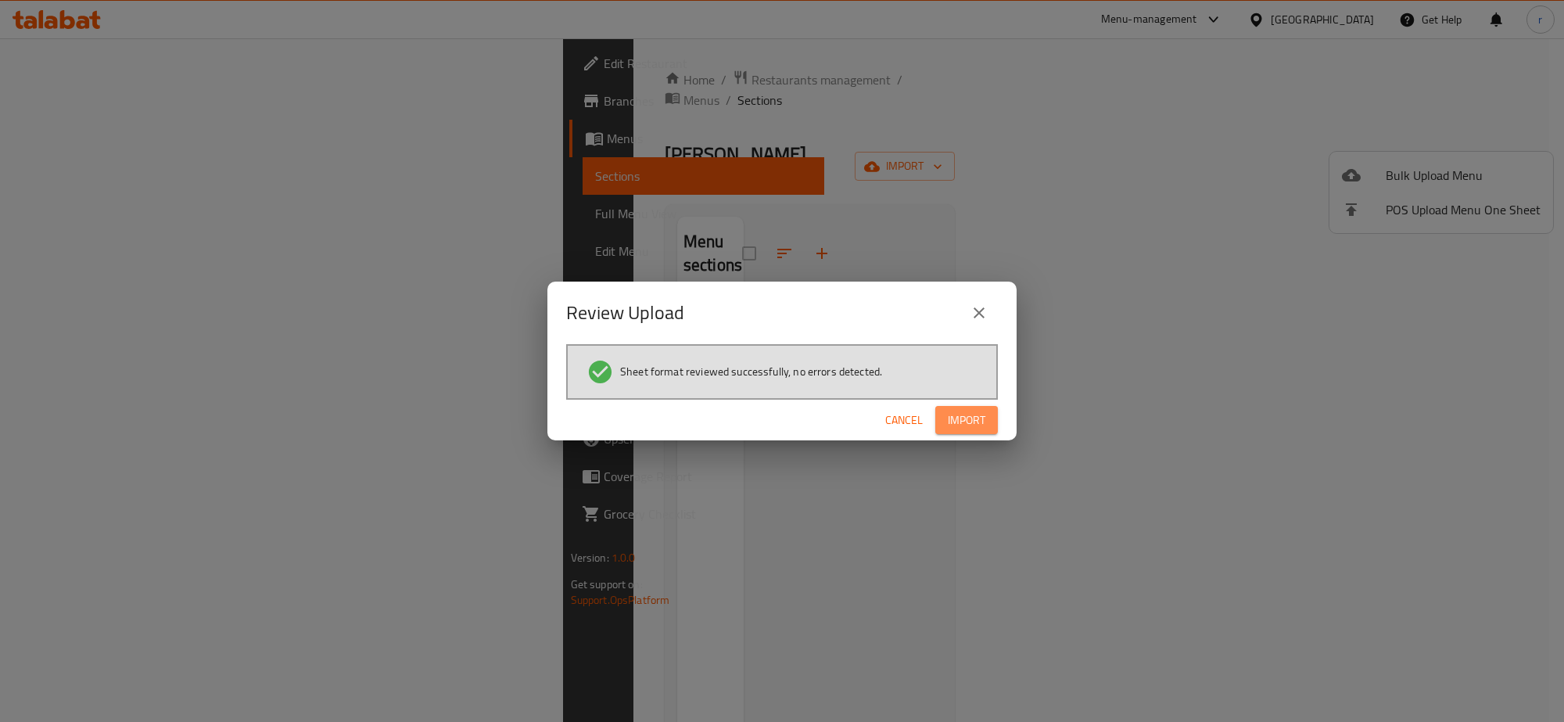
click at [981, 434] on button "Import" at bounding box center [966, 420] width 63 height 29
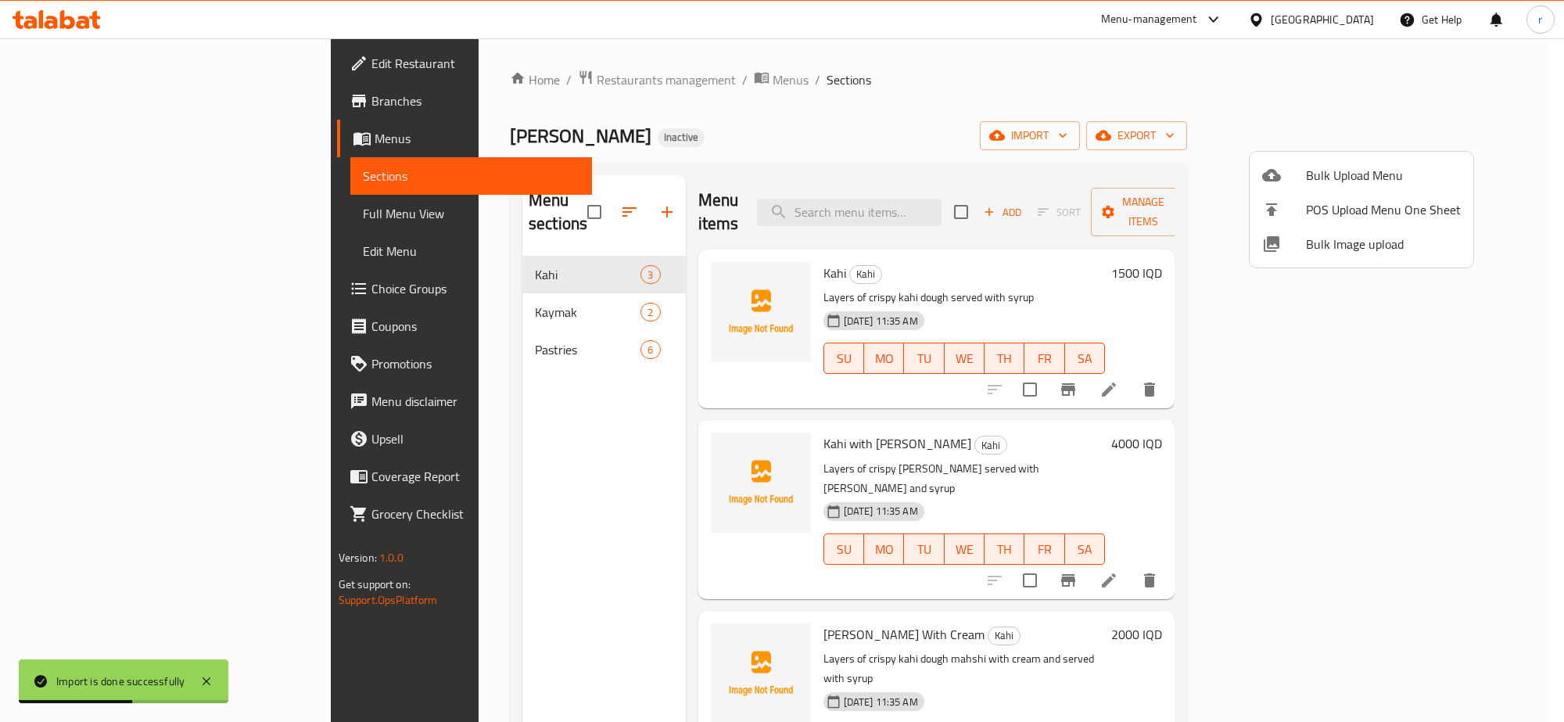
click at [429, 275] on div at bounding box center [782, 361] width 1564 height 722
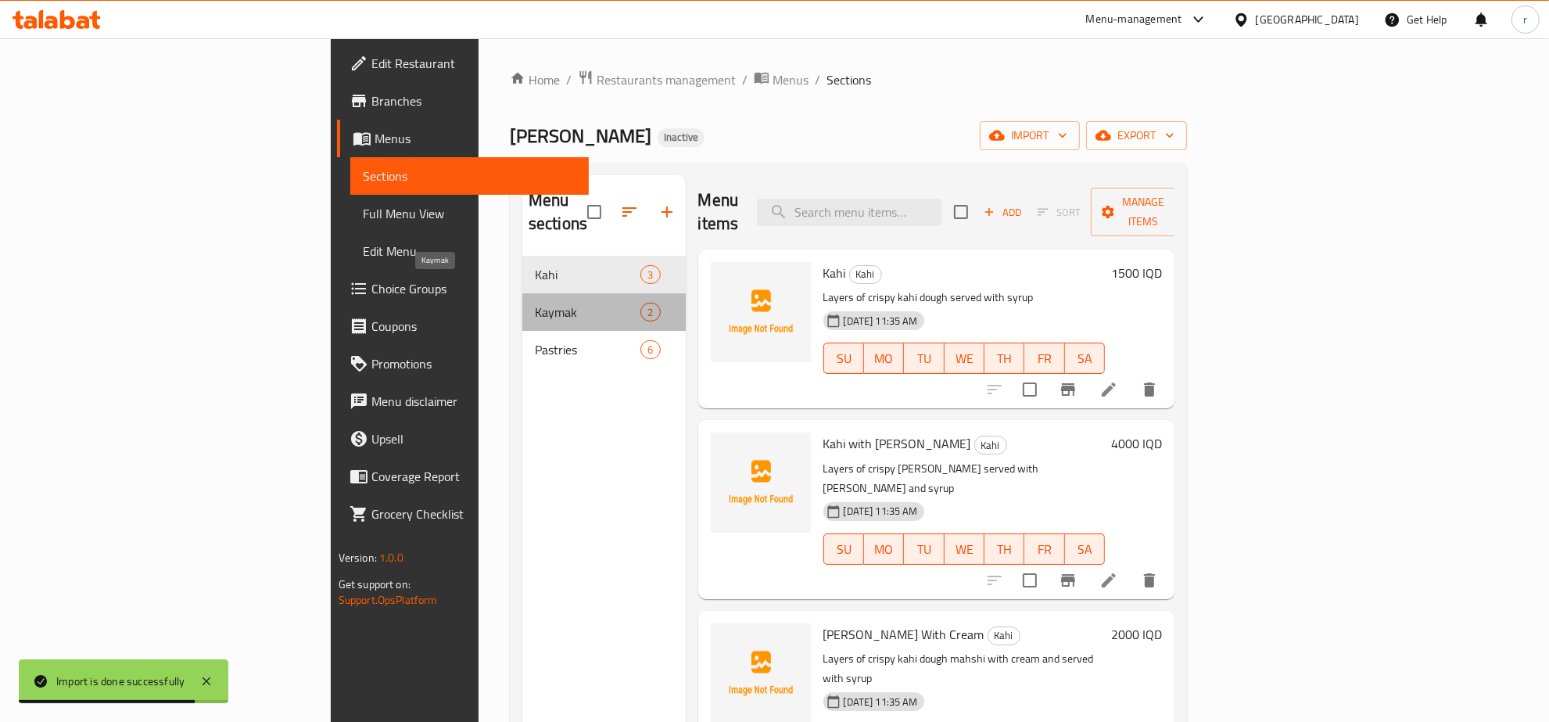
click at [535, 303] on span "Kaymak" at bounding box center [588, 312] width 106 height 19
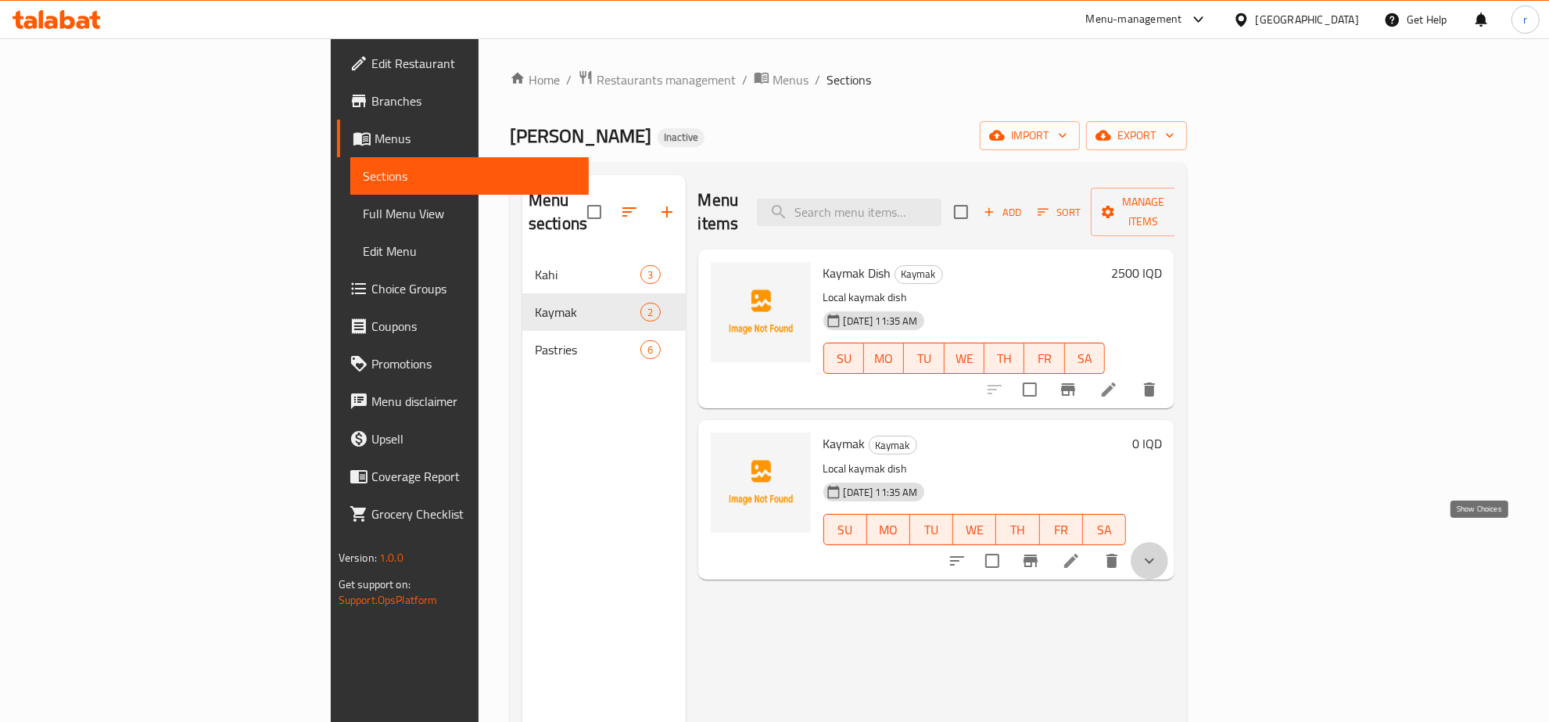
click at [1154, 558] on icon "show more" at bounding box center [1149, 560] width 9 height 5
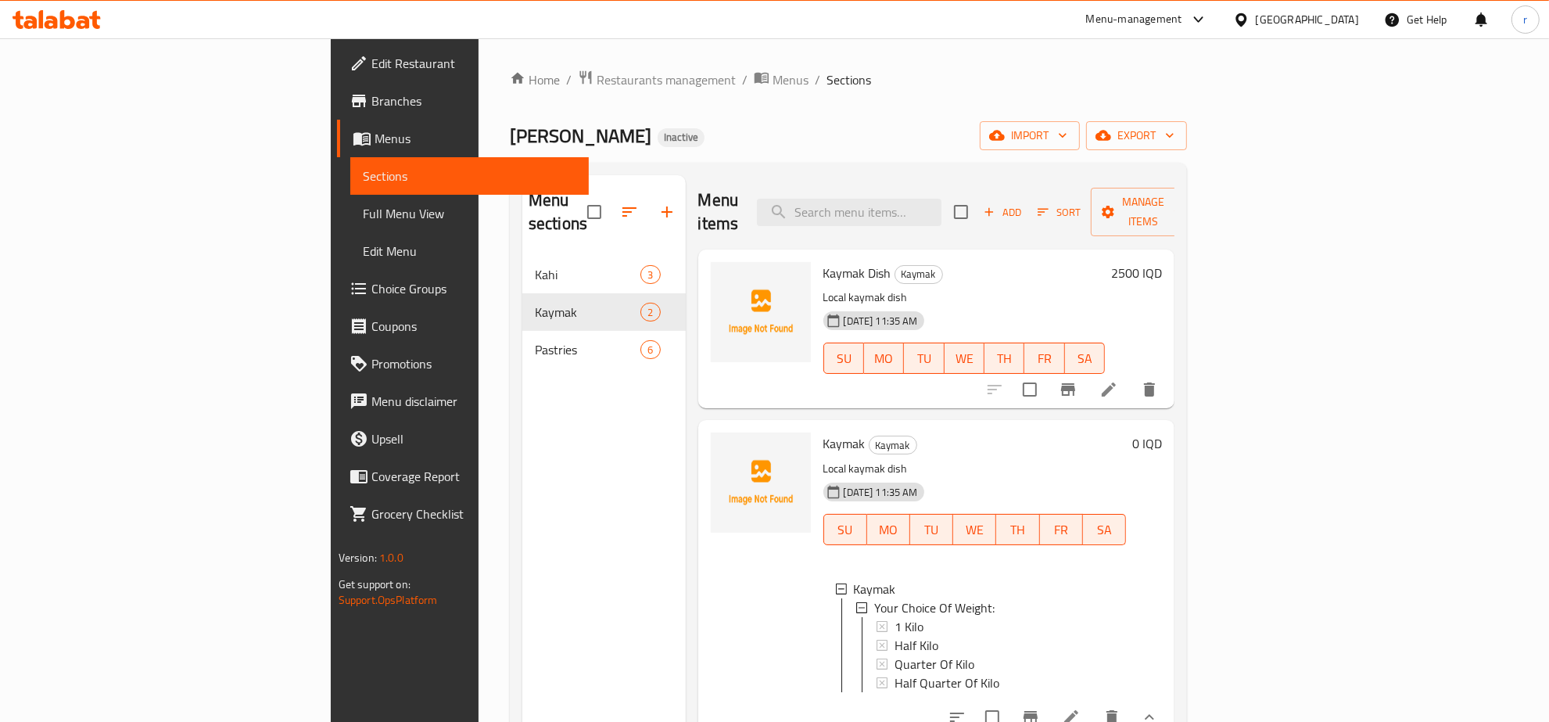
click at [522, 386] on div "Menu sections Kahi 3 Kaymak 2 Pastries 6" at bounding box center [603, 536] width 163 height 722
click at [350, 224] on link "Full Menu View" at bounding box center [469, 214] width 239 height 38
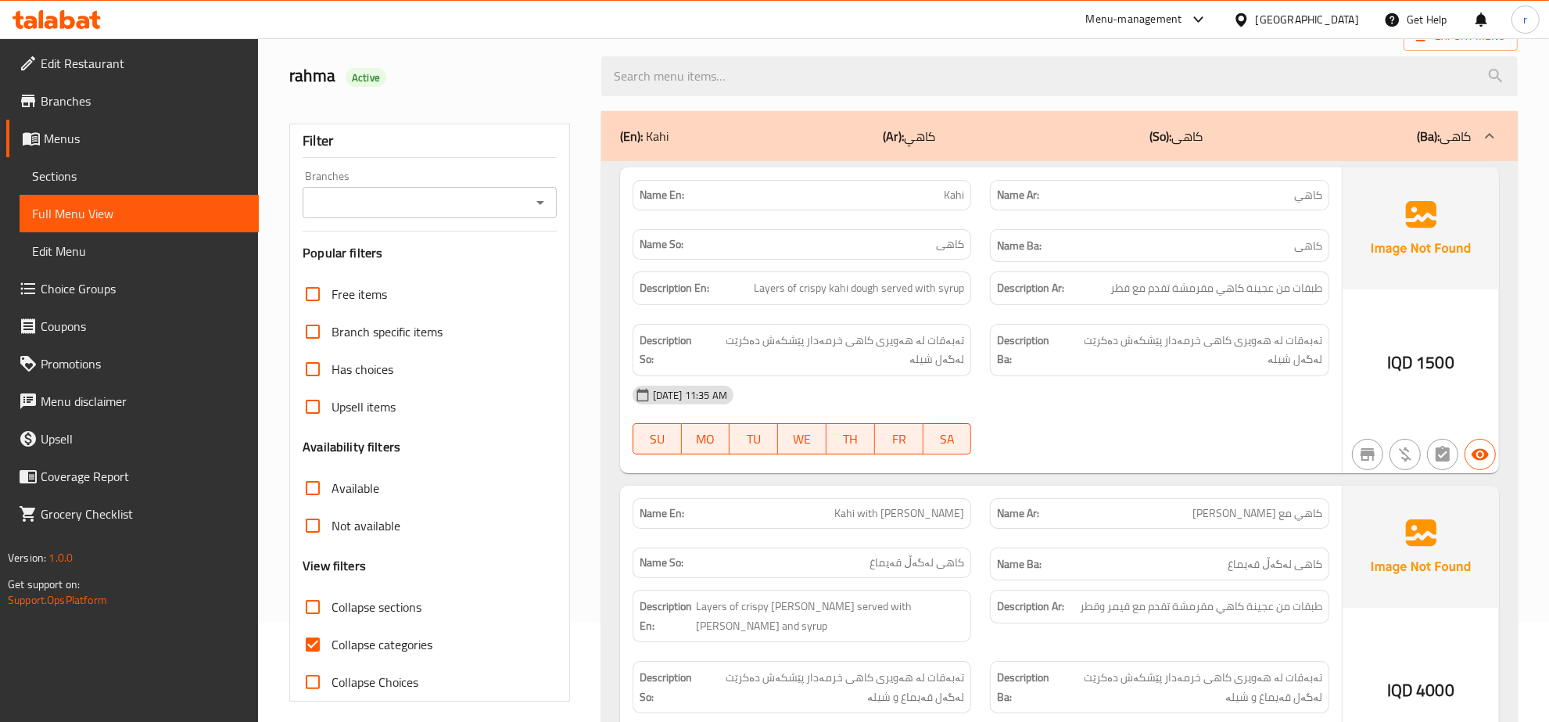
scroll to position [163, 0]
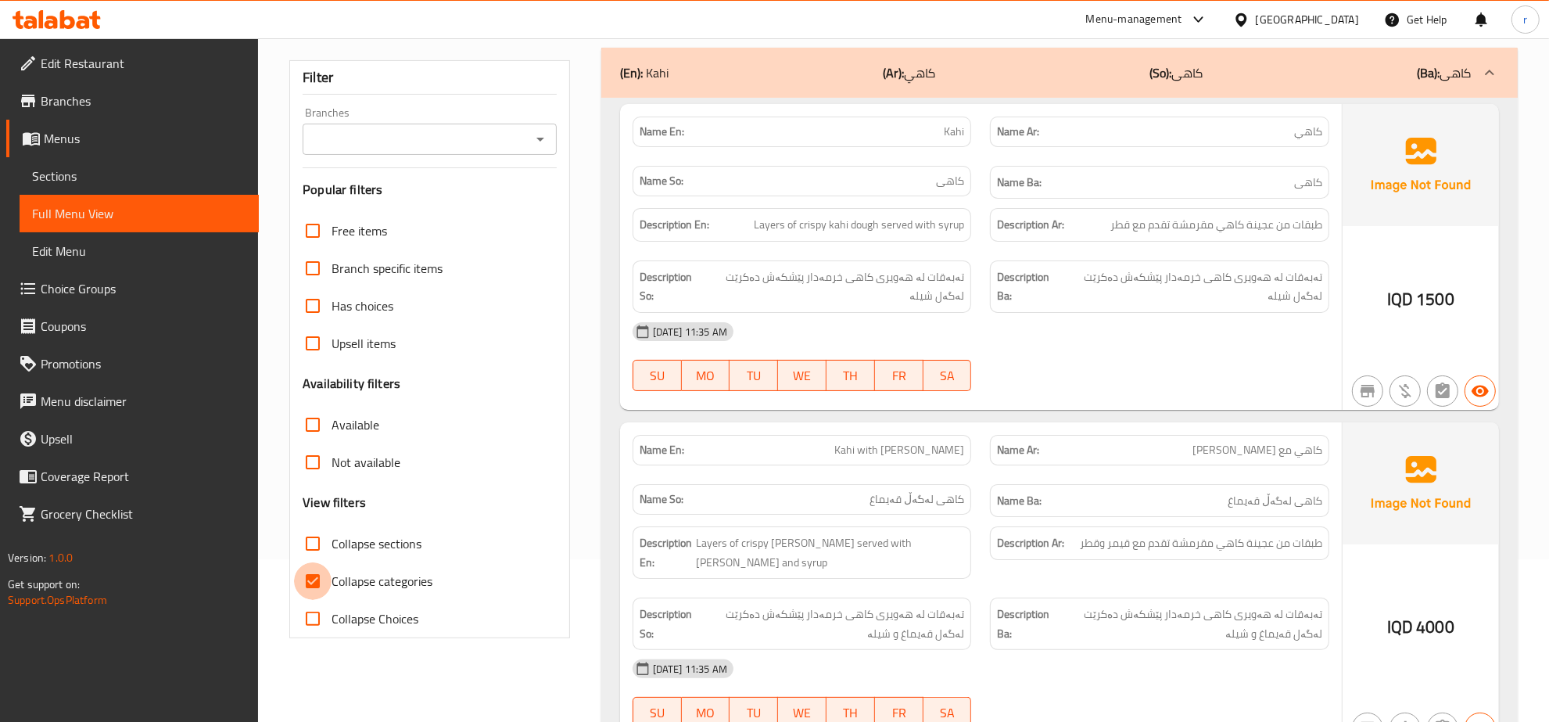
click at [314, 583] on input "Collapse categories" at bounding box center [313, 581] width 38 height 38
checkbox input "false"
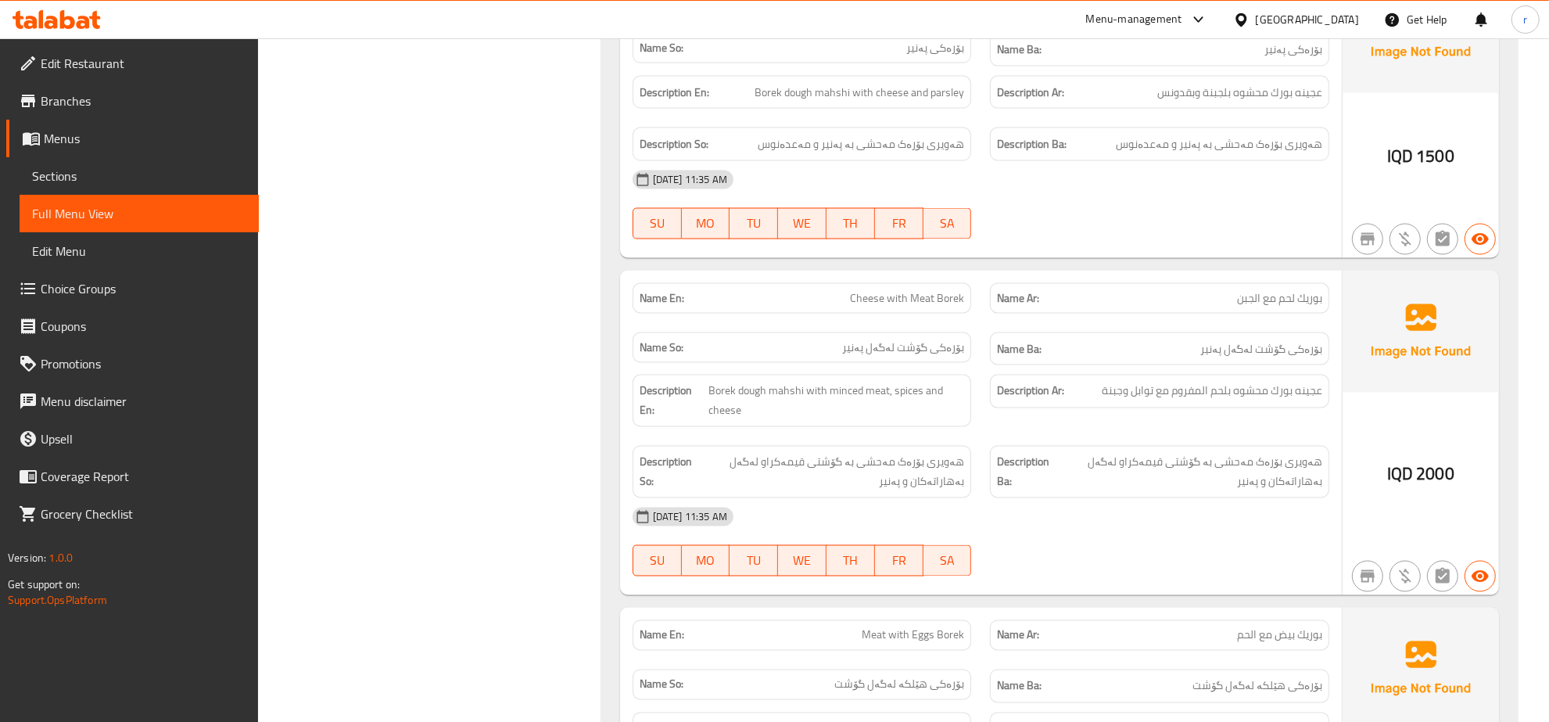
scroll to position [2317, 0]
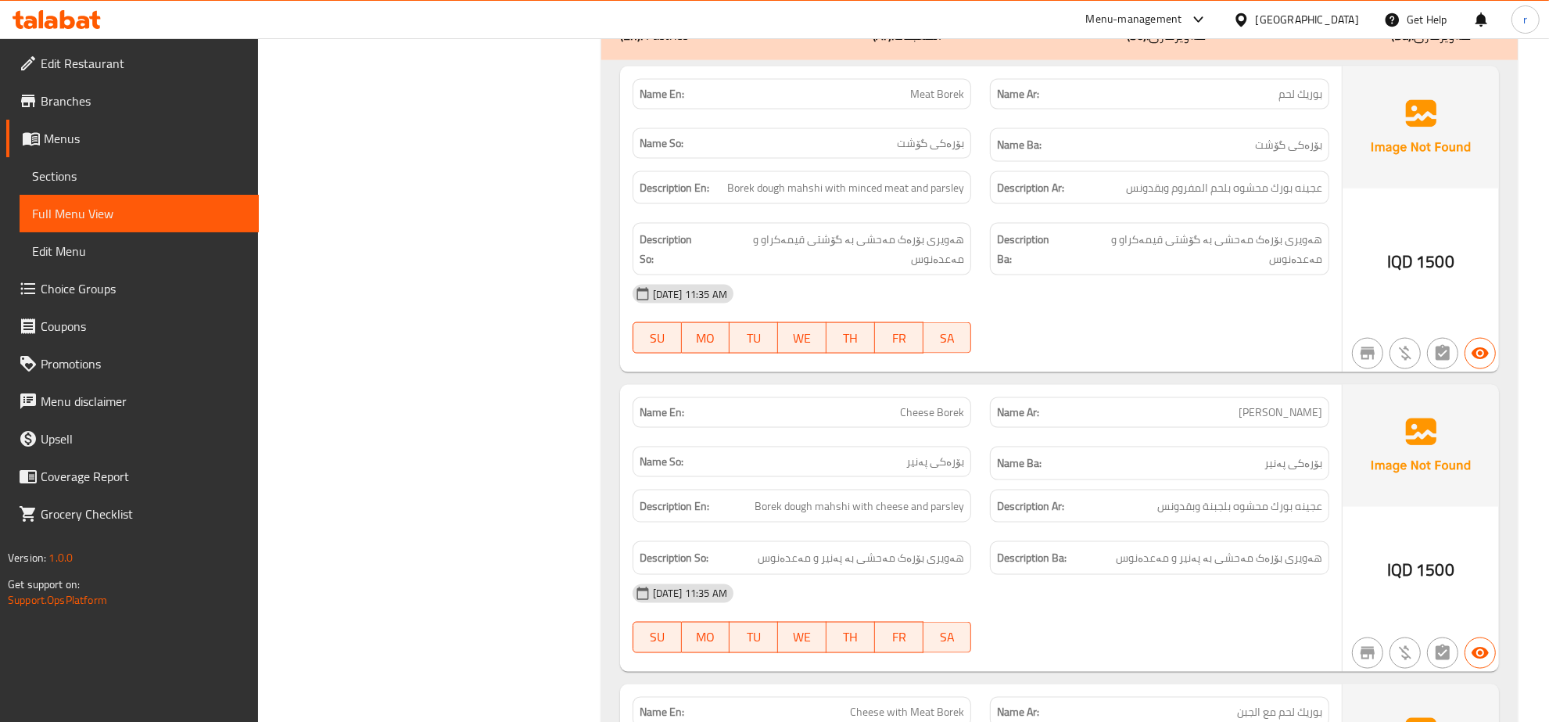
click at [115, 172] on span "Sections" at bounding box center [139, 176] width 214 height 19
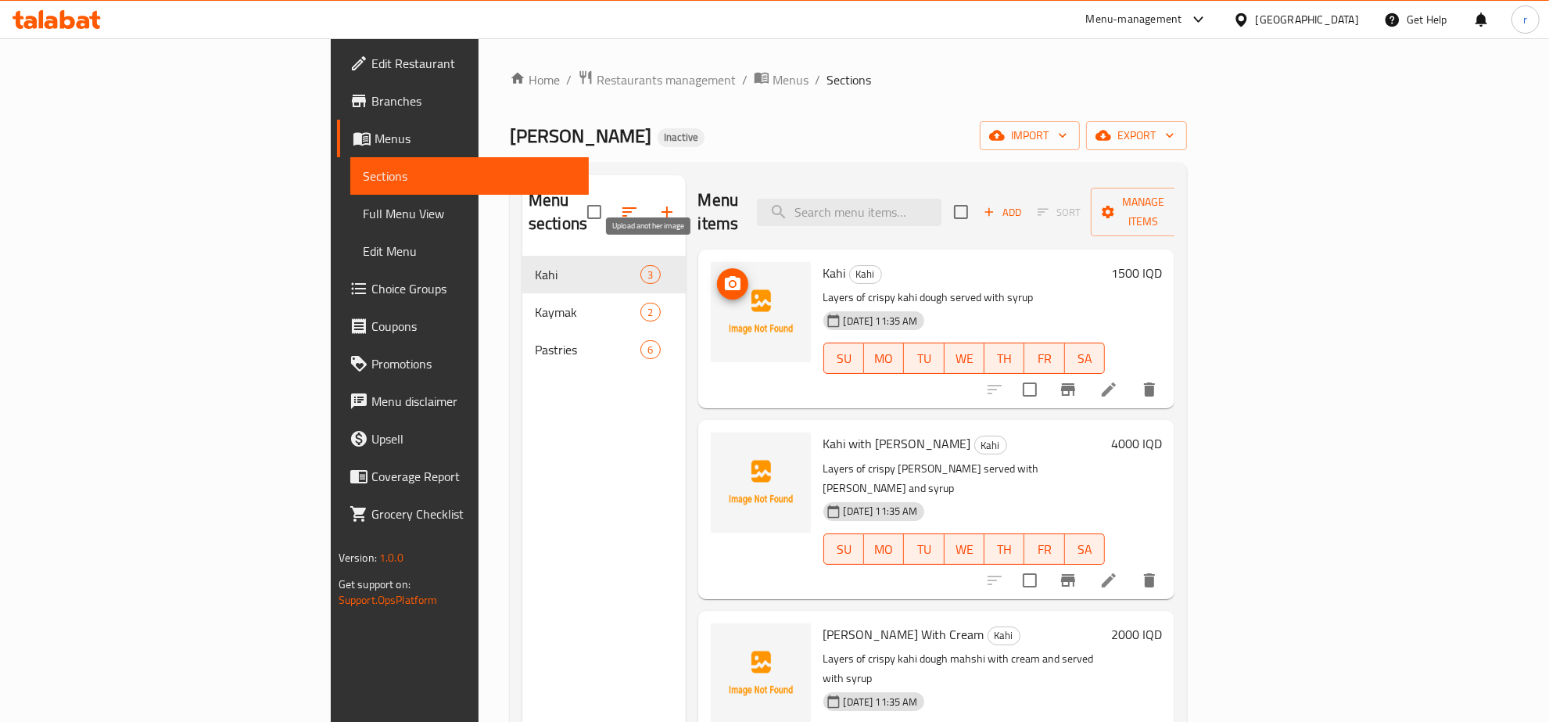
click at [717, 268] on button "upload picture" at bounding box center [732, 283] width 31 height 31
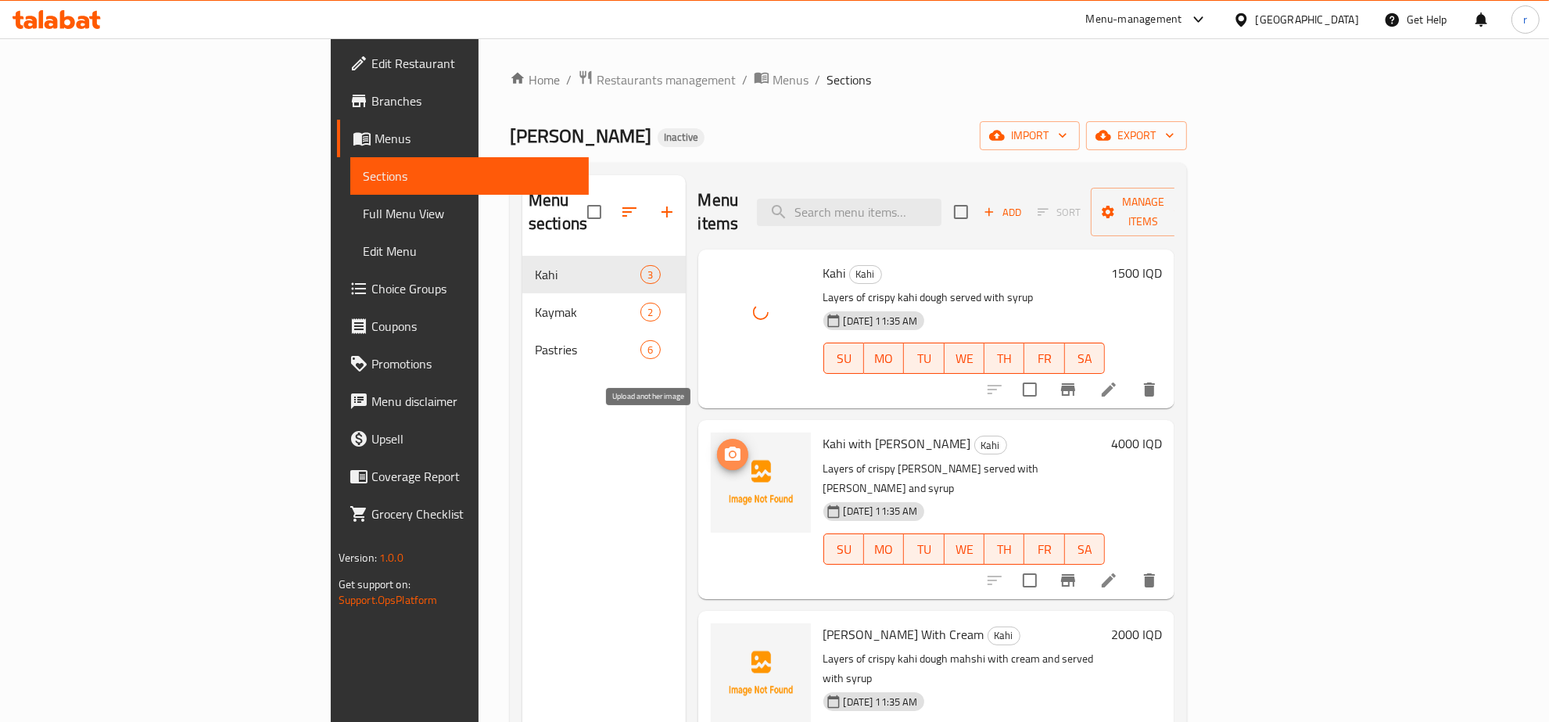
click at [723, 445] on icon "upload picture" at bounding box center [732, 454] width 19 height 19
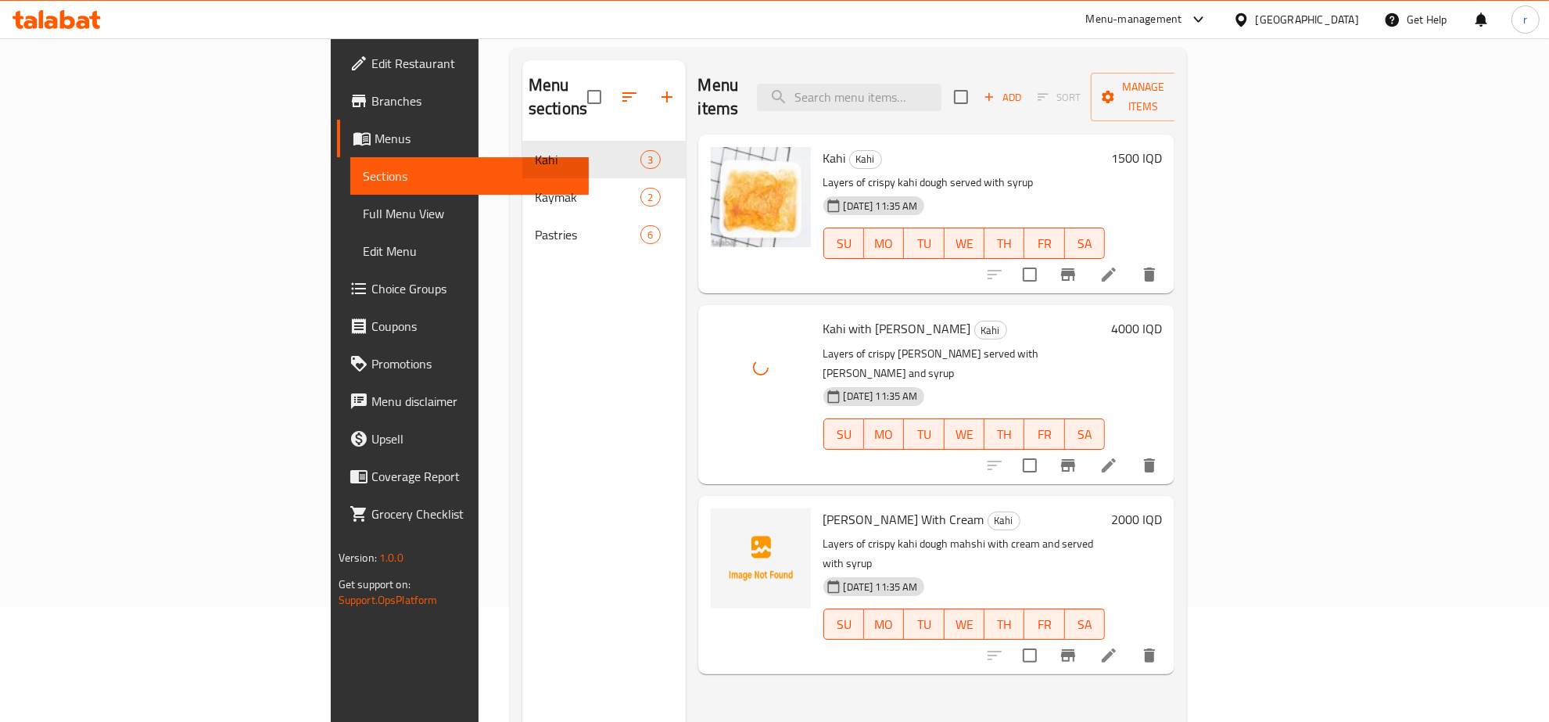
scroll to position [163, 0]
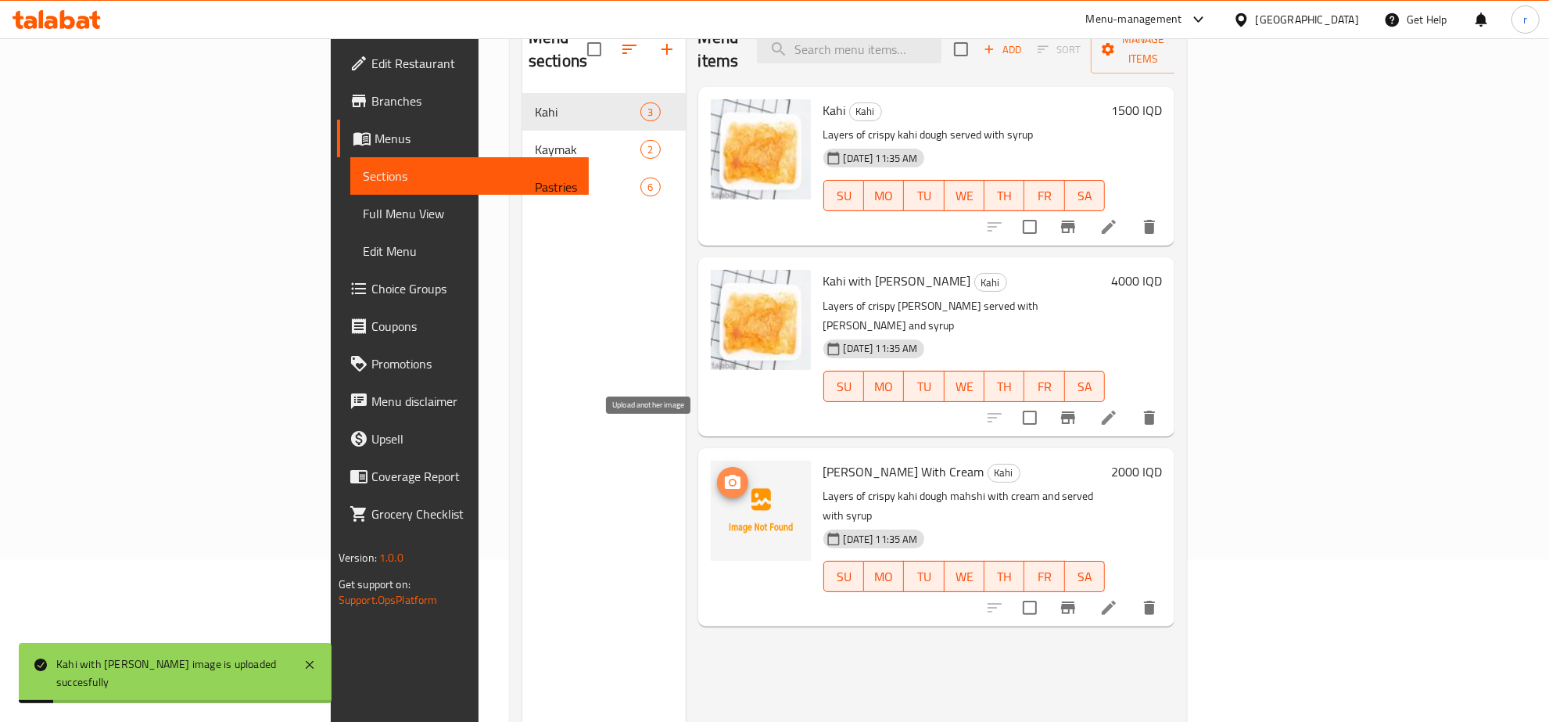
click at [723, 473] on icon "upload picture" at bounding box center [732, 482] width 19 height 19
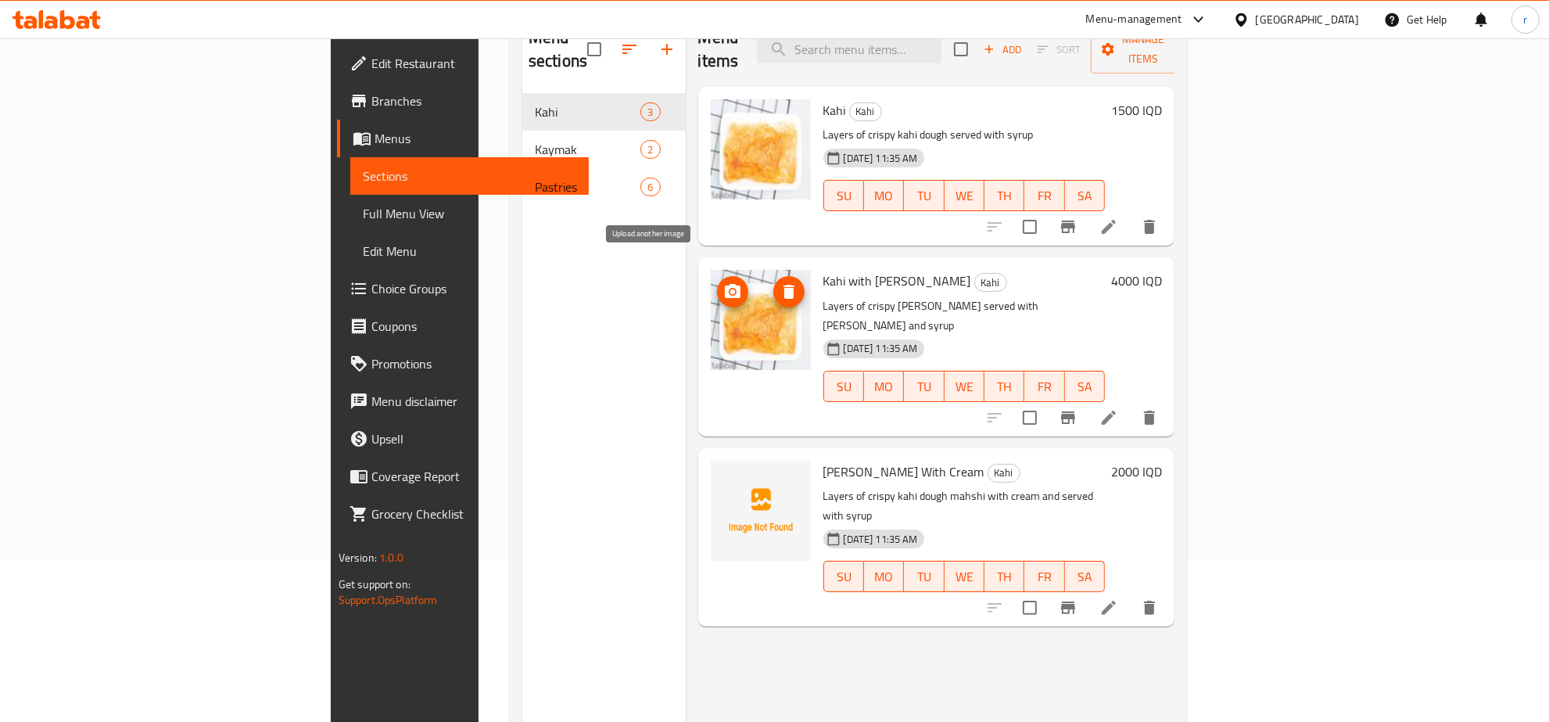
click at [725, 284] on icon "upload picture" at bounding box center [733, 291] width 16 height 14
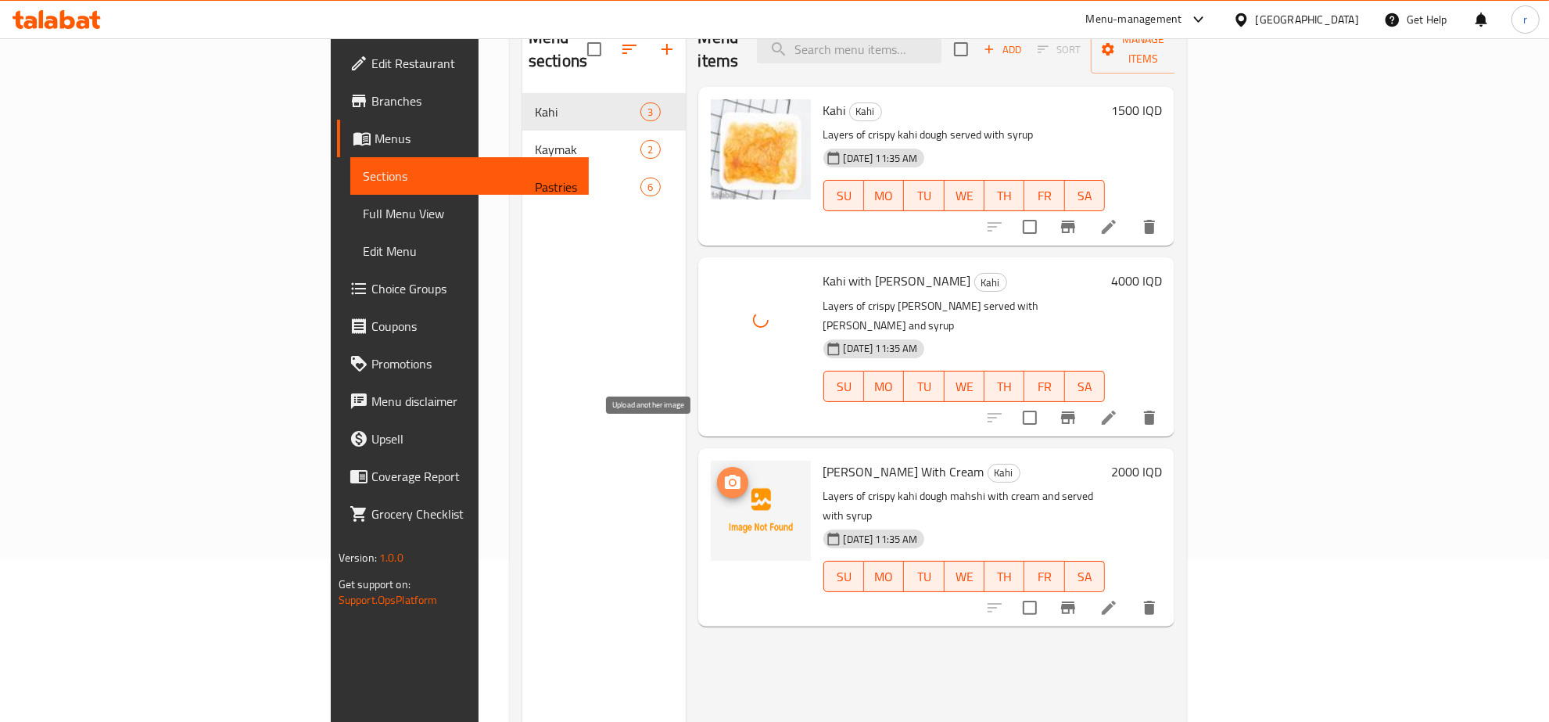
click at [725, 475] on icon "upload picture" at bounding box center [733, 482] width 16 height 14
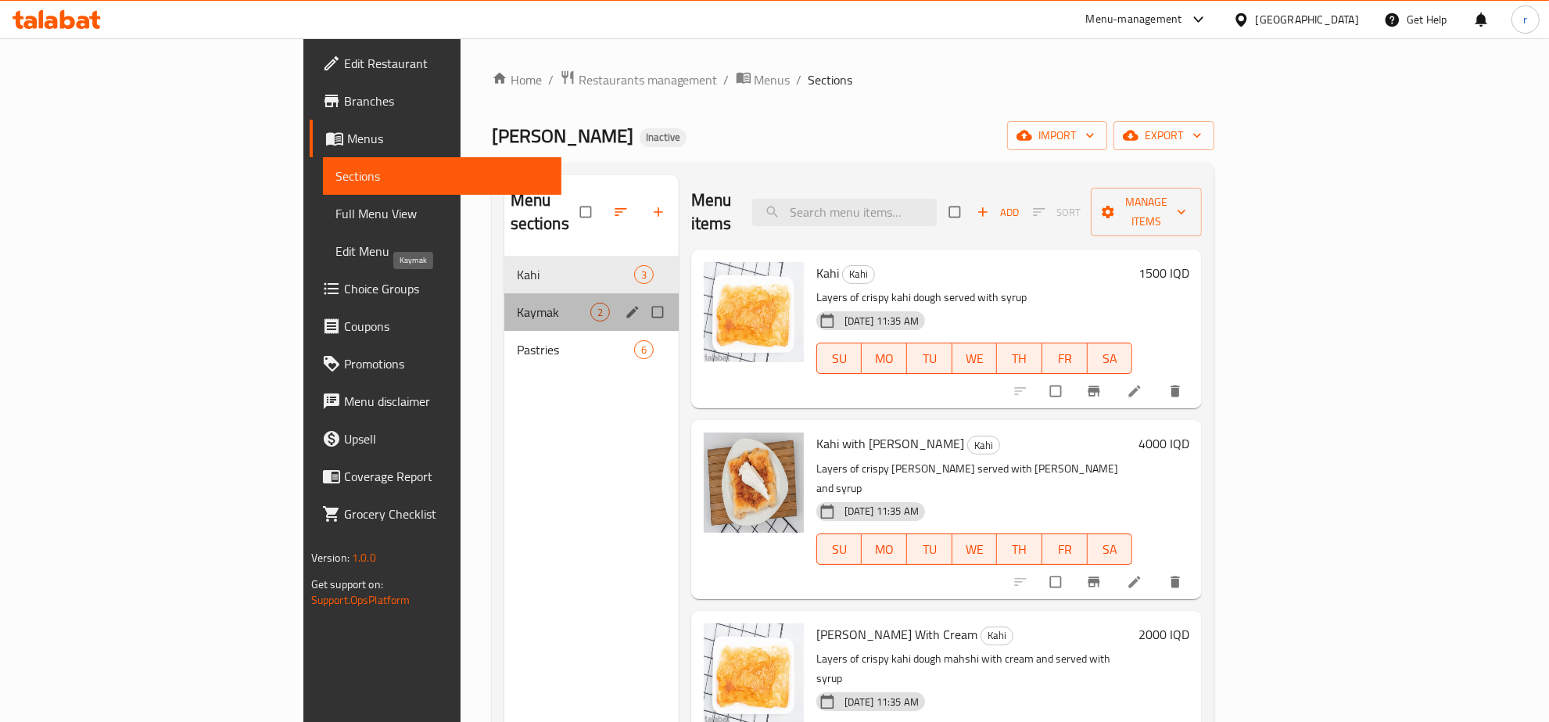
click at [517, 303] on span "Kaymak" at bounding box center [554, 312] width 74 height 19
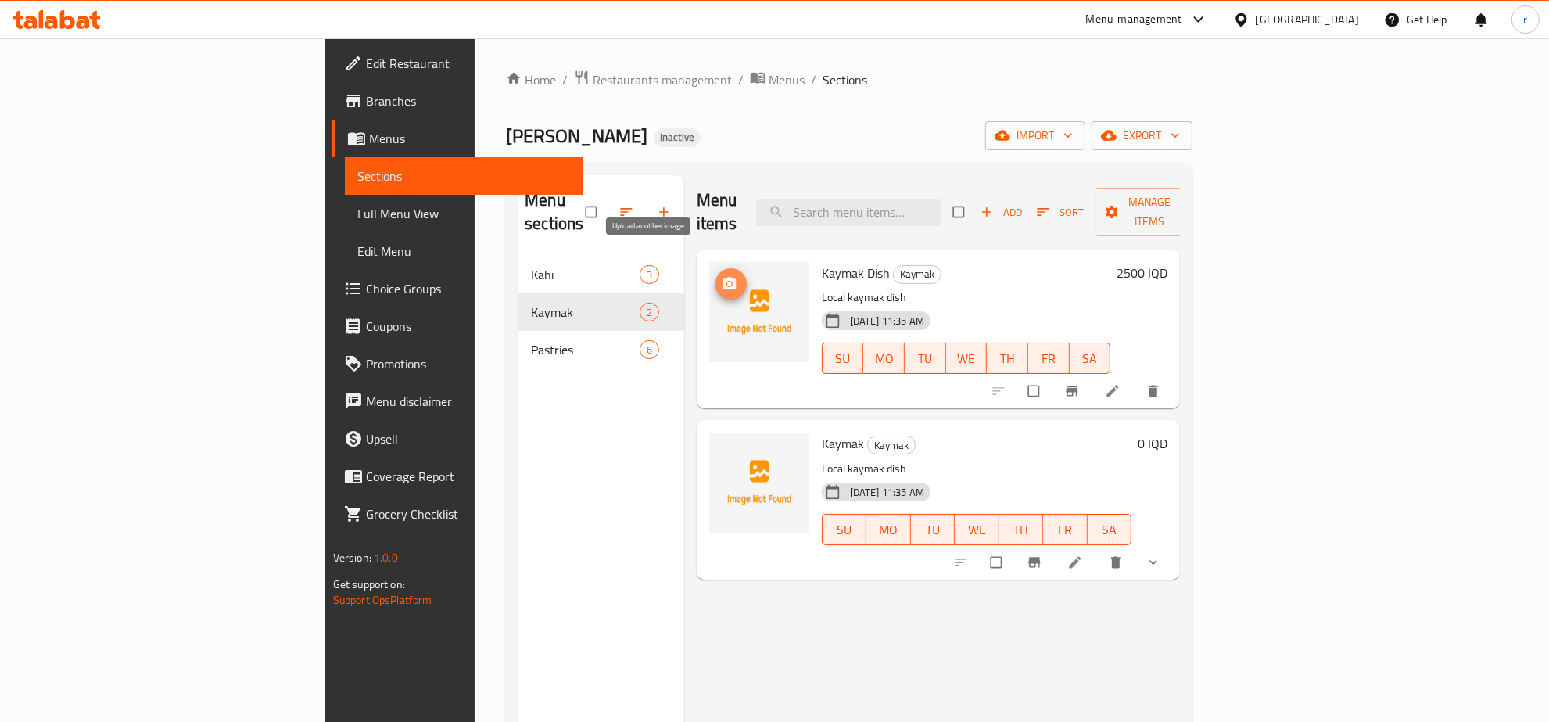
click at [722, 276] on icon "upload picture" at bounding box center [730, 284] width 16 height 16
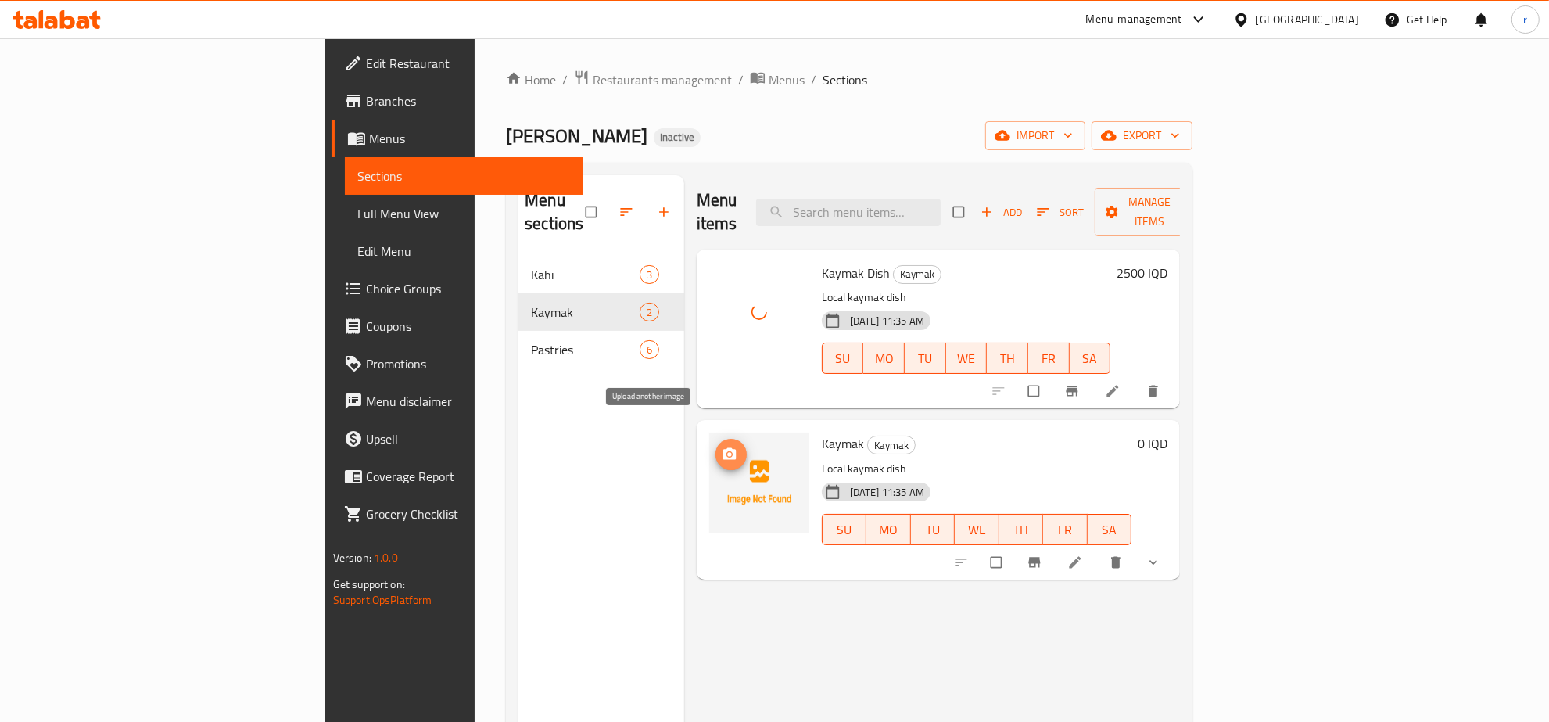
click at [723, 448] on icon "upload picture" at bounding box center [729, 454] width 13 height 12
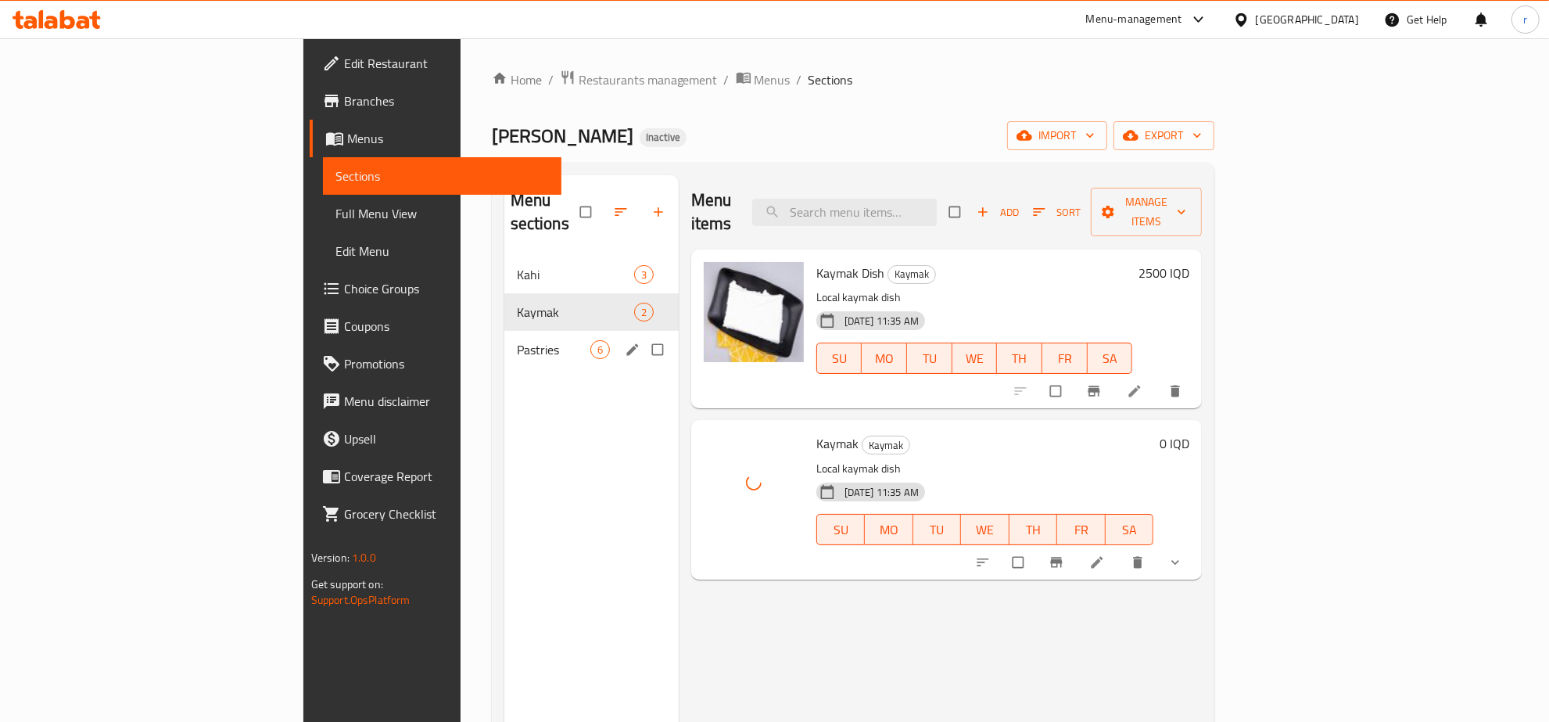
click at [504, 340] on div "Pastries 6" at bounding box center [591, 350] width 174 height 38
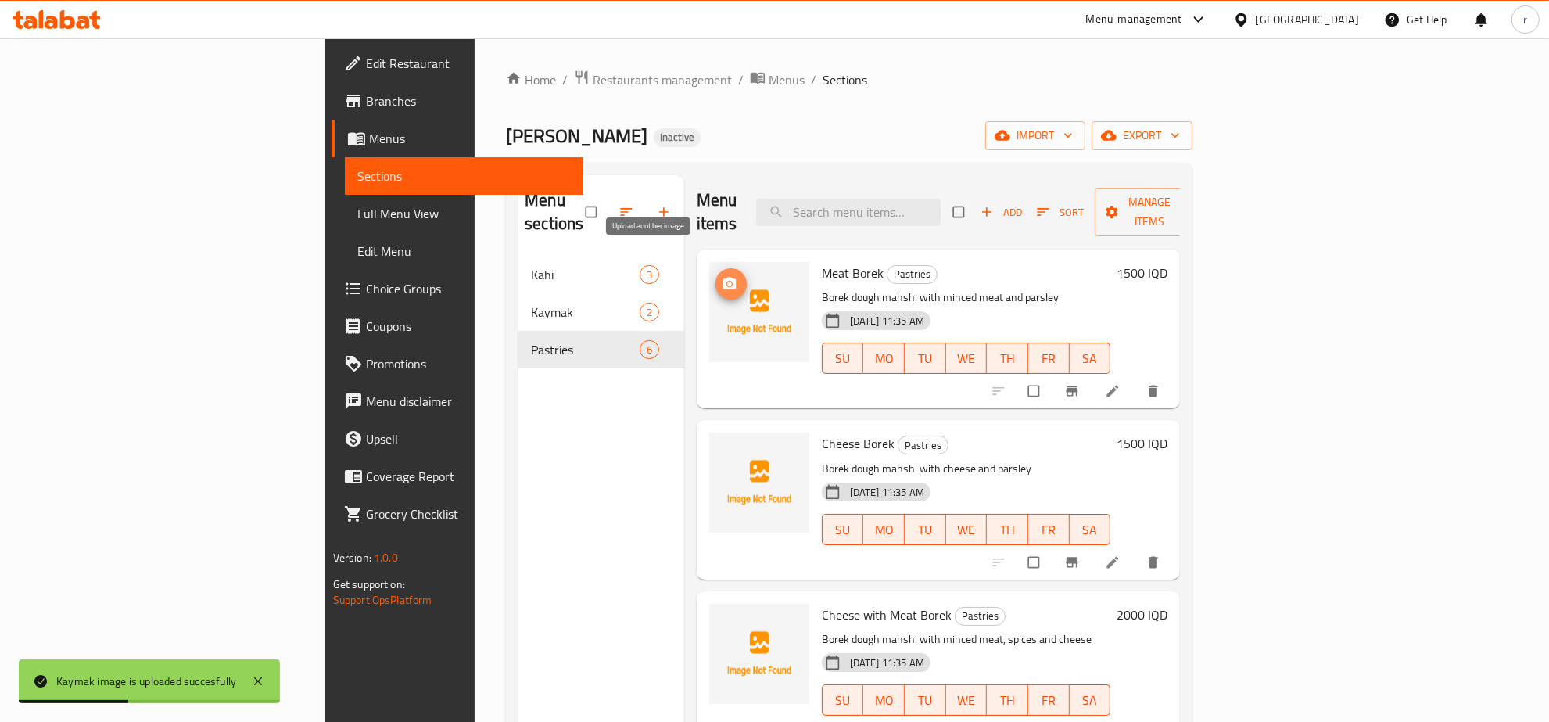
click at [722, 276] on icon "upload picture" at bounding box center [730, 284] width 16 height 16
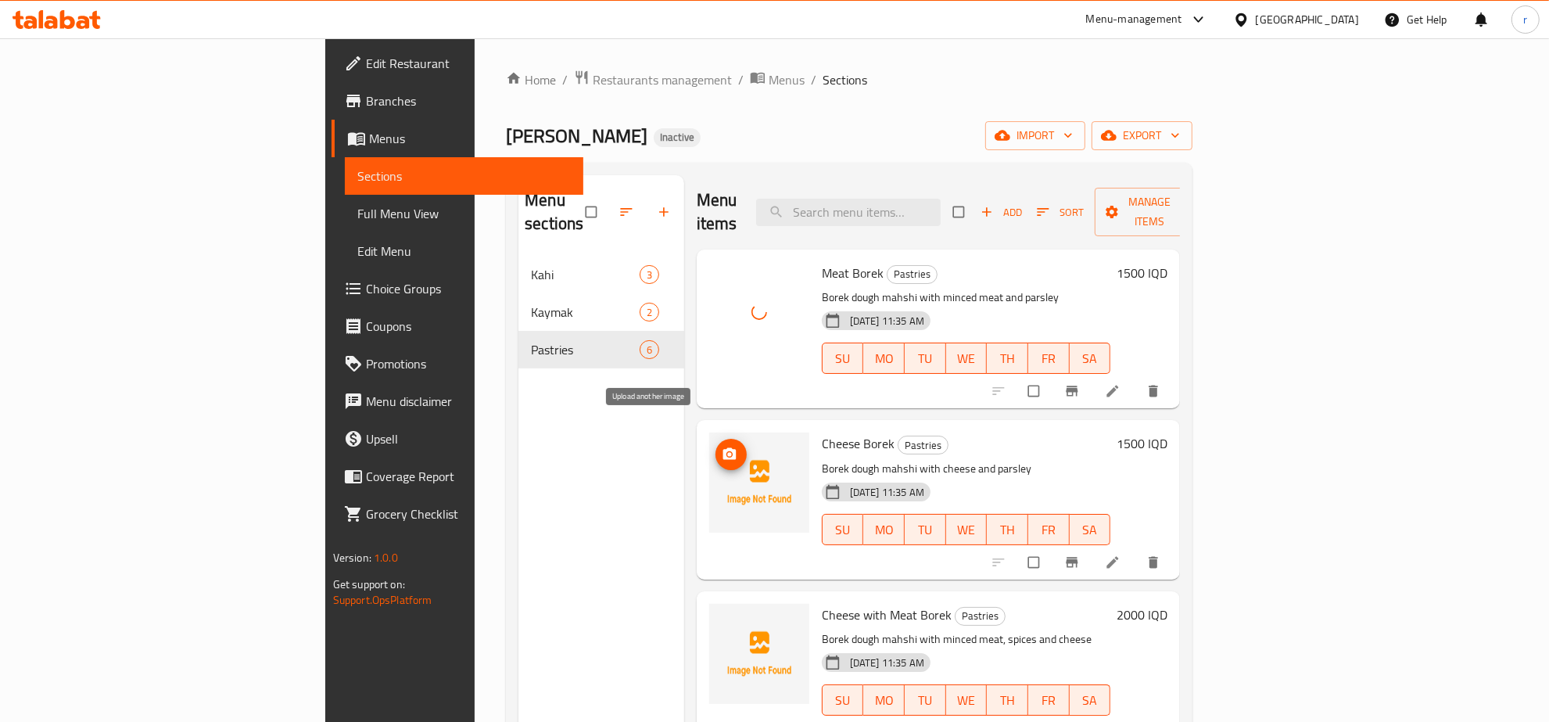
click at [722, 447] on icon "upload picture" at bounding box center [730, 455] width 16 height 16
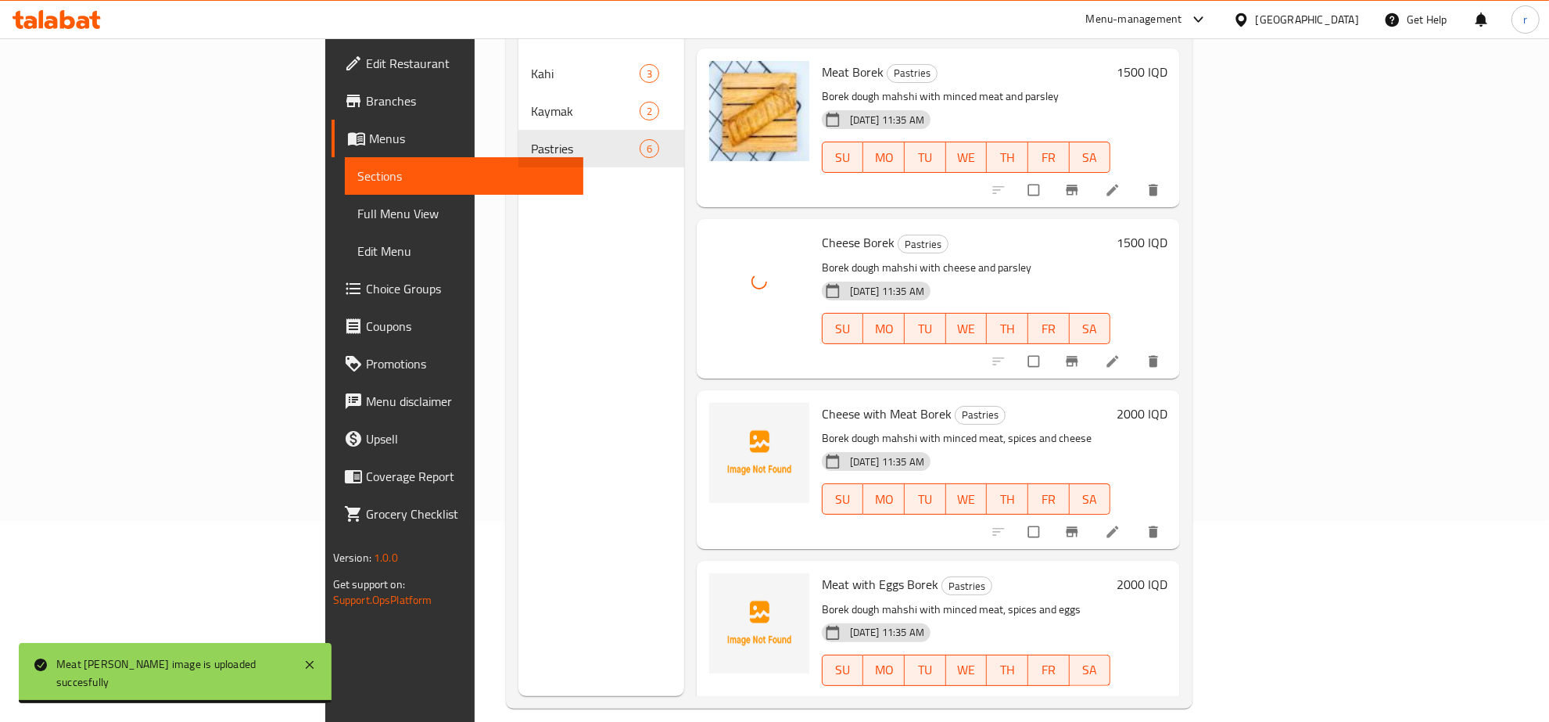
scroll to position [220, 0]
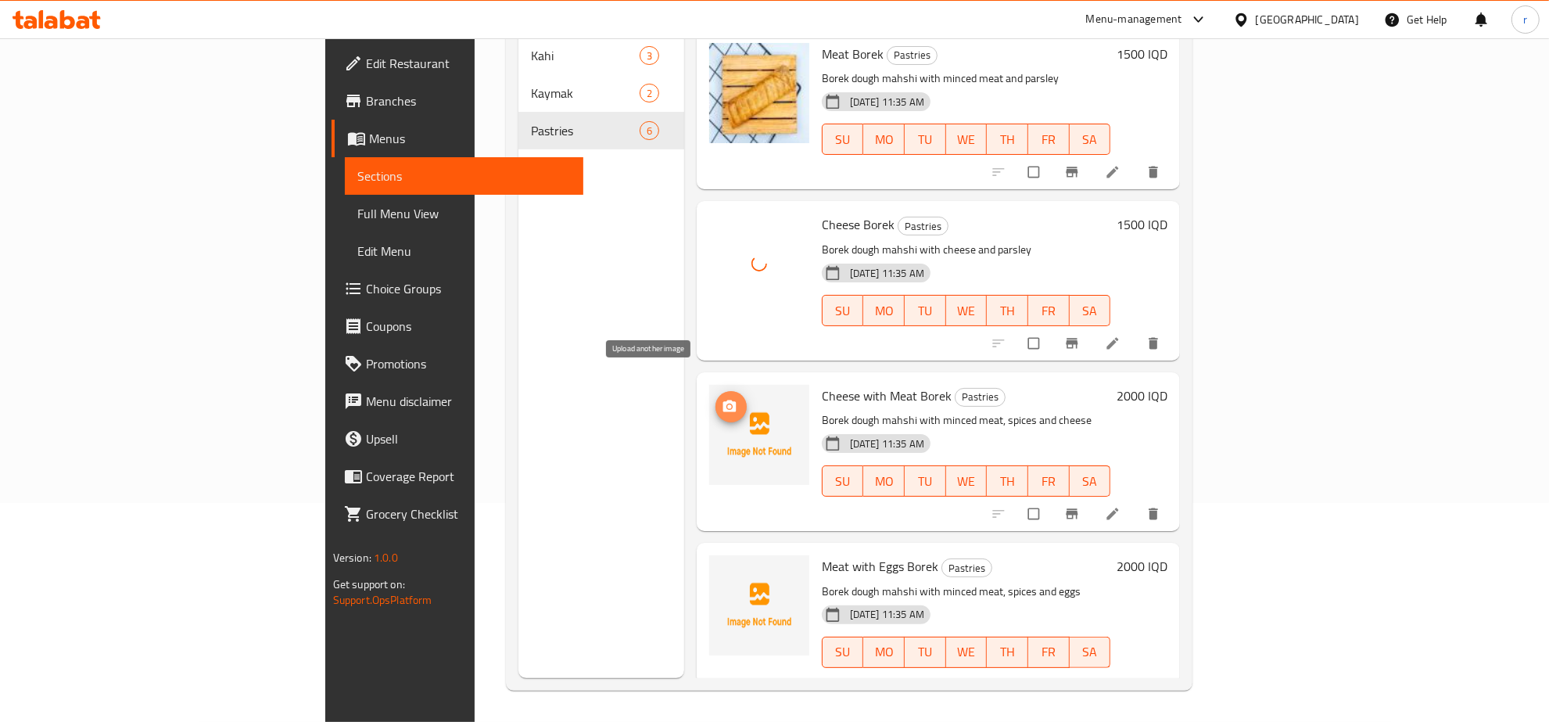
click at [722, 399] on icon "upload picture" at bounding box center [730, 407] width 16 height 16
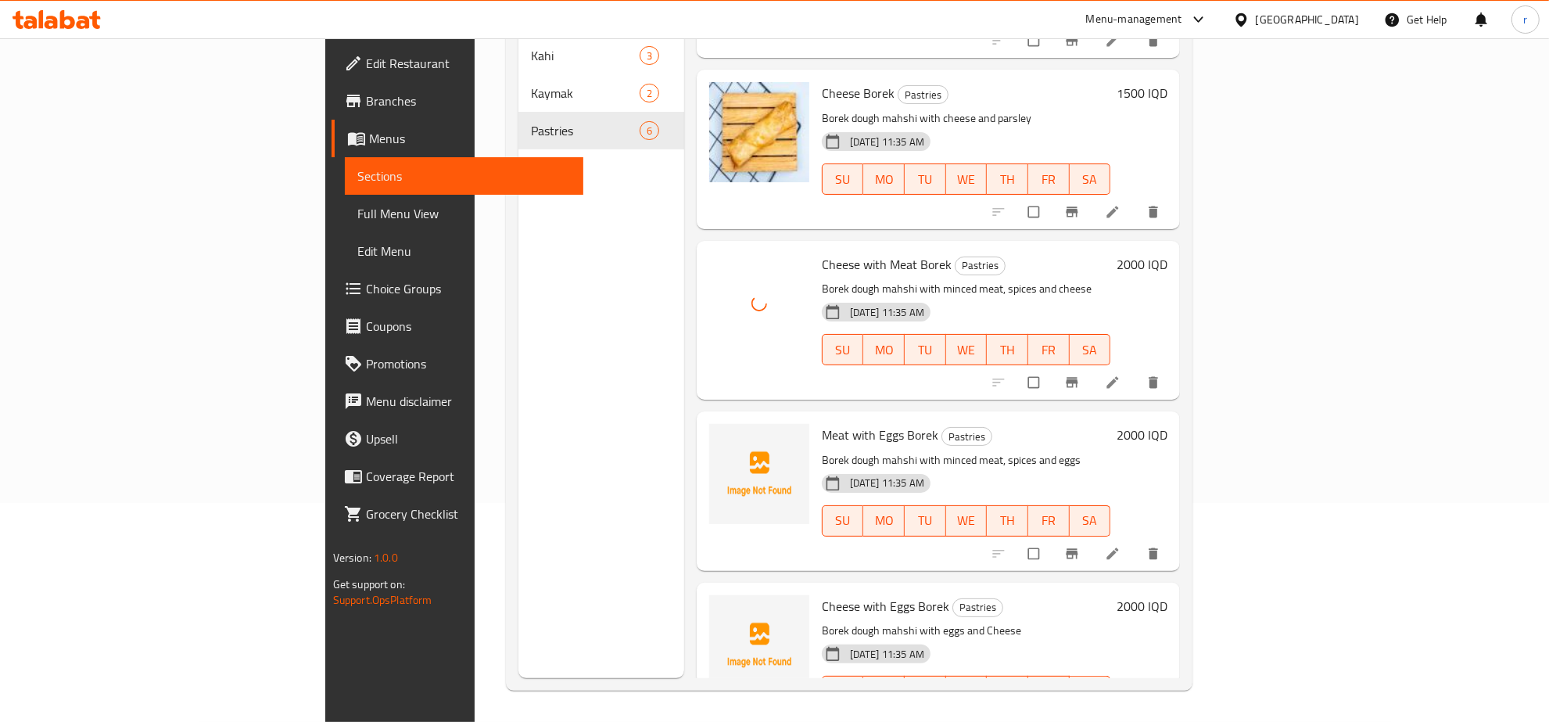
scroll to position [325, 0]
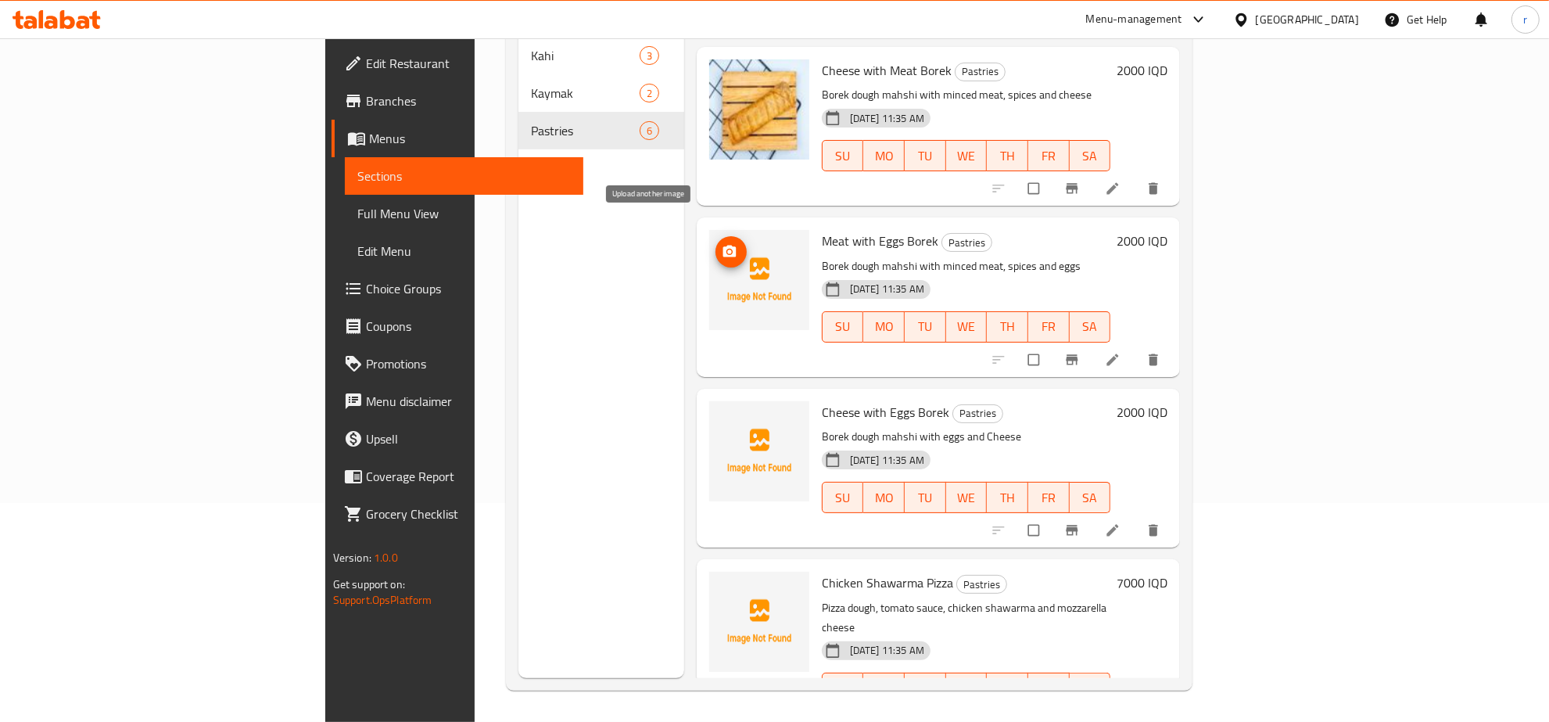
click at [722, 244] on icon "upload picture" at bounding box center [730, 252] width 16 height 16
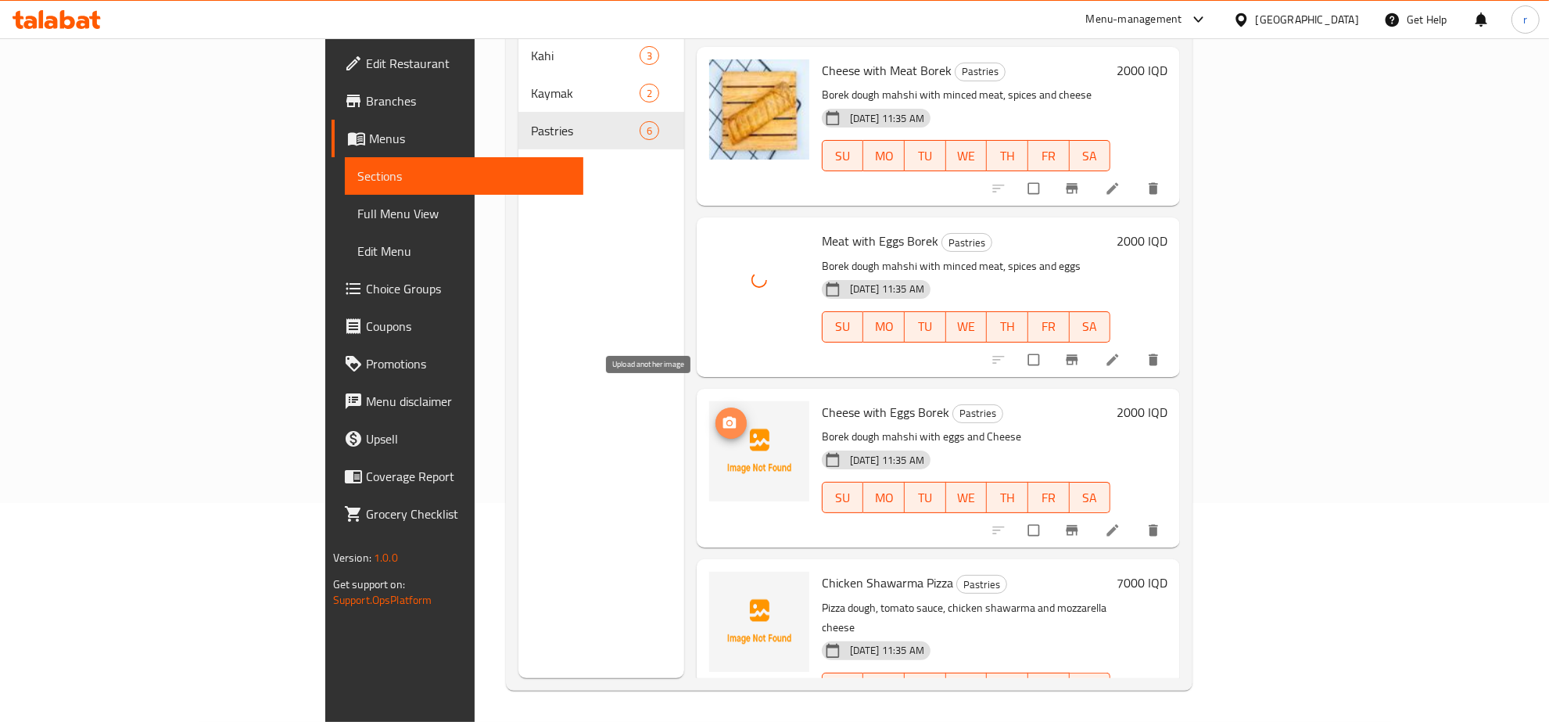
click at [722, 415] on icon "upload picture" at bounding box center [730, 423] width 16 height 16
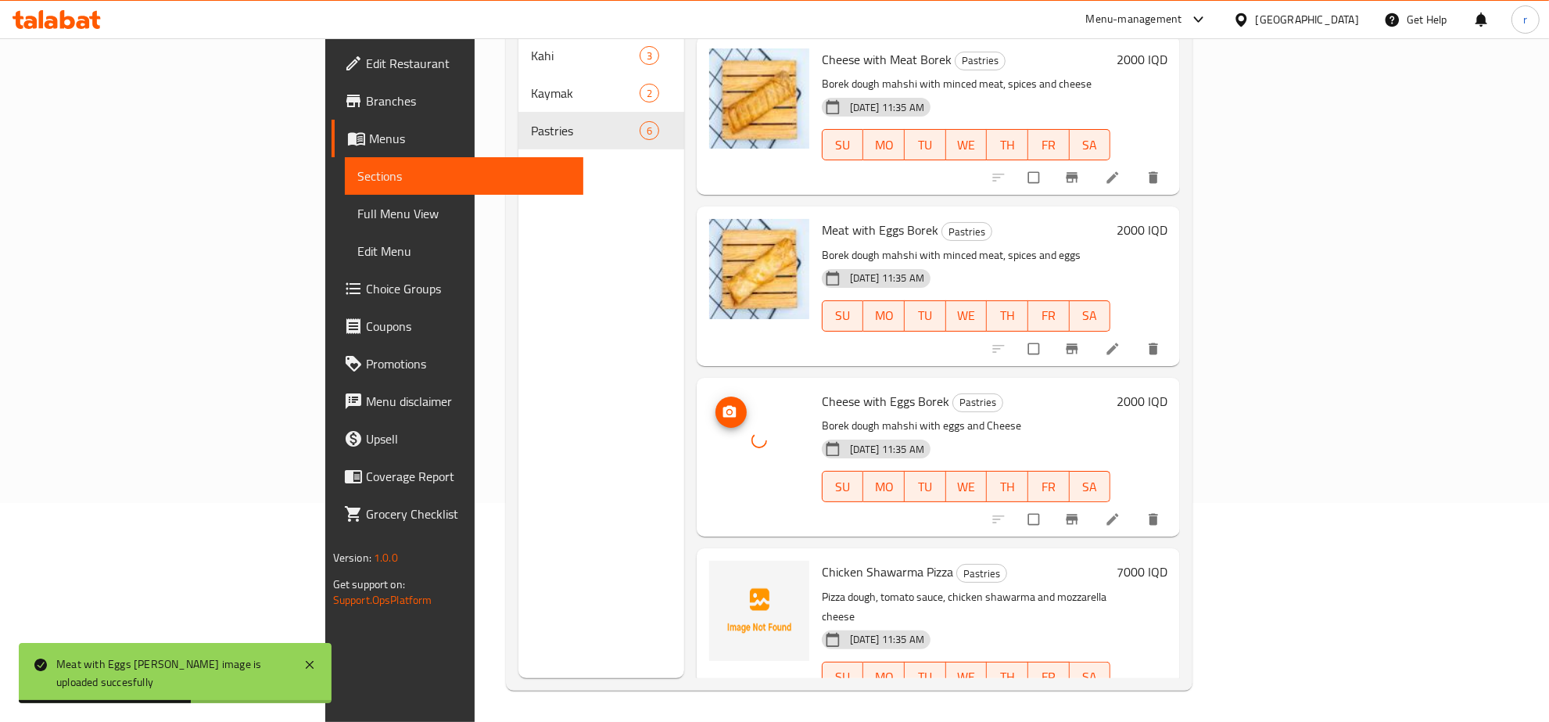
scroll to position [341, 0]
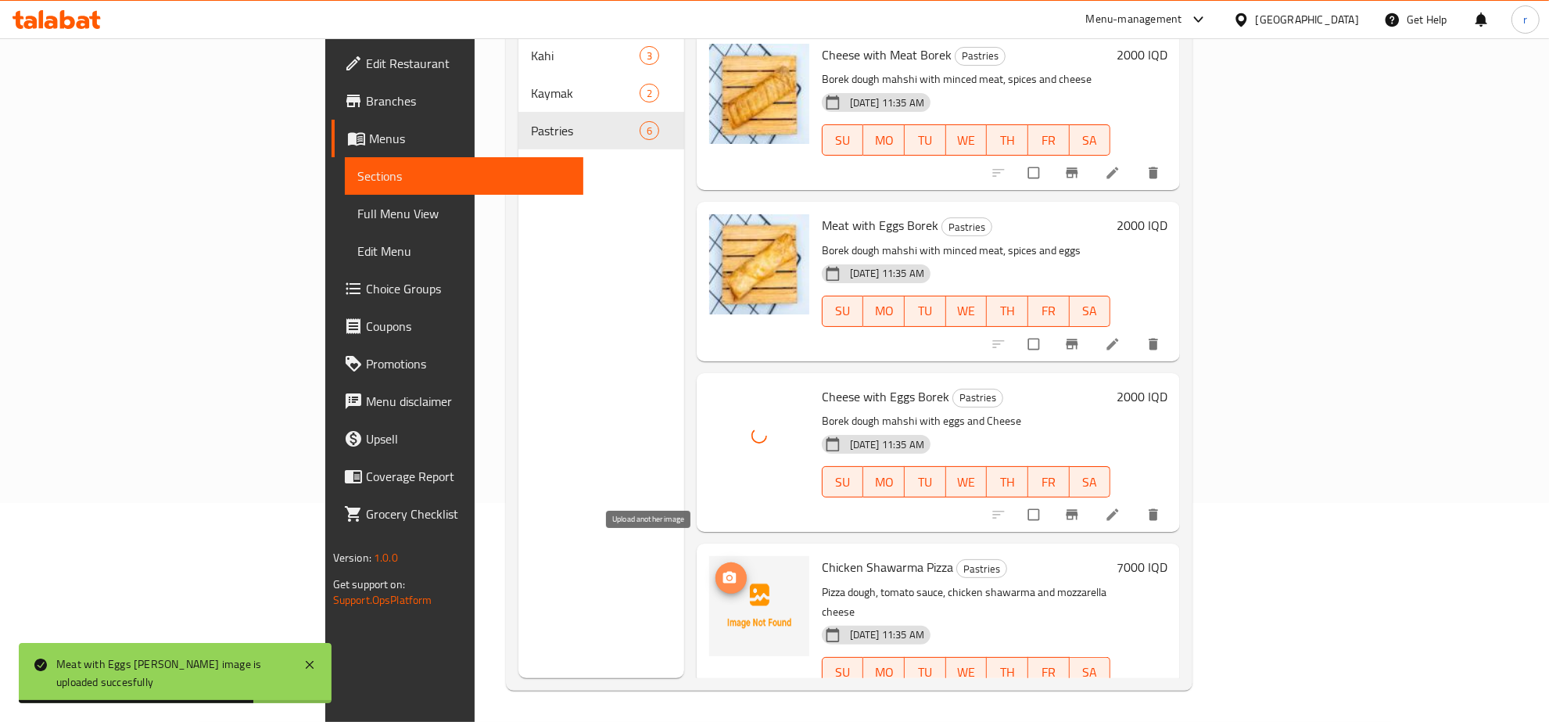
click at [716, 570] on span "upload picture" at bounding box center [731, 578] width 31 height 16
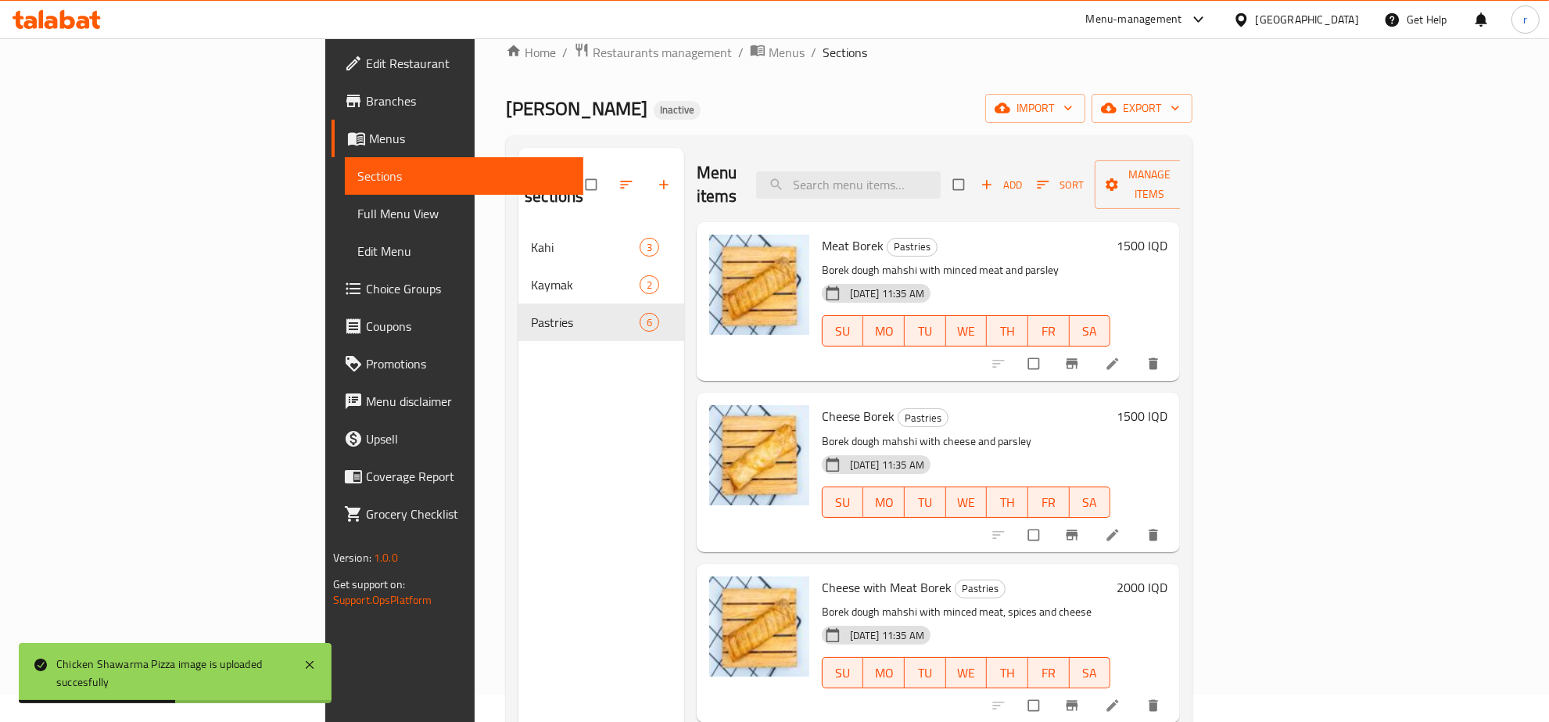
scroll to position [0, 0]
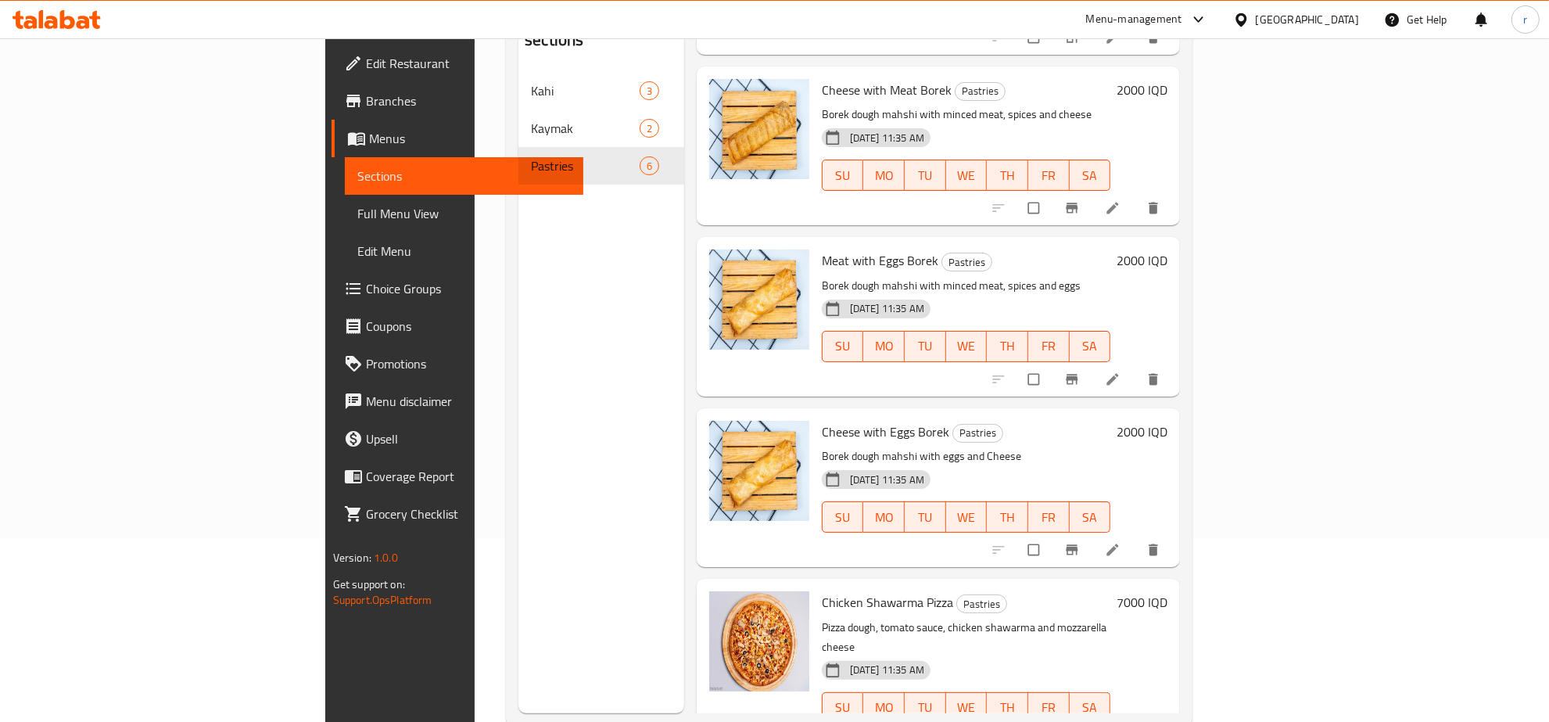
scroll to position [220, 0]
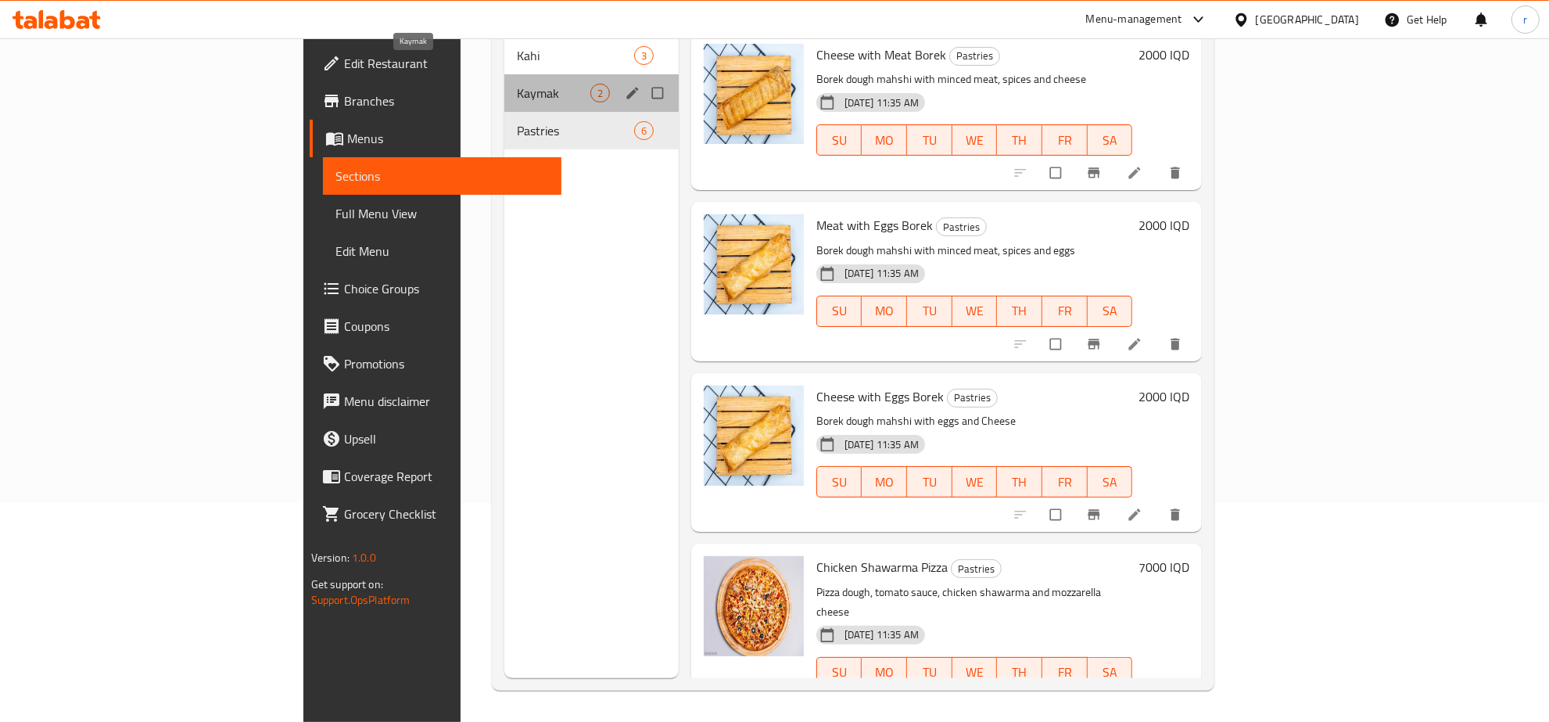
click at [517, 84] on span "Kaymak" at bounding box center [554, 93] width 74 height 19
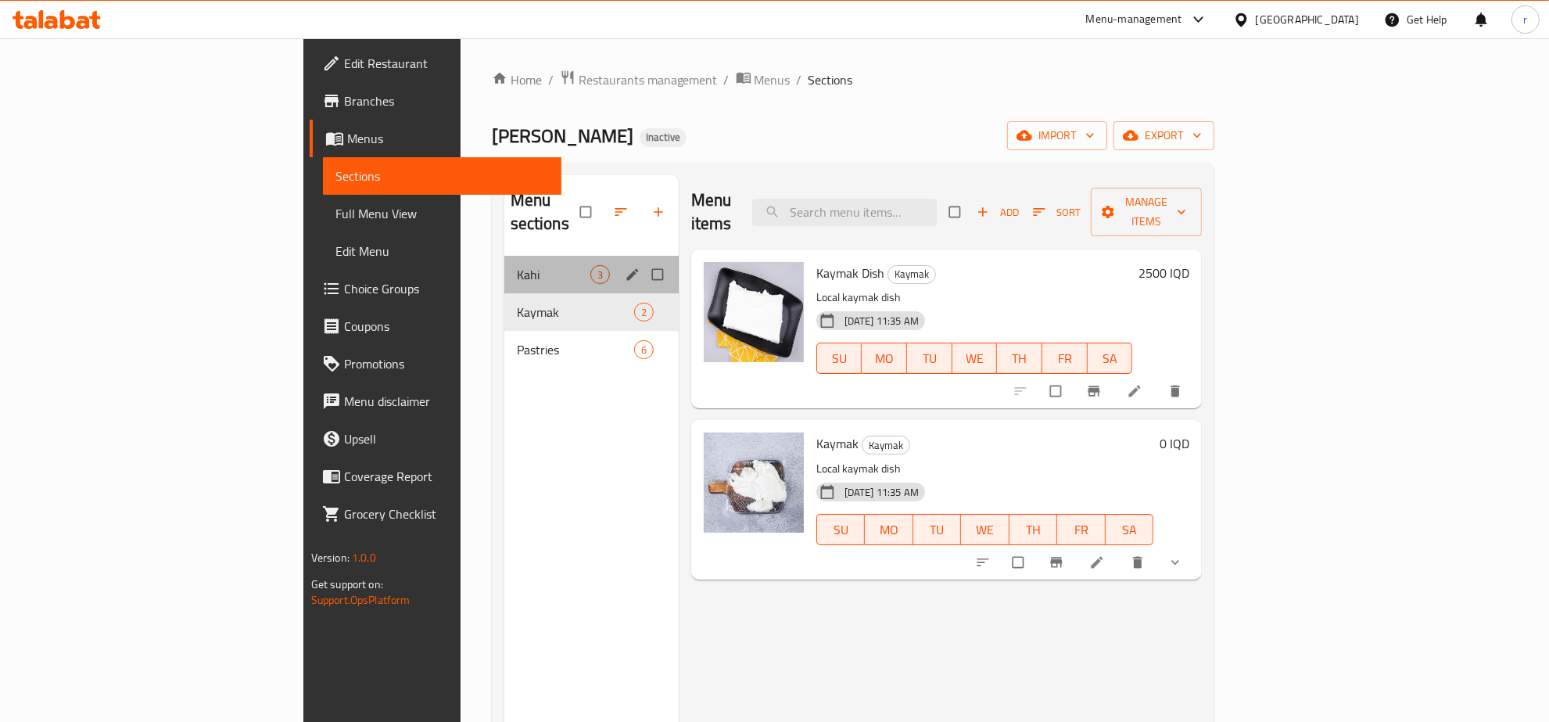
click at [504, 256] on div "Kahi 3" at bounding box center [591, 275] width 174 height 38
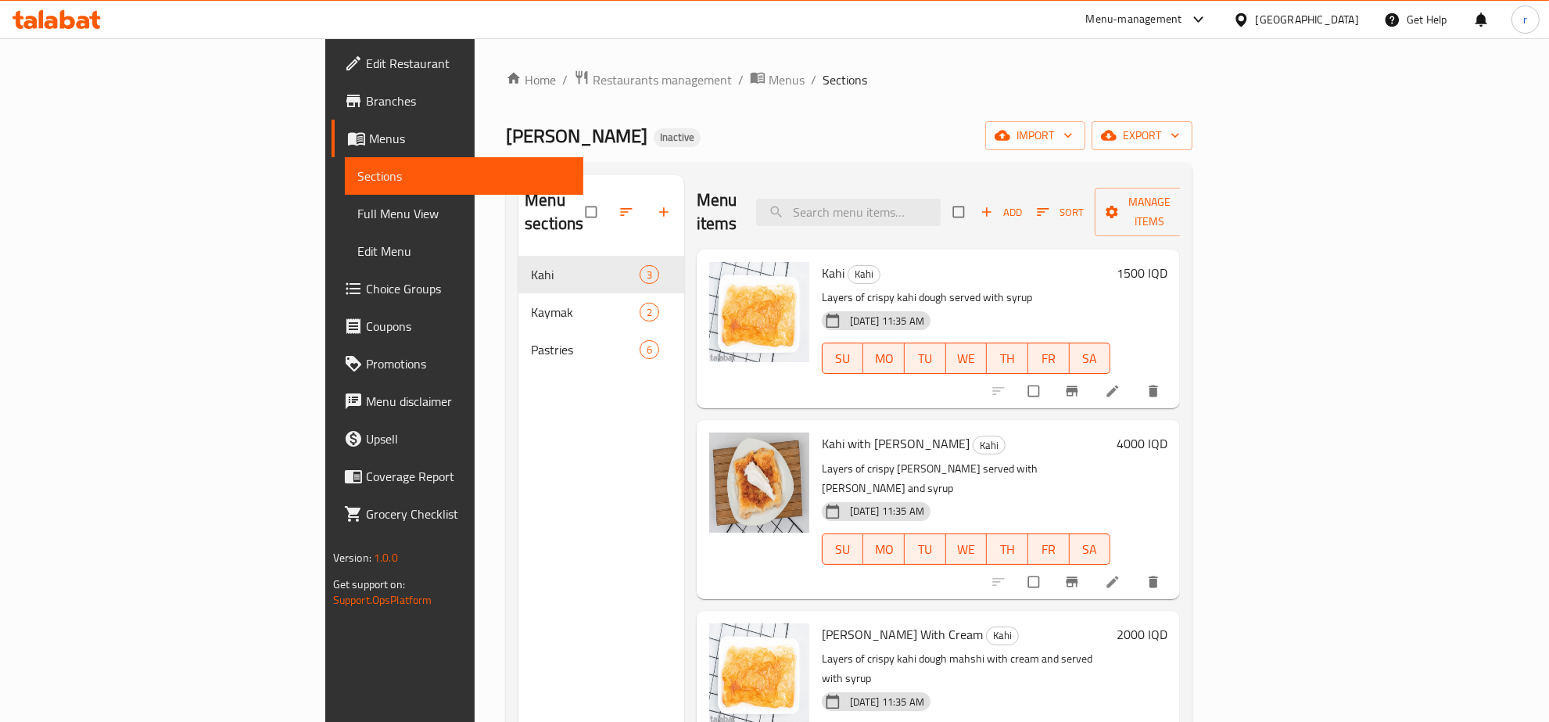
click at [518, 493] on div "Menu sections Kahi 3 Kaymak 2 Pastries 6" at bounding box center [601, 536] width 166 height 722
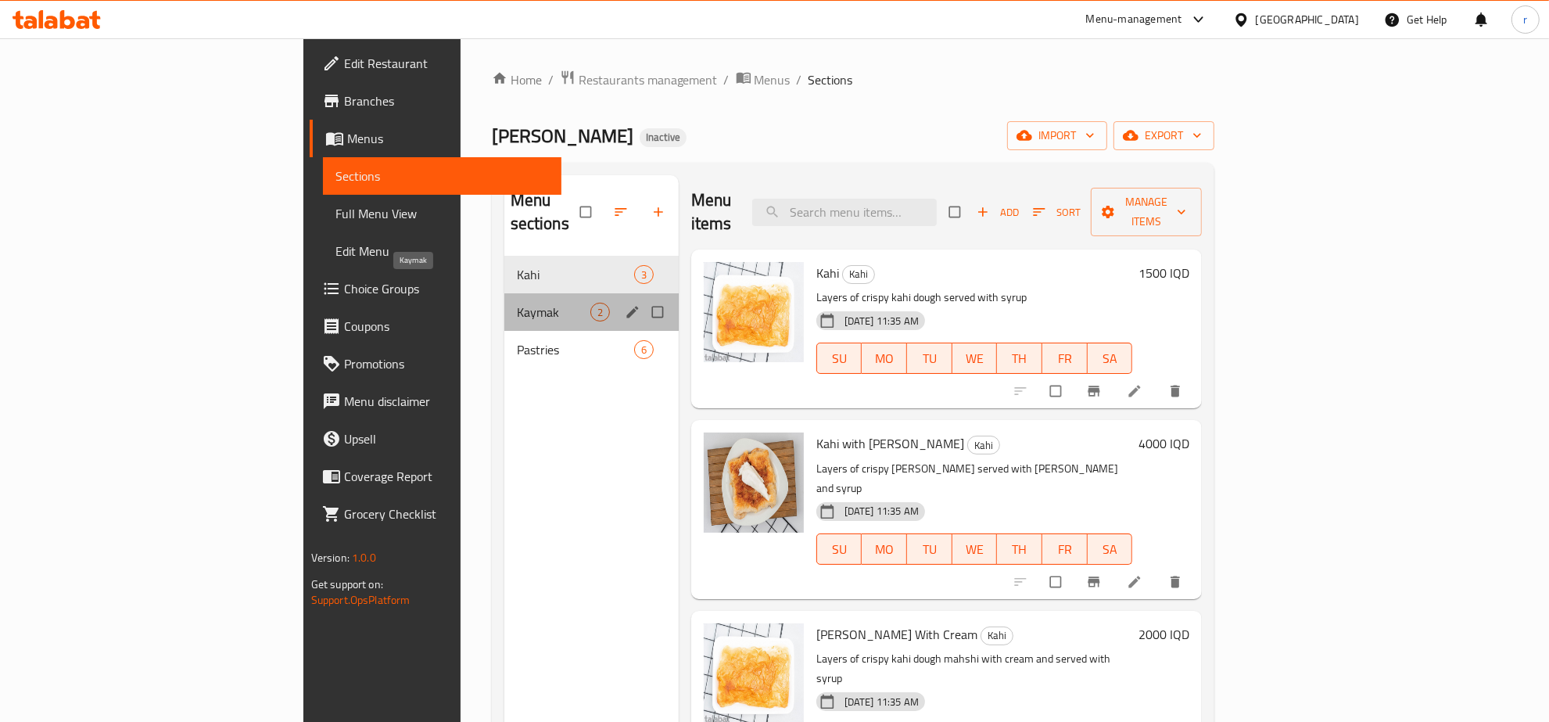
click at [517, 303] on span "Kaymak" at bounding box center [554, 312] width 74 height 19
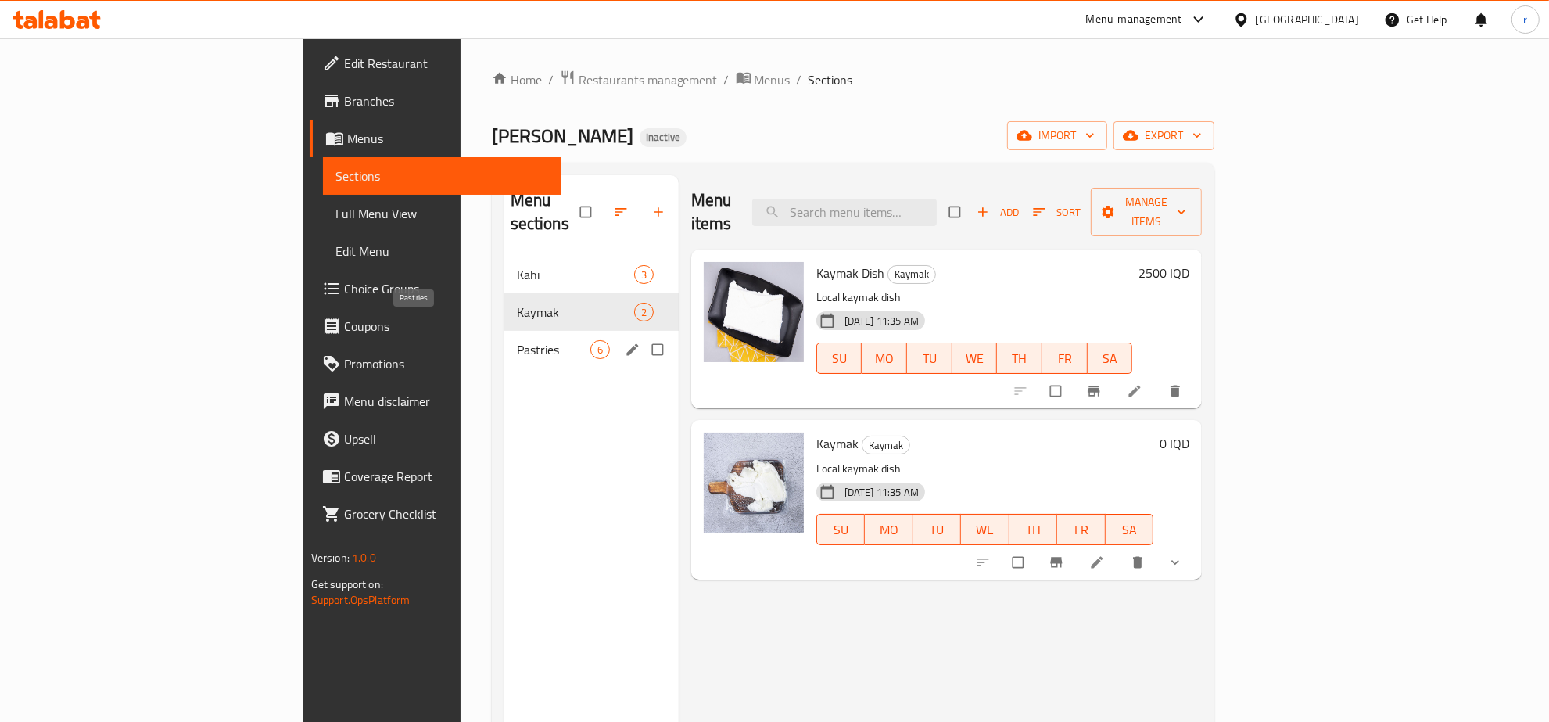
click at [517, 340] on span "Pastries" at bounding box center [554, 349] width 74 height 19
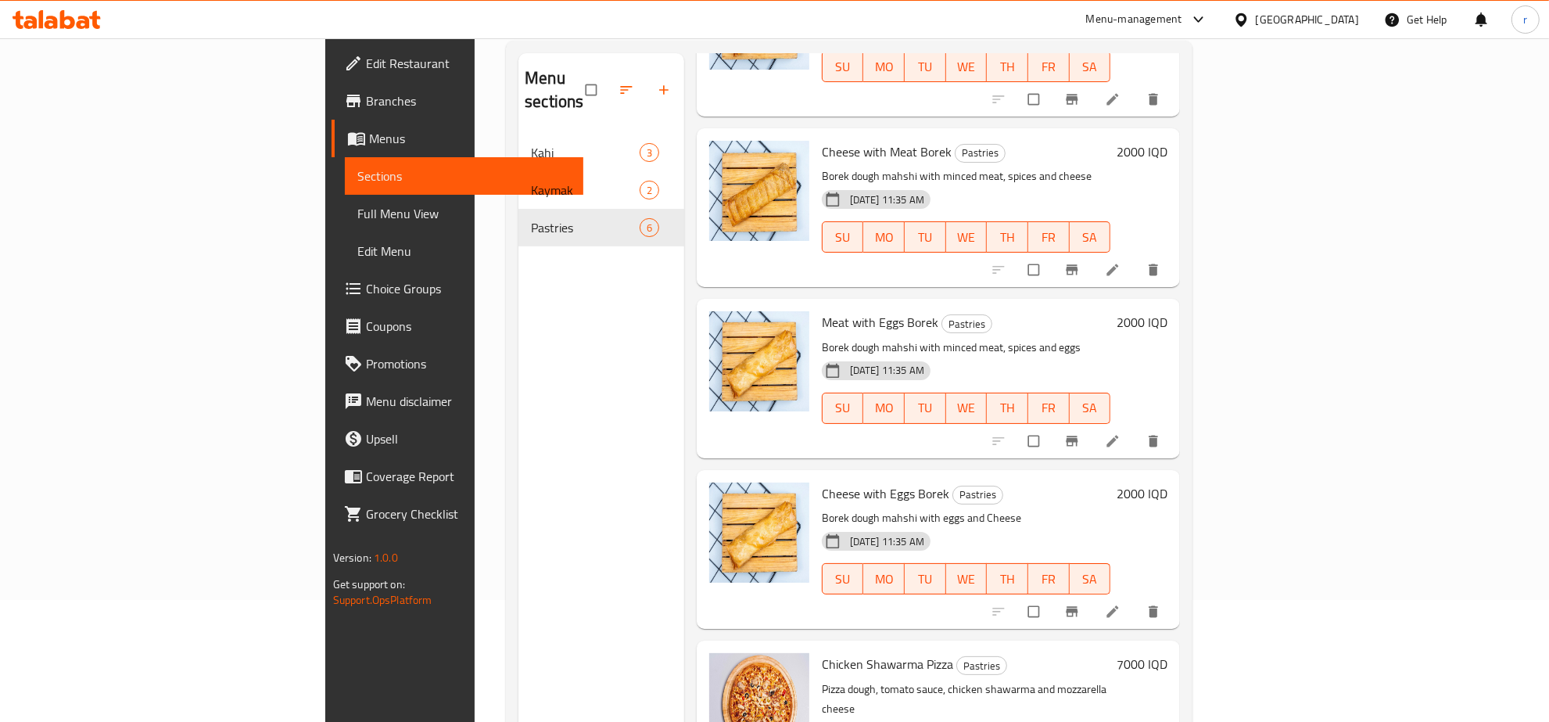
scroll to position [220, 0]
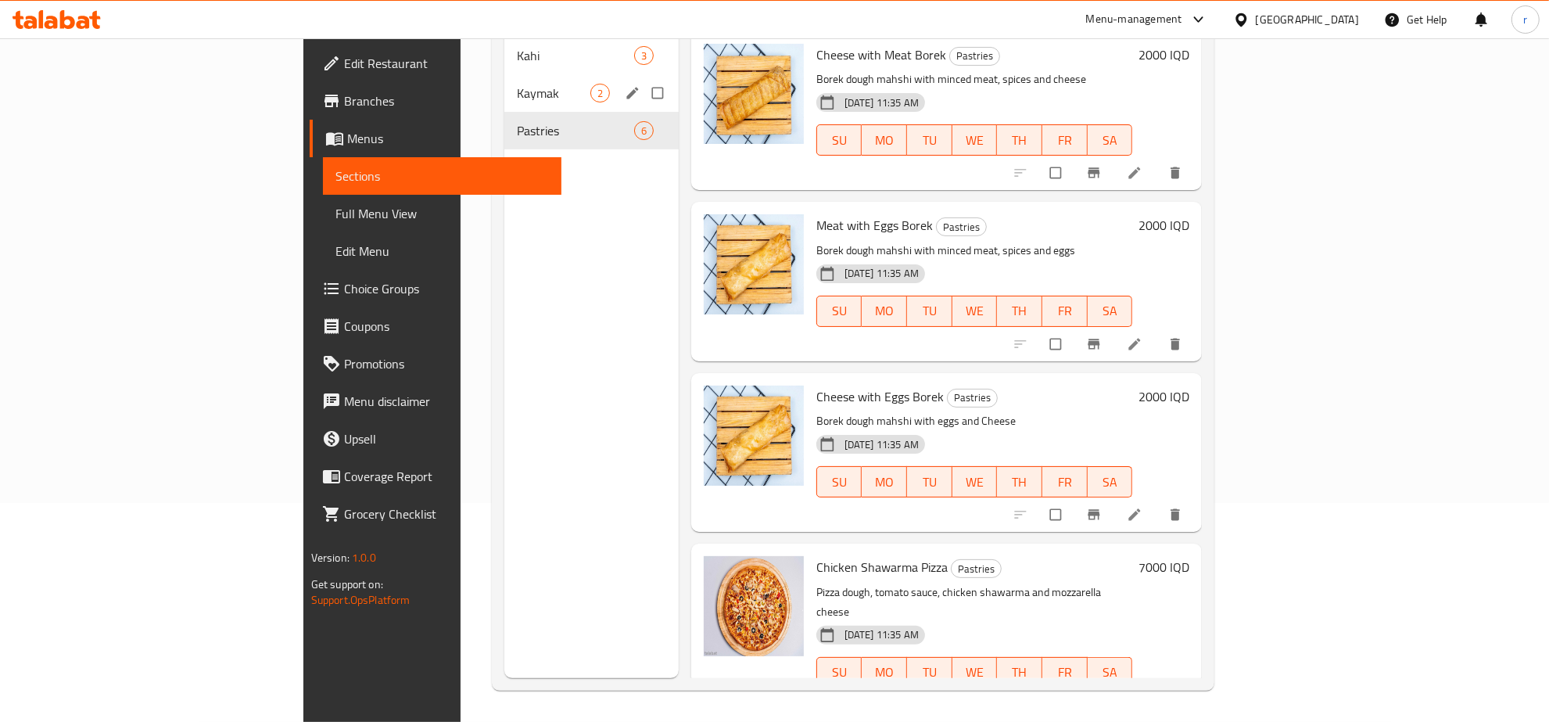
click at [504, 80] on div "Kaymak 2" at bounding box center [591, 93] width 174 height 38
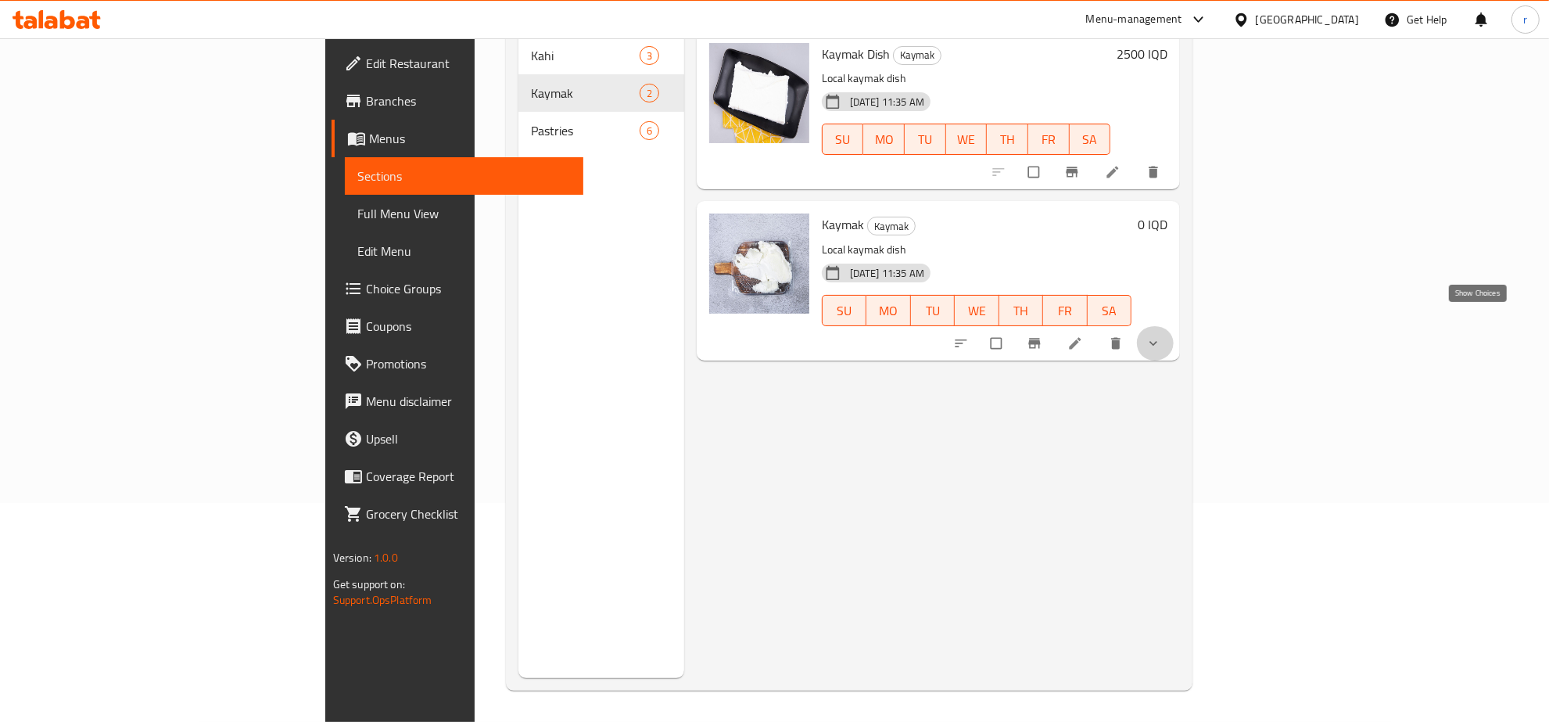
click at [1161, 335] on icon "show more" at bounding box center [1154, 343] width 16 height 16
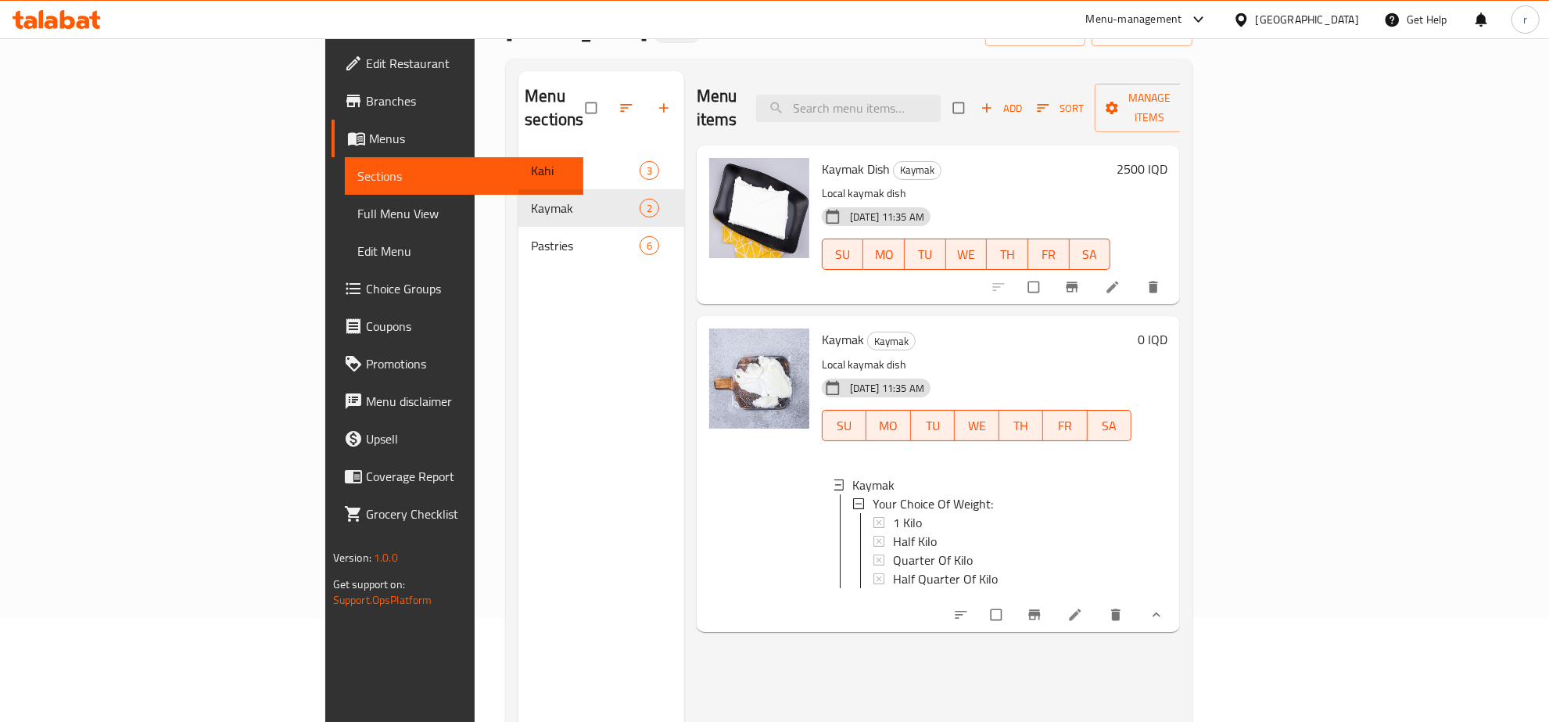
scroll to position [56, 0]
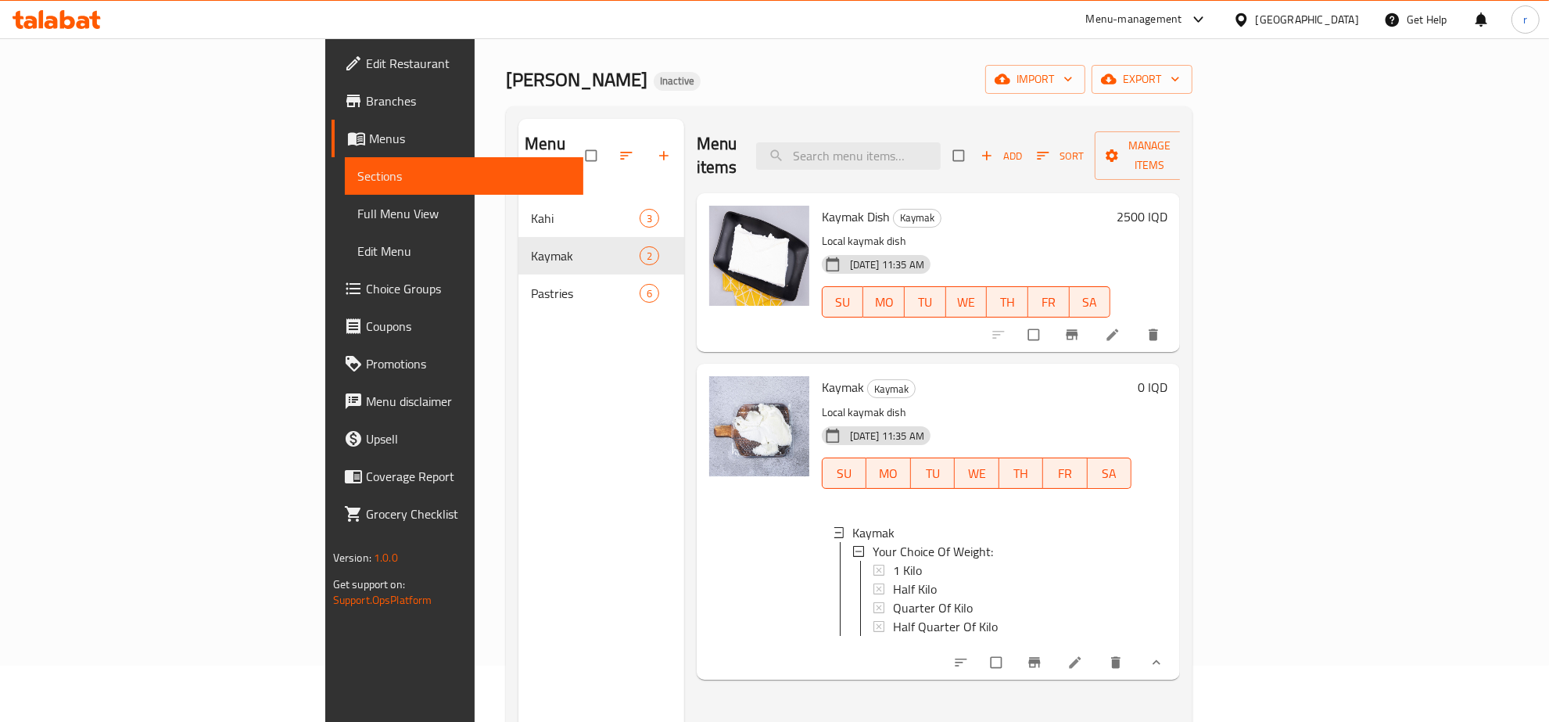
click at [518, 387] on div "Menu sections Kahi 3 Kaymak 2 Pastries 6" at bounding box center [601, 480] width 166 height 722
click at [357, 220] on span "Full Menu View" at bounding box center [464, 213] width 214 height 19
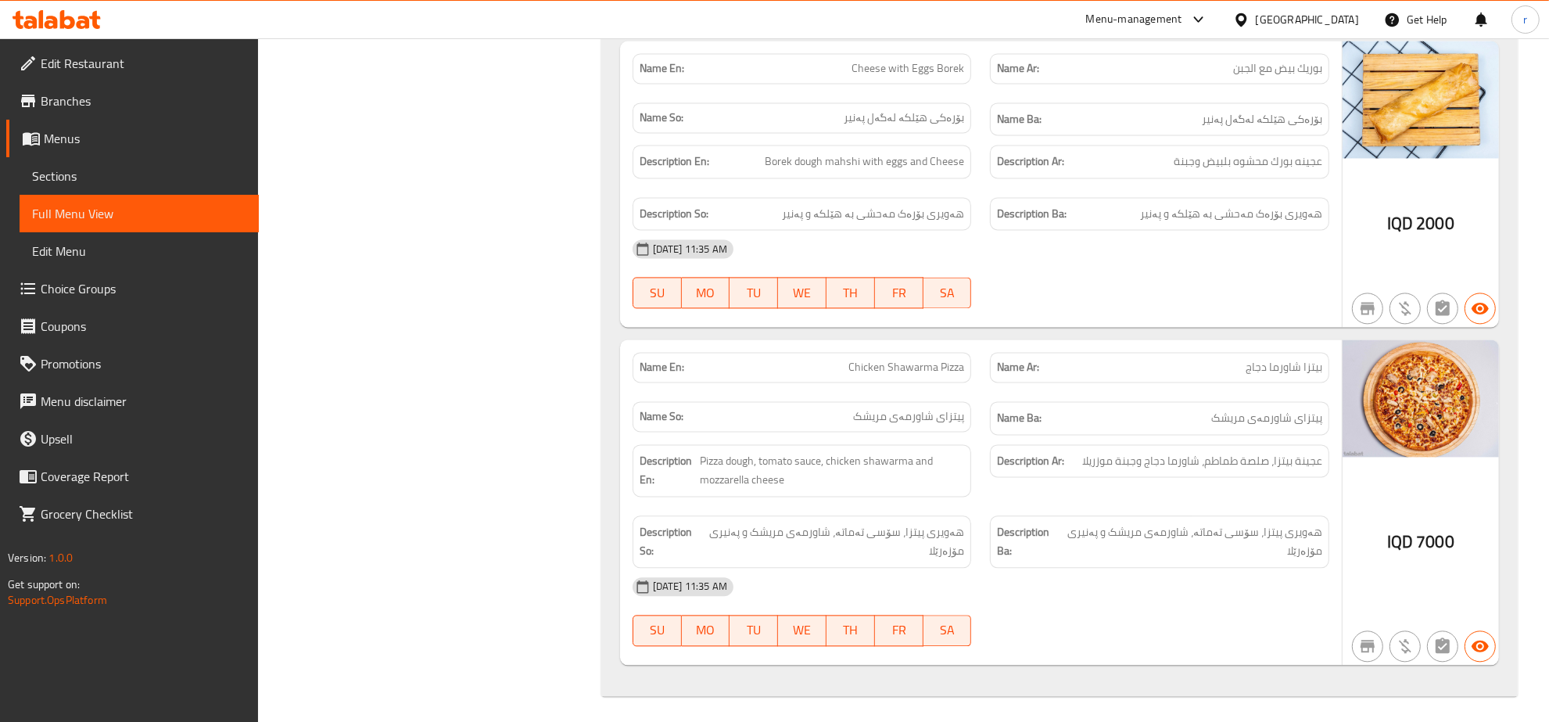
scroll to position [3368, 0]
click at [168, 67] on span "Edit Restaurant" at bounding box center [144, 63] width 206 height 19
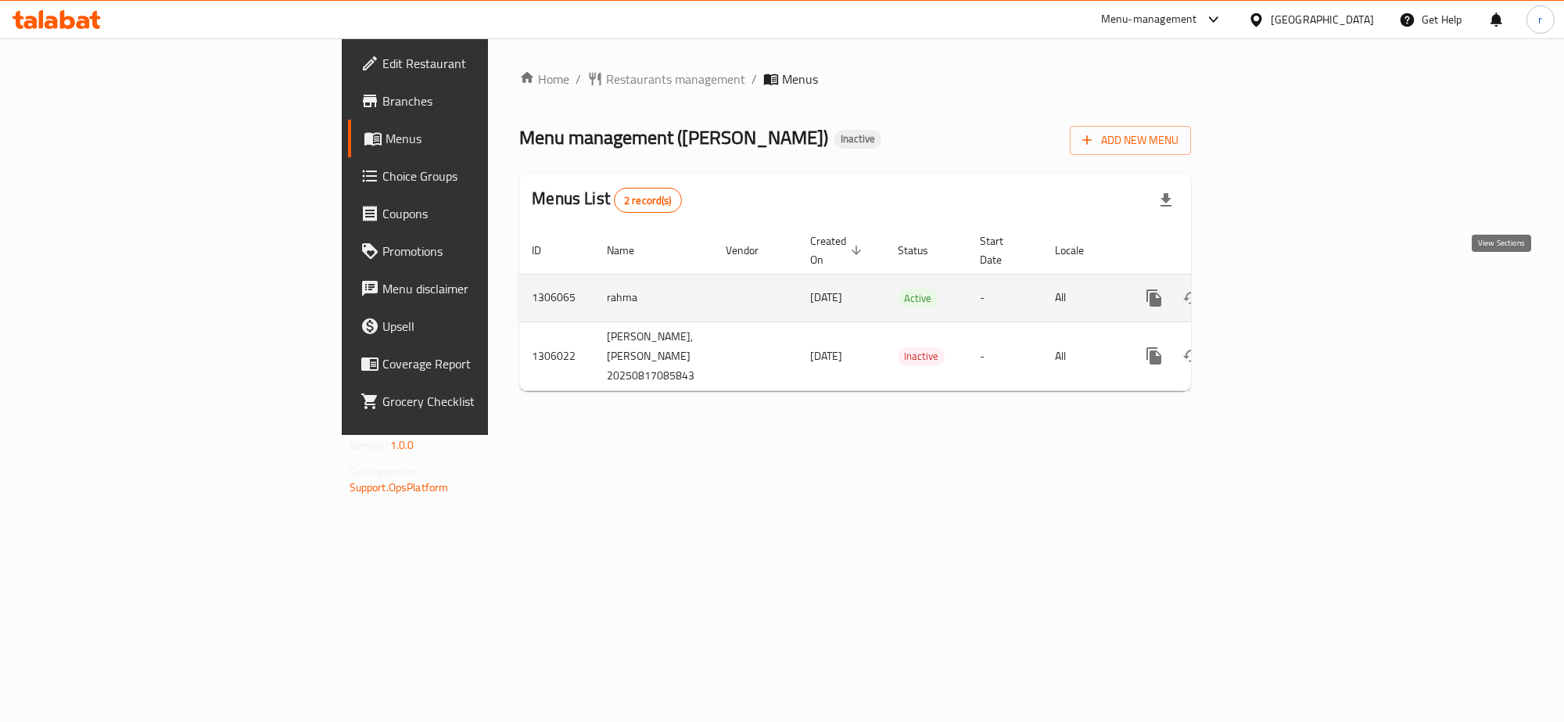
click at [1276, 289] on icon "enhanced table" at bounding box center [1266, 298] width 19 height 19
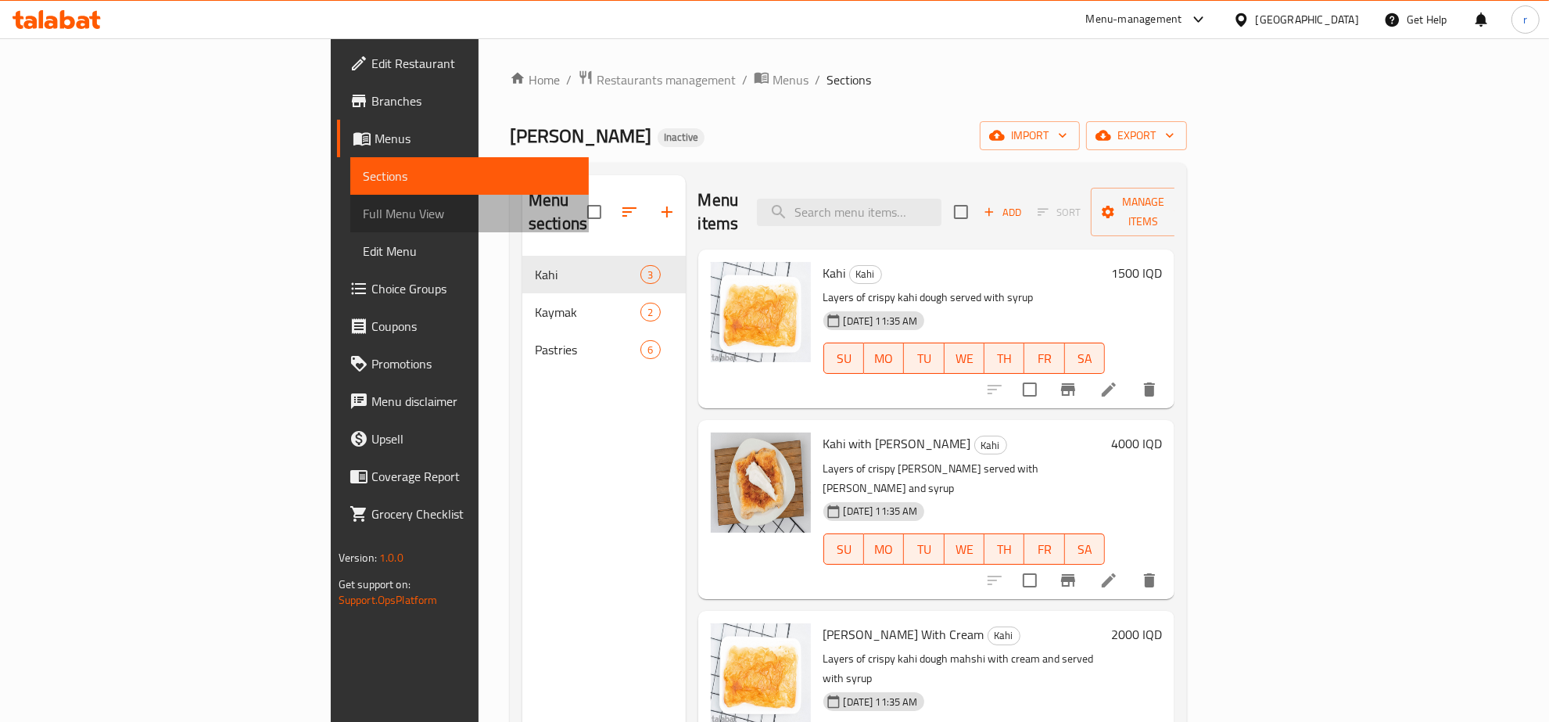
click at [363, 204] on span "Full Menu View" at bounding box center [470, 213] width 214 height 19
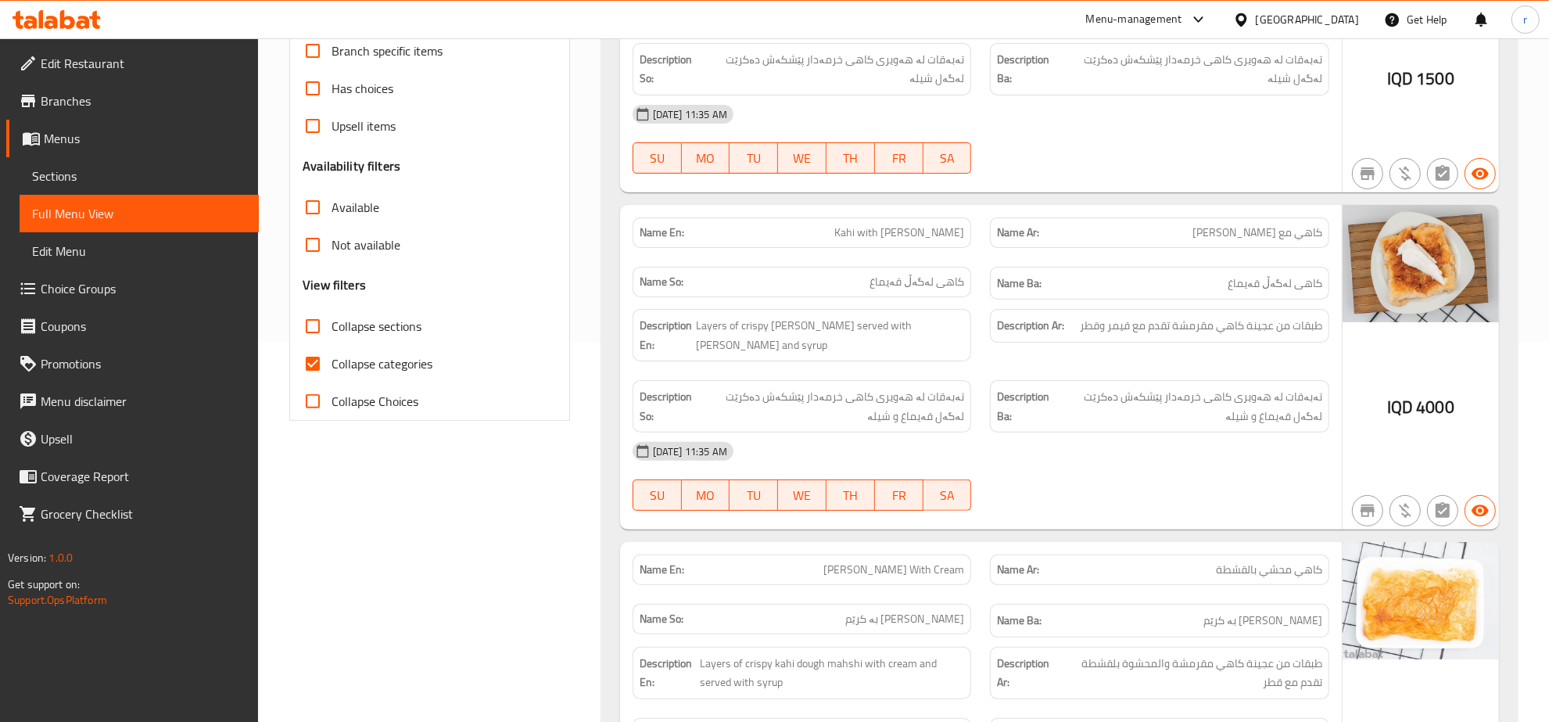
scroll to position [489, 0]
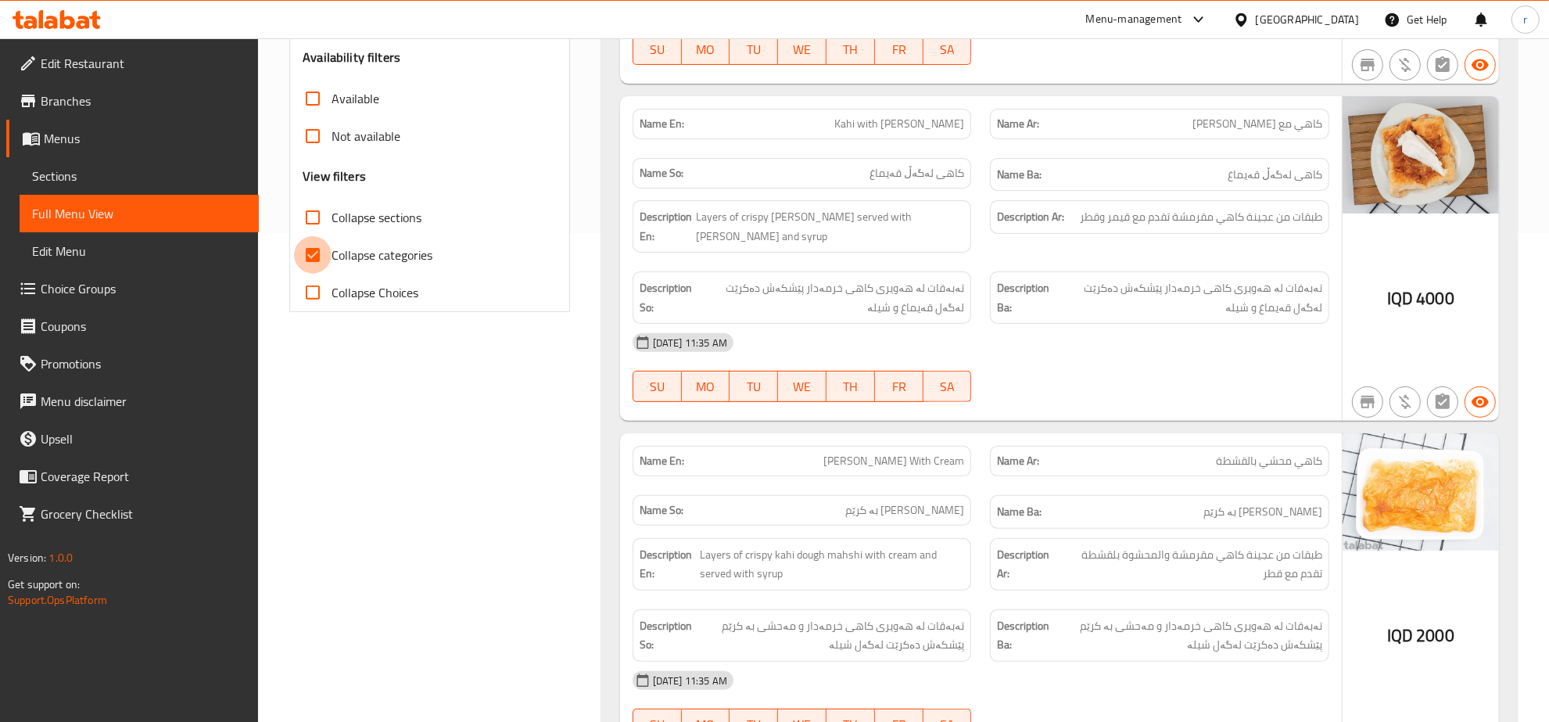
click at [306, 258] on input "Collapse categories" at bounding box center [313, 255] width 38 height 38
checkbox input "false"
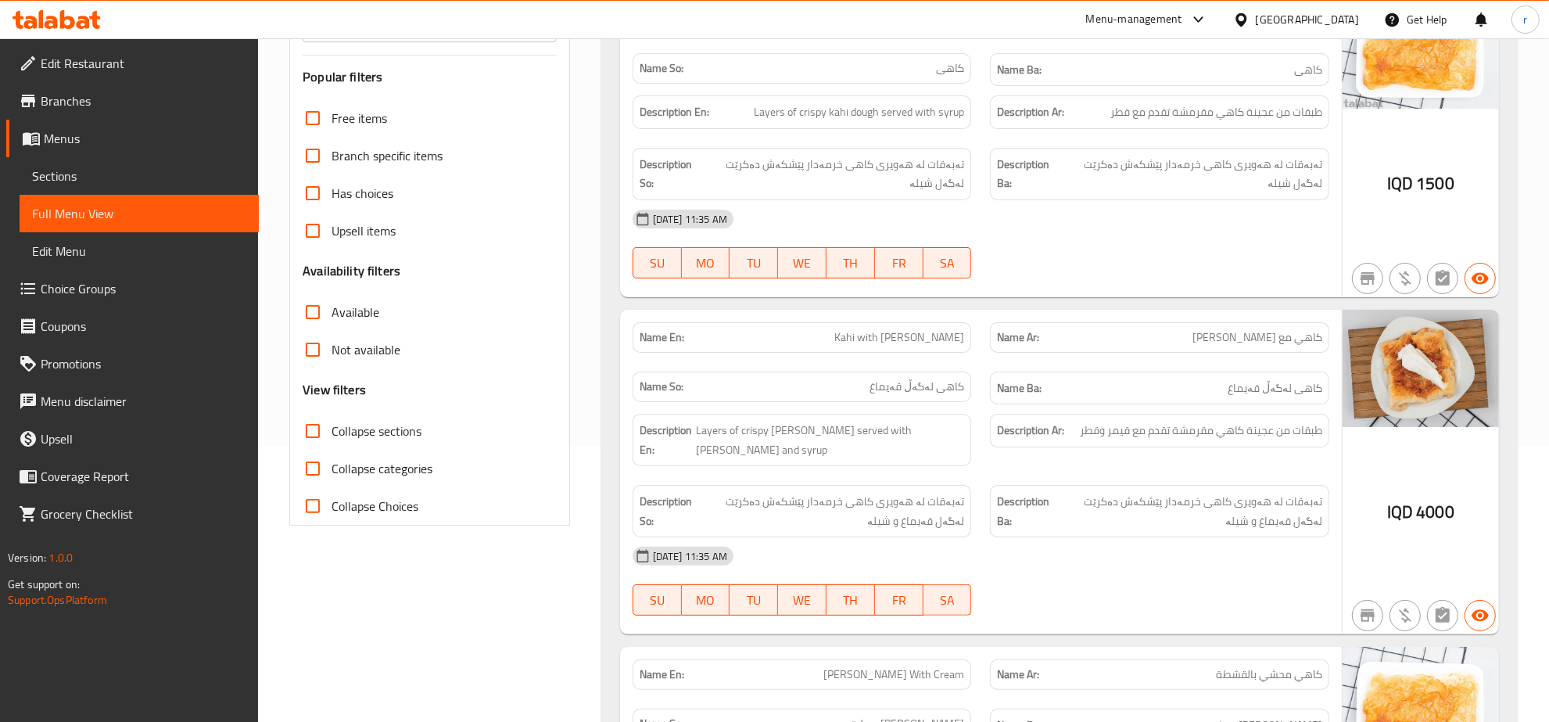
scroll to position [0, 0]
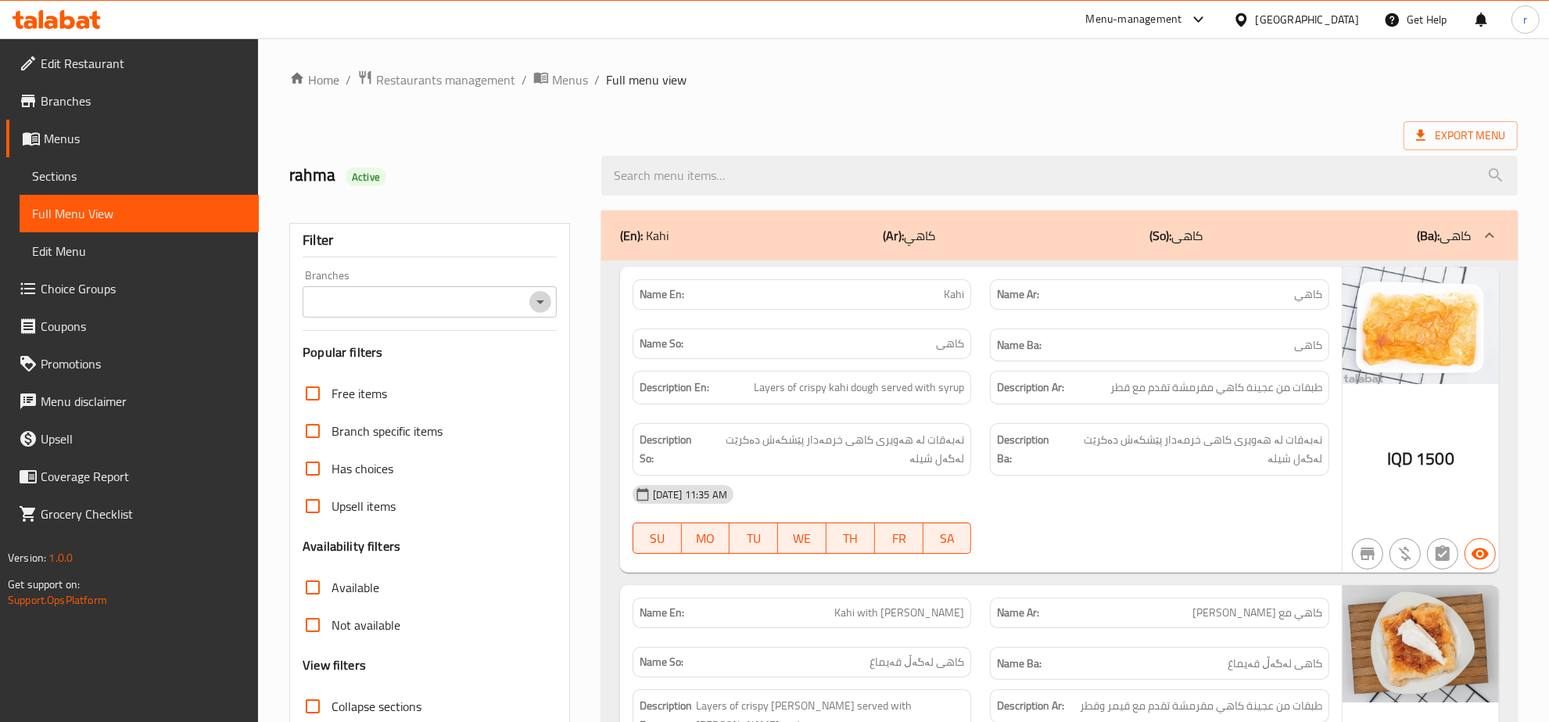
click at [533, 303] on icon "Open" at bounding box center [540, 301] width 19 height 19
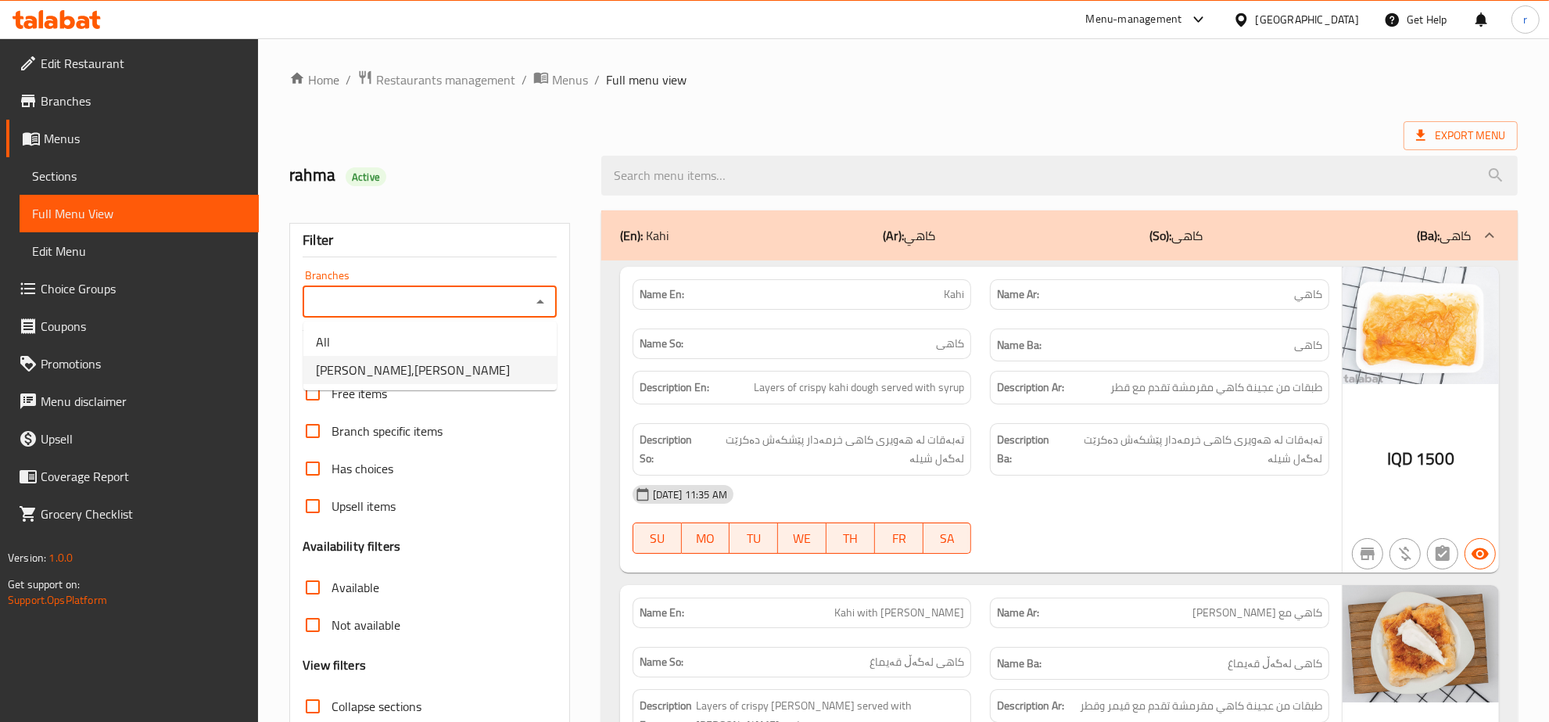
click at [517, 357] on li "[PERSON_NAME],[PERSON_NAME]" at bounding box center [429, 370] width 253 height 28
type input "[PERSON_NAME],[PERSON_NAME]"
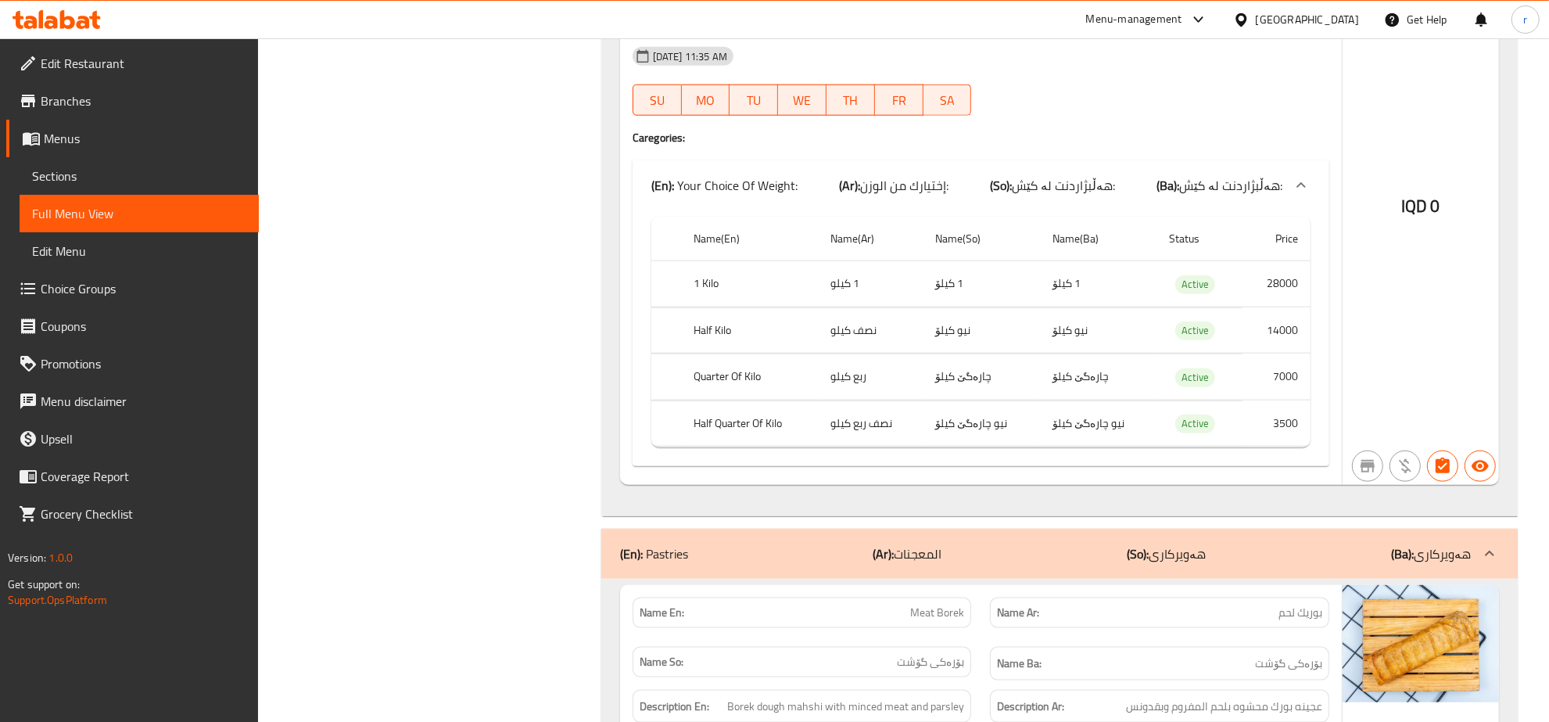
scroll to position [2011, 0]
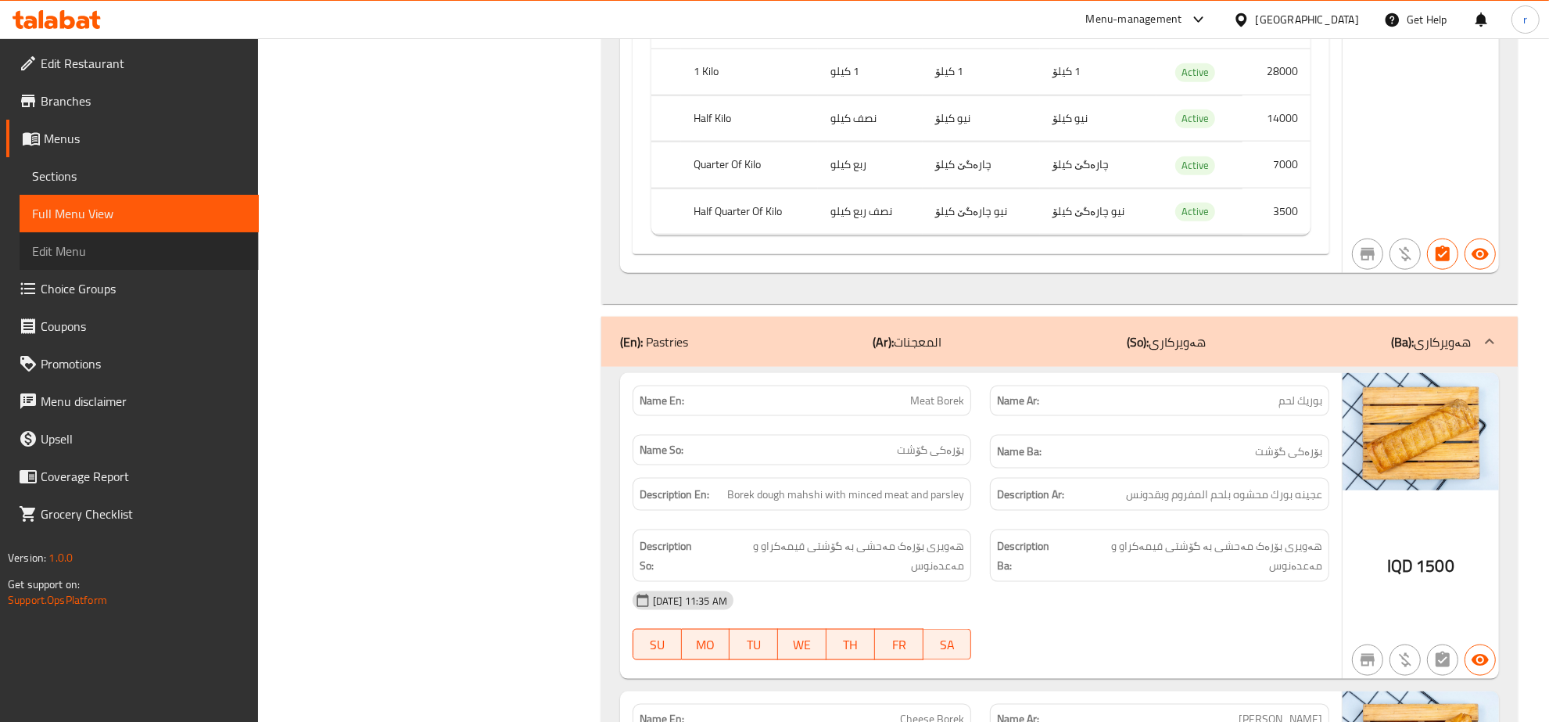
click at [170, 242] on span "Edit Menu" at bounding box center [139, 251] width 214 height 19
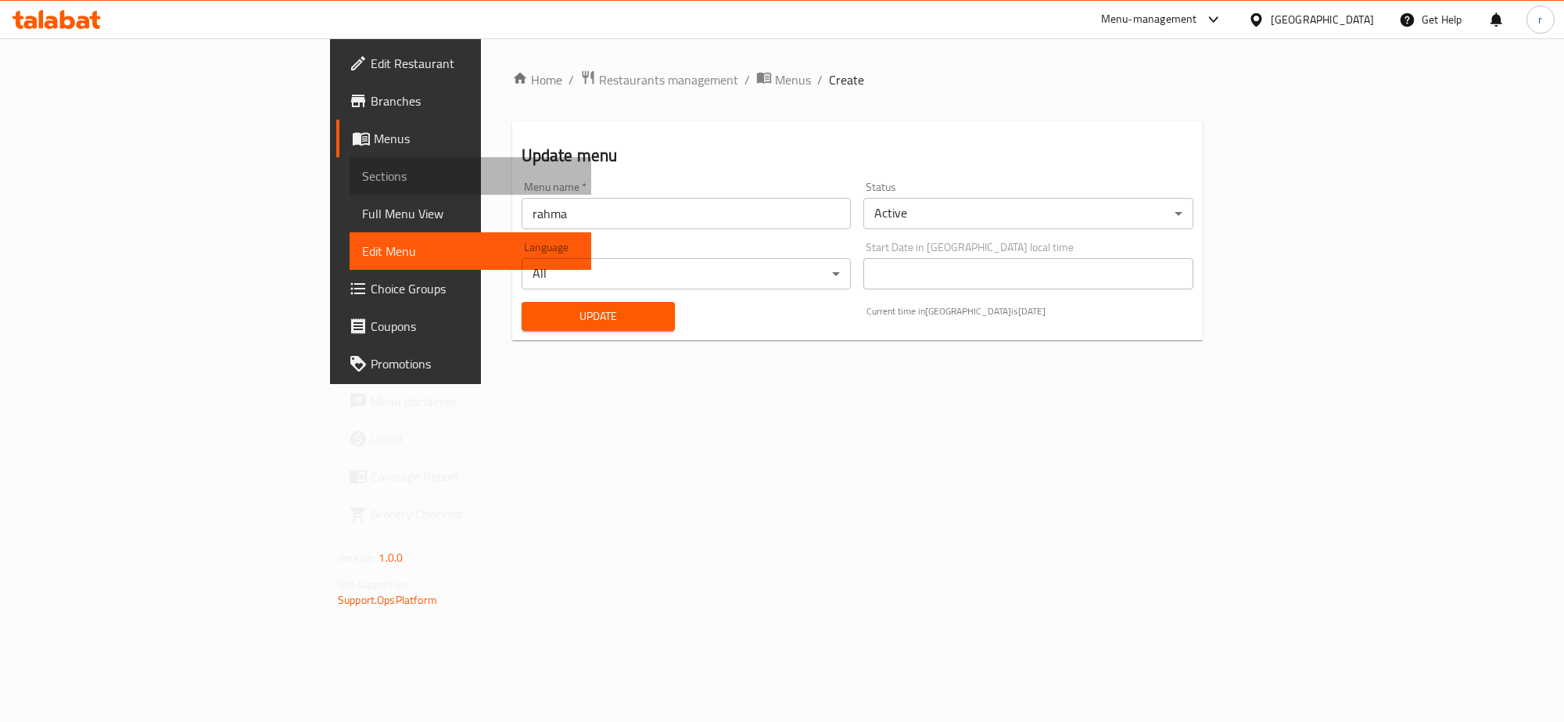
click at [350, 188] on link "Sections" at bounding box center [471, 176] width 242 height 38
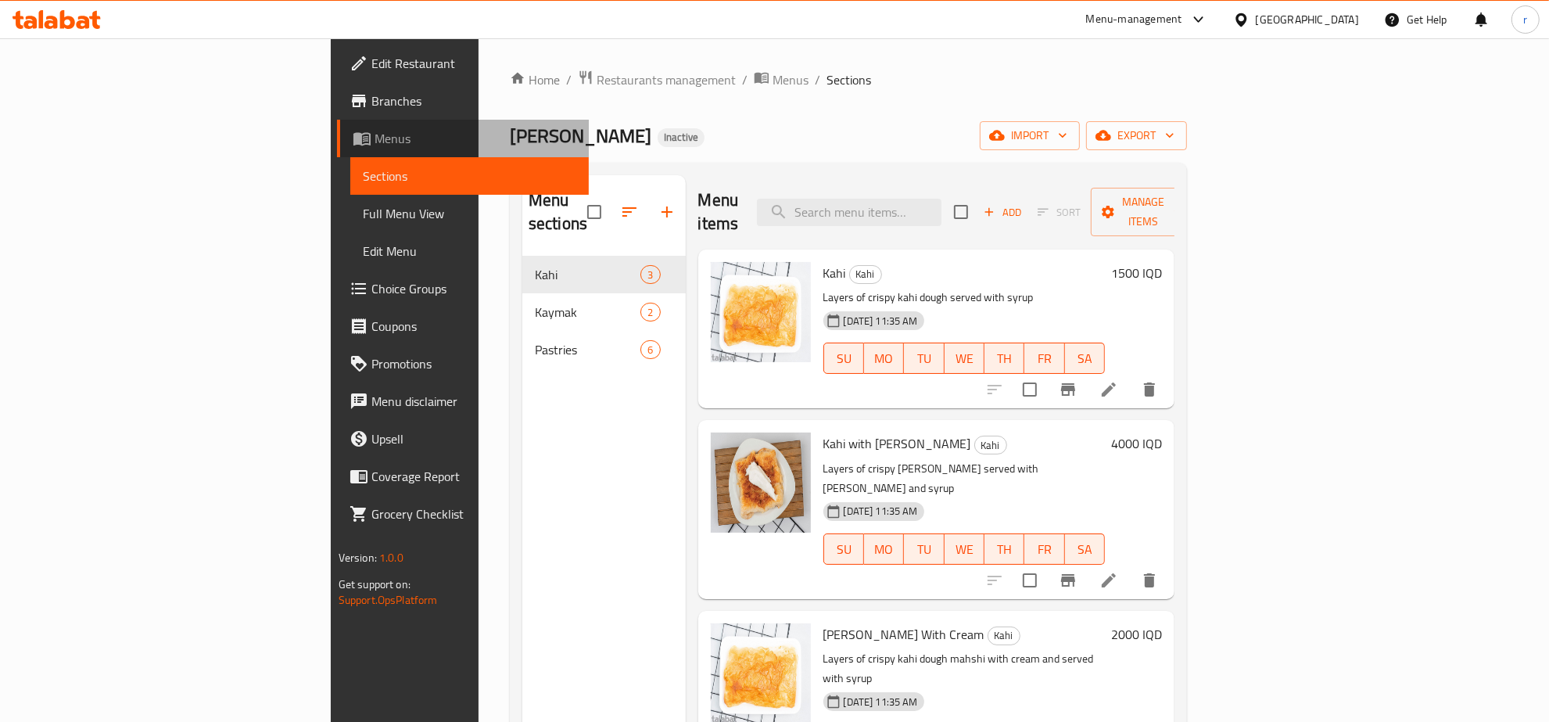
click at [375, 138] on span "Menus" at bounding box center [476, 138] width 203 height 19
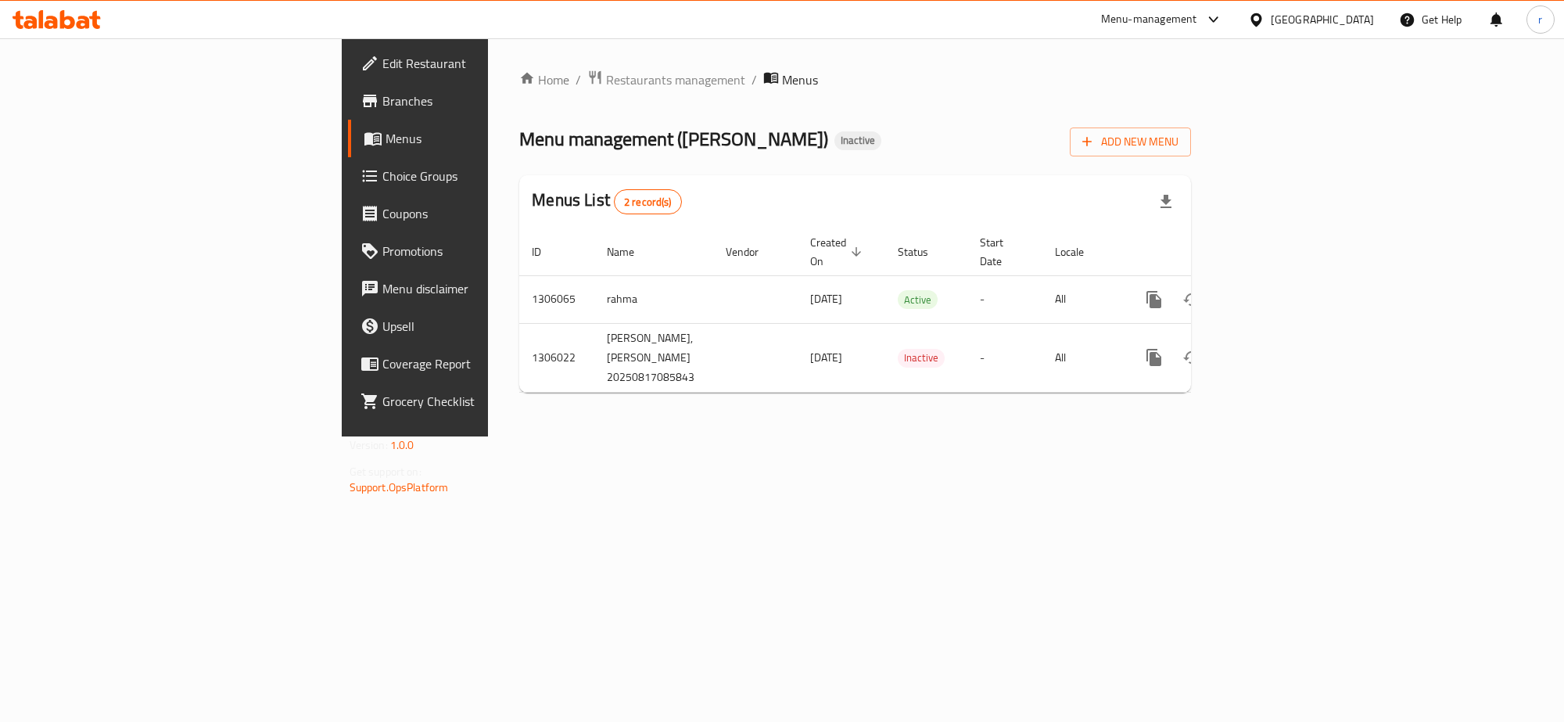
click at [382, 100] on span "Branches" at bounding box center [486, 100] width 208 height 19
